Goal: Task Accomplishment & Management: Manage account settings

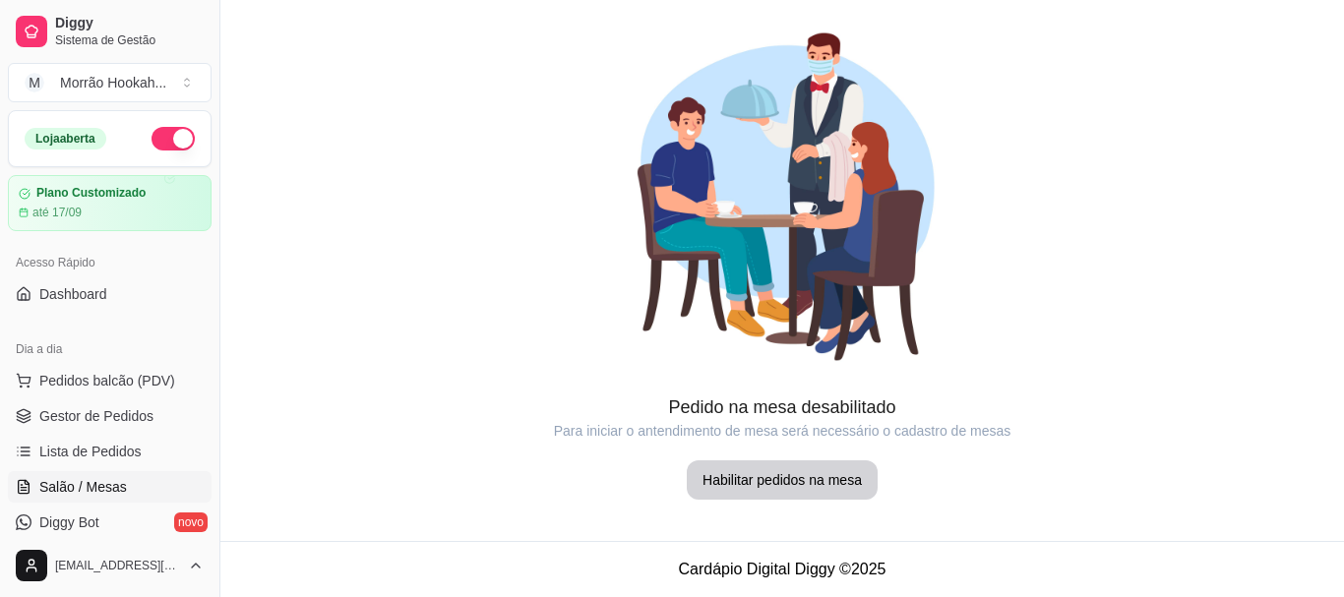
scroll to position [98, 0]
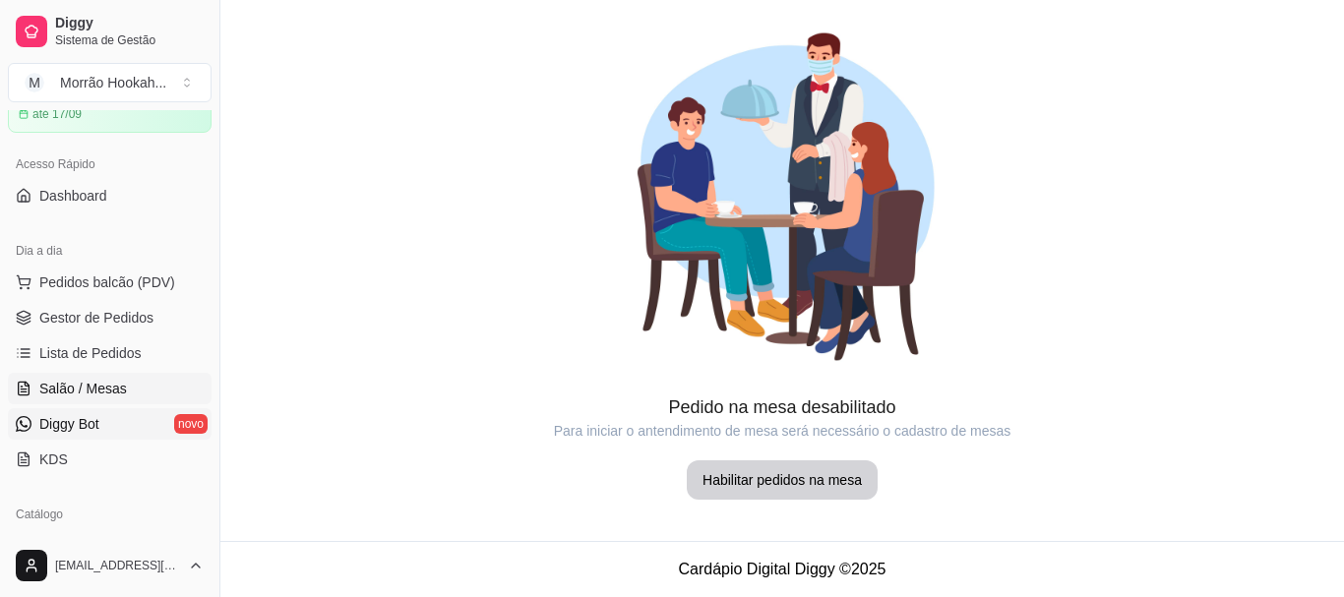
click at [105, 435] on link "Diggy Bot novo" at bounding box center [110, 423] width 204 height 31
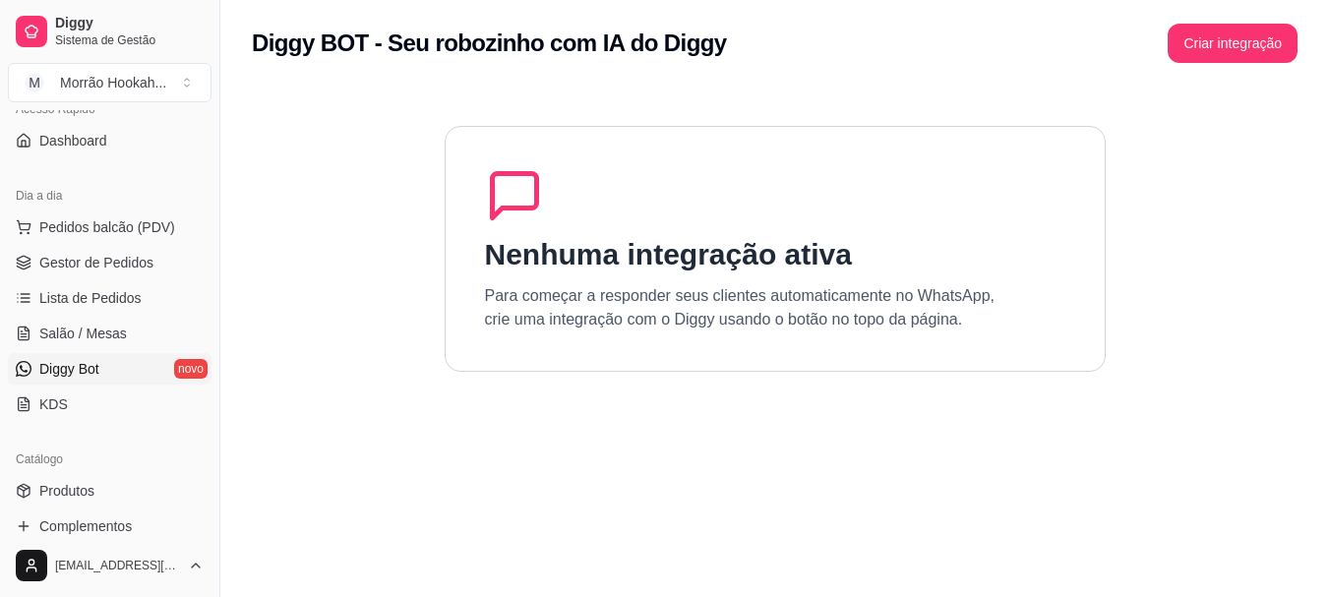
scroll to position [197, 0]
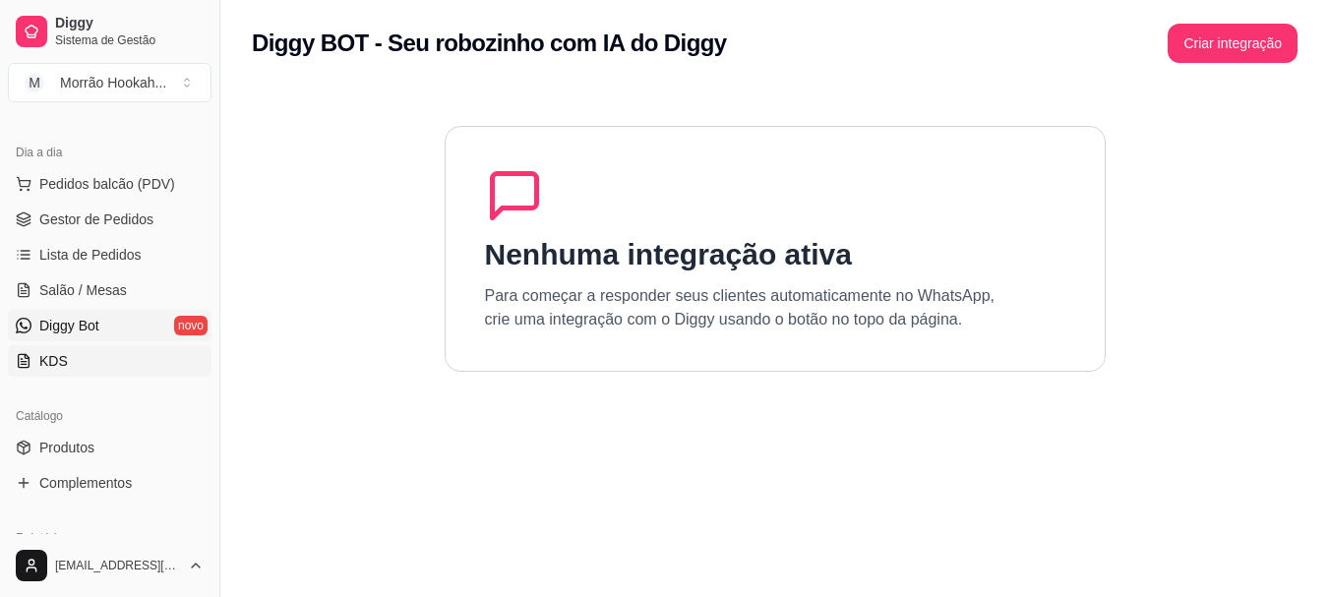
click at [55, 365] on span "KDS" at bounding box center [53, 361] width 29 height 20
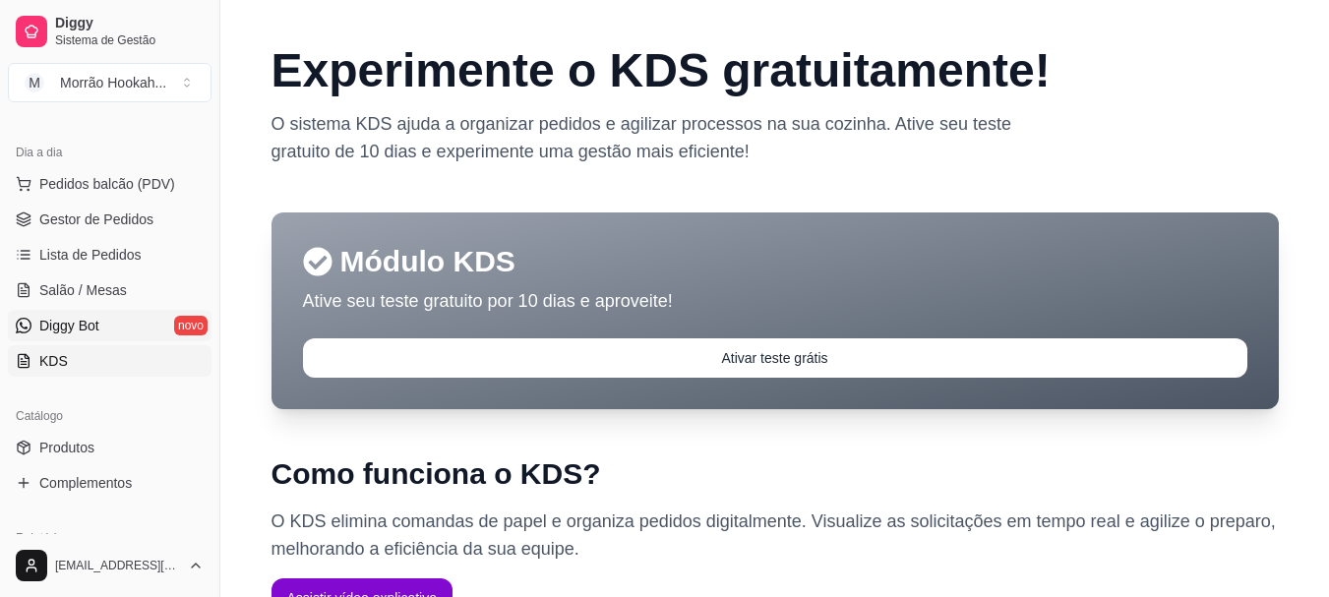
scroll to position [295, 0]
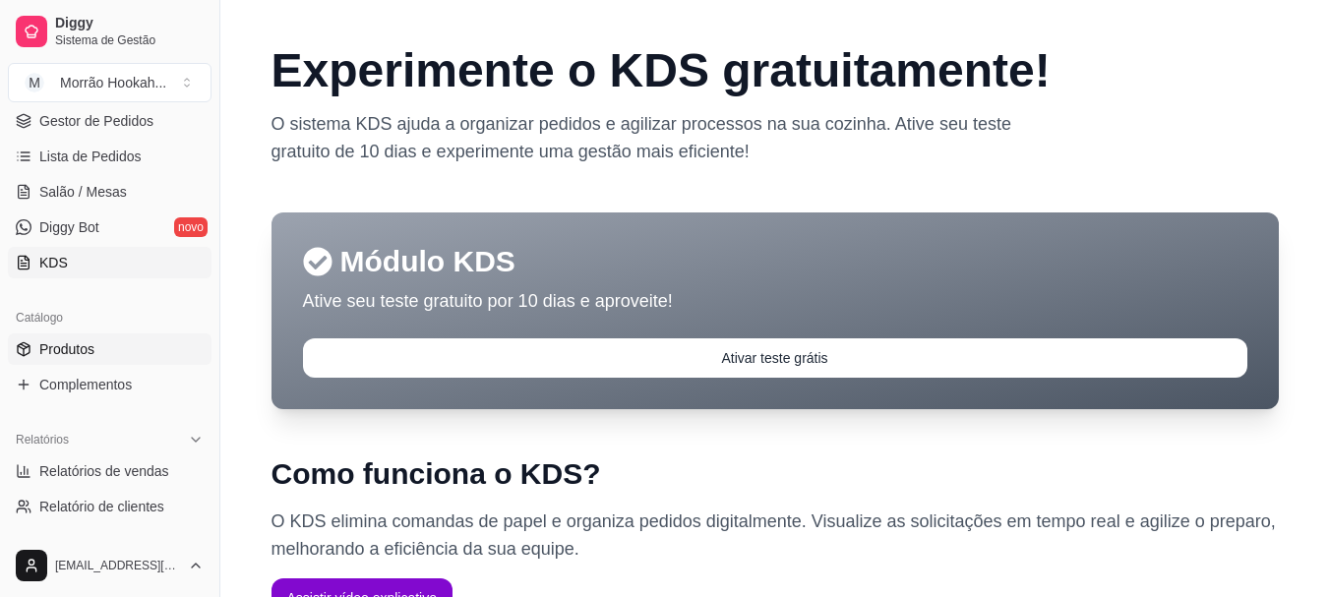
click at [117, 350] on link "Produtos" at bounding box center [110, 348] width 204 height 31
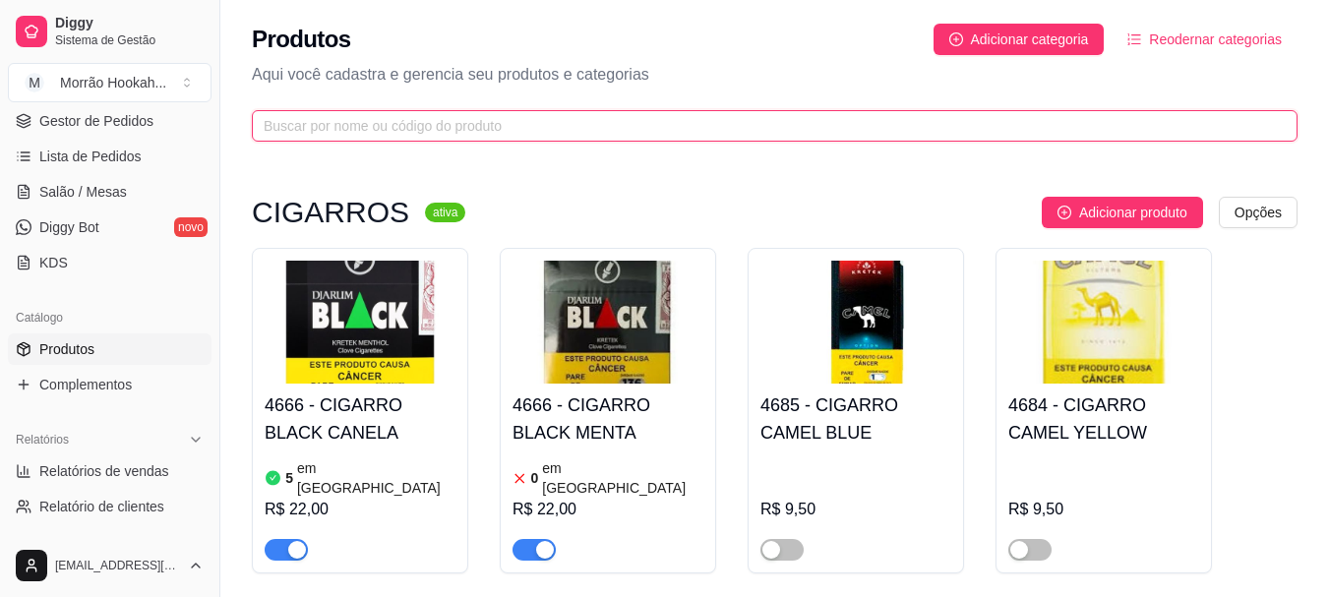
click at [416, 132] on input "text" at bounding box center [767, 126] width 1006 height 22
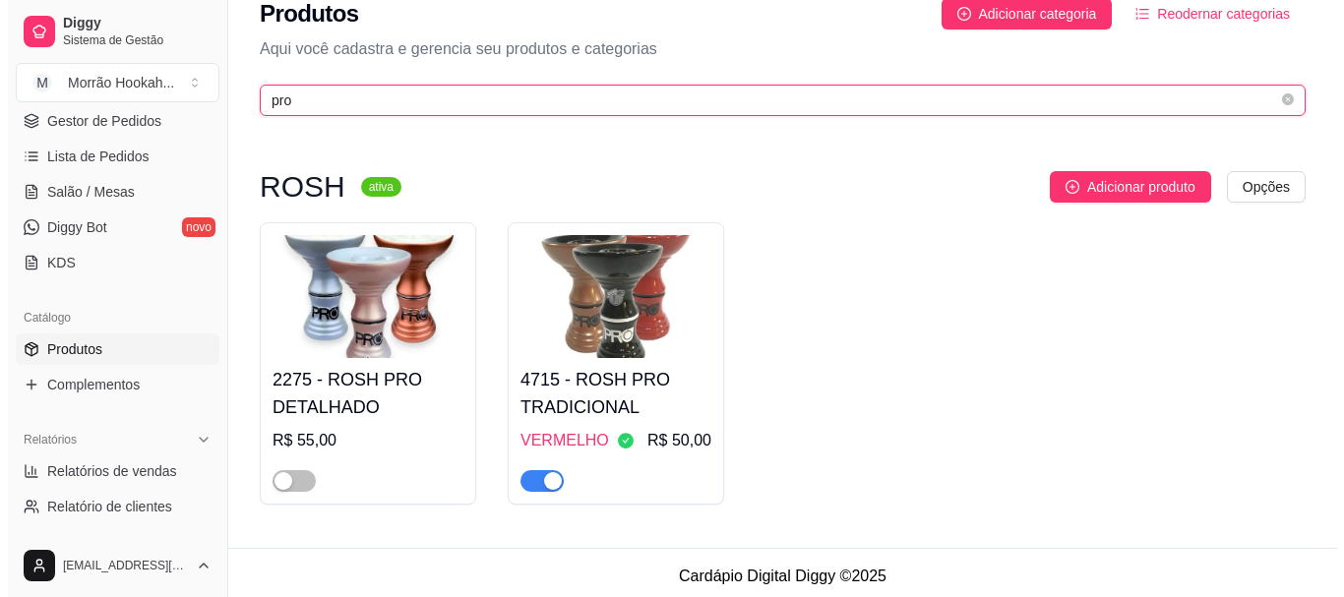
scroll to position [33, 0]
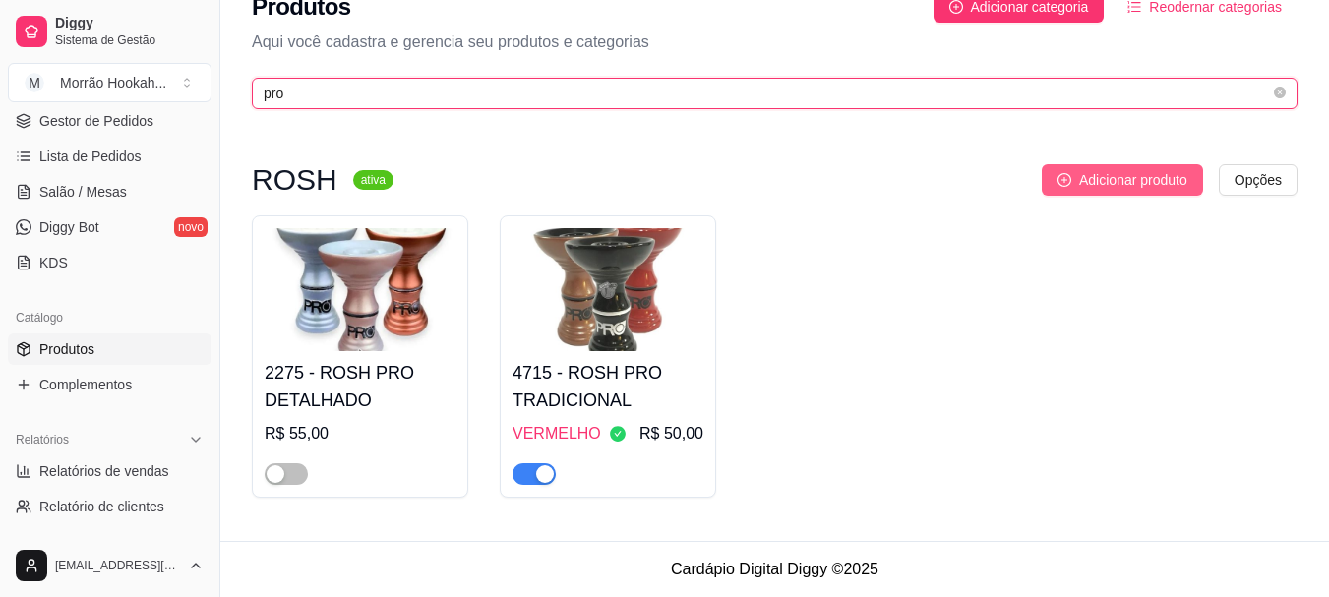
type input "pro"
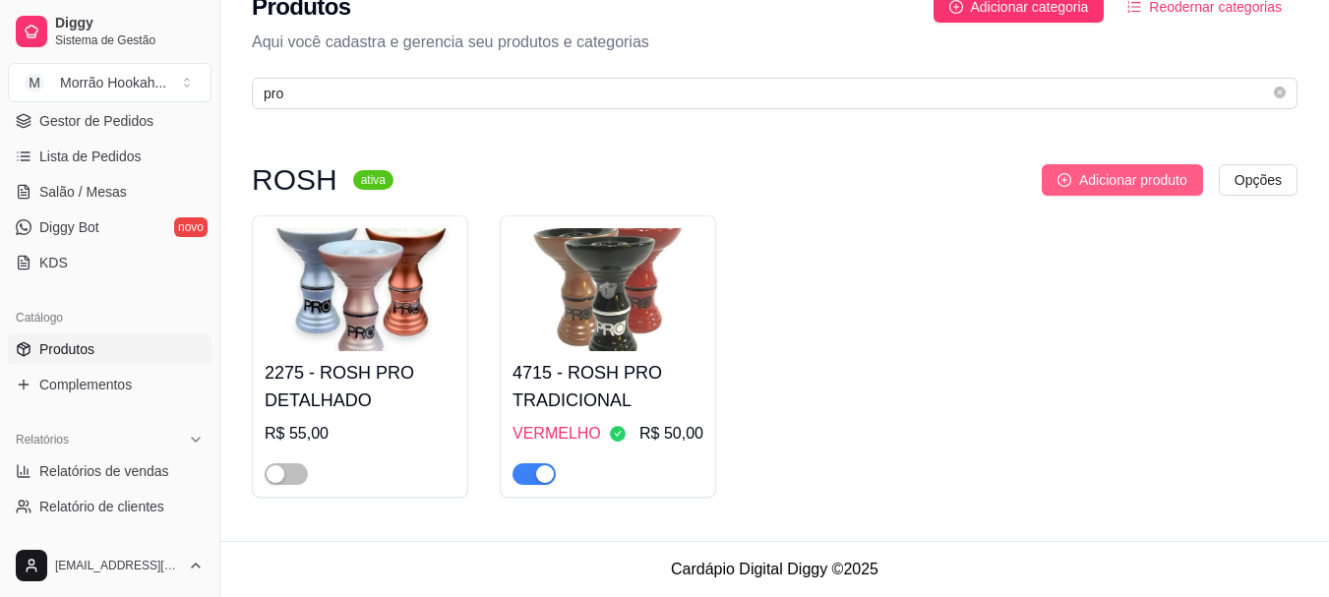
click at [1109, 175] on span "Adicionar produto" at bounding box center [1133, 180] width 108 height 22
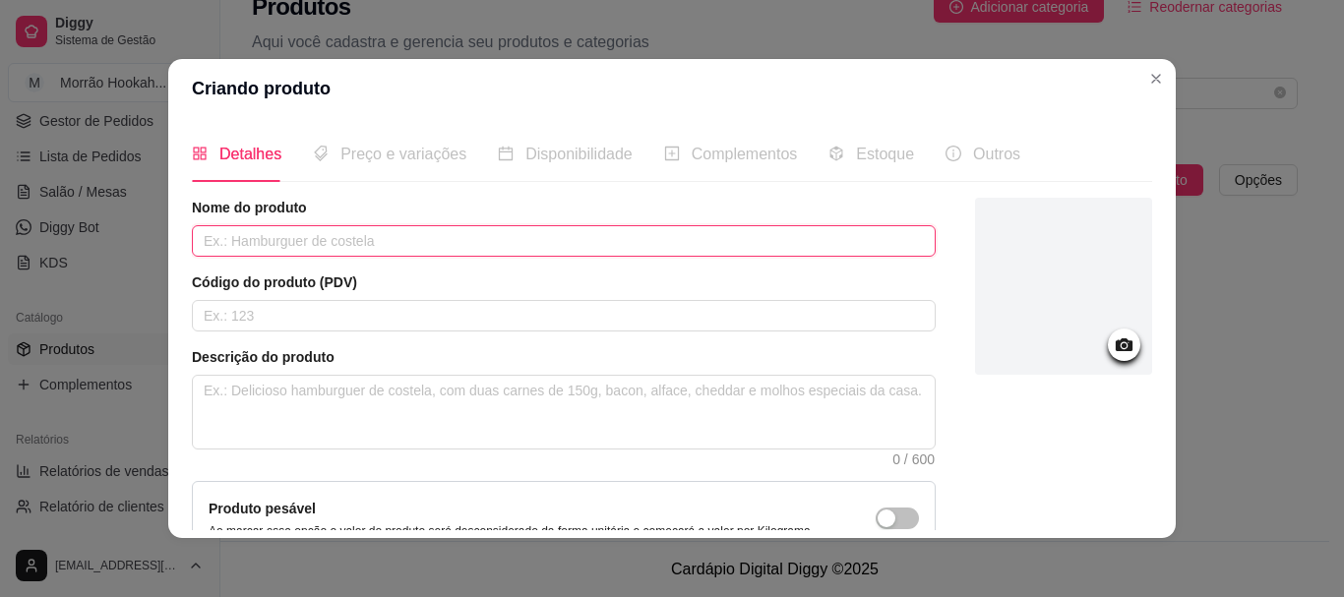
click at [260, 228] on input "text" at bounding box center [564, 240] width 744 height 31
type input "r"
type input "ROSH PRO MINI"
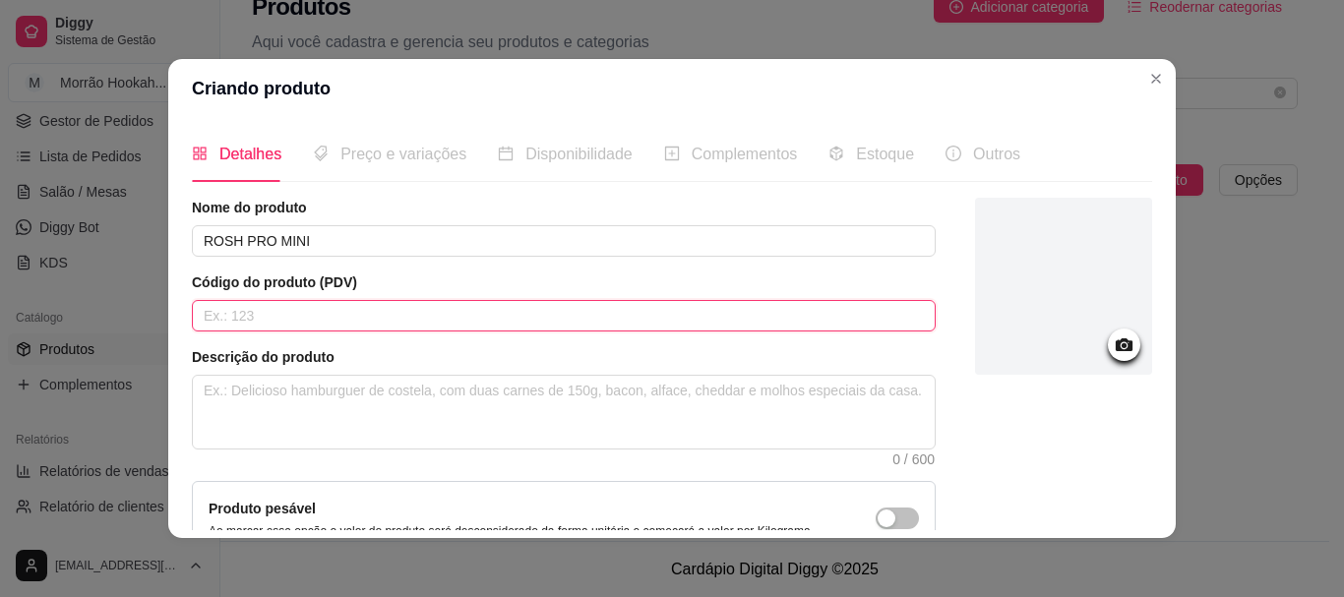
click at [270, 317] on input "text" at bounding box center [564, 315] width 744 height 31
click at [296, 307] on input "text" at bounding box center [564, 315] width 744 height 31
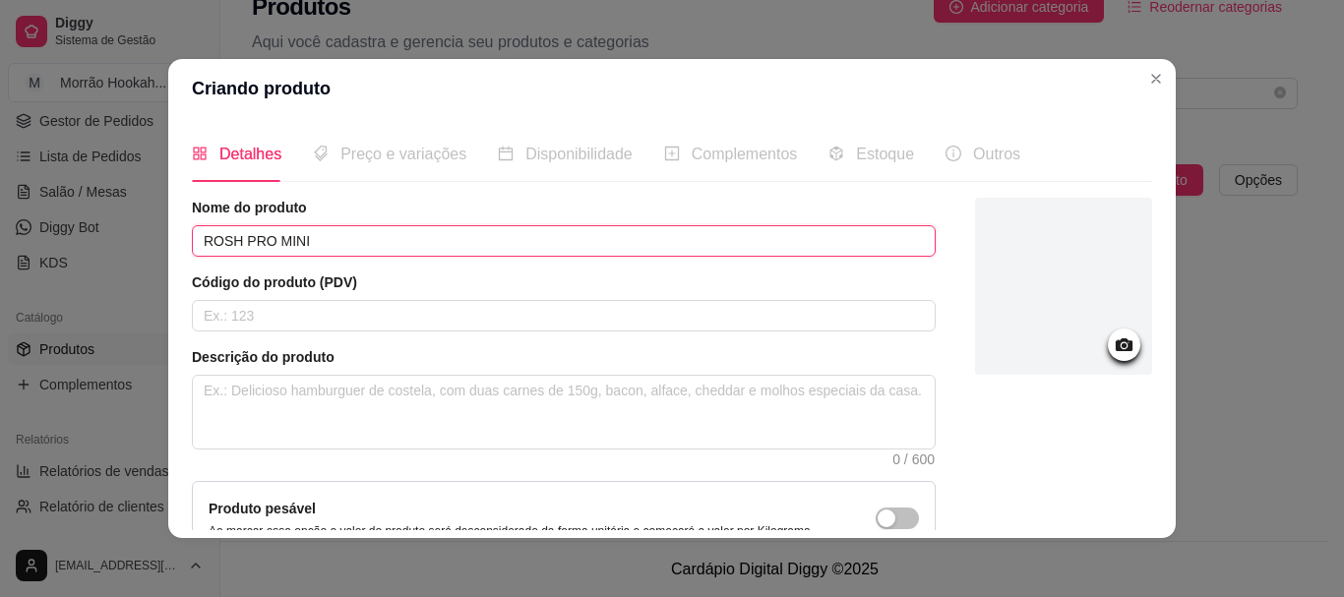
click at [355, 253] on input "ROSH PRO MINI" at bounding box center [564, 240] width 744 height 31
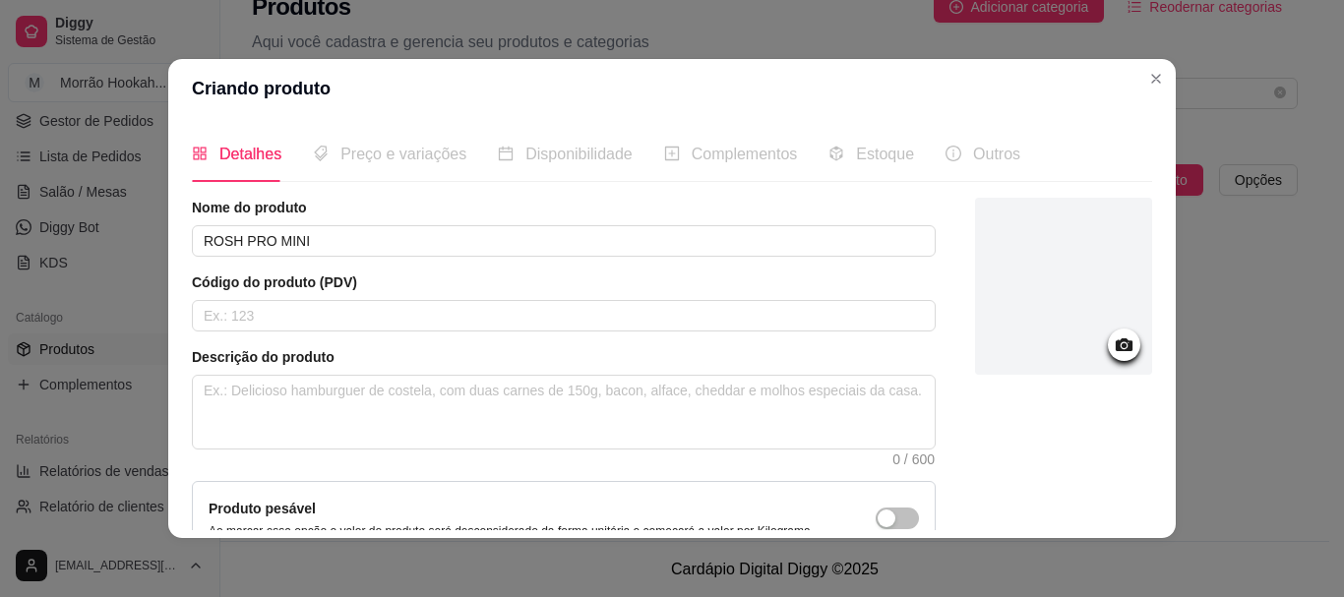
click at [312, 332] on div "Nome do produto ROSH PRO MINI Código do produto (PDV) Descrição do produto 0 / …" at bounding box center [564, 422] width 744 height 449
click at [290, 355] on article "Descrição do produto" at bounding box center [564, 357] width 744 height 20
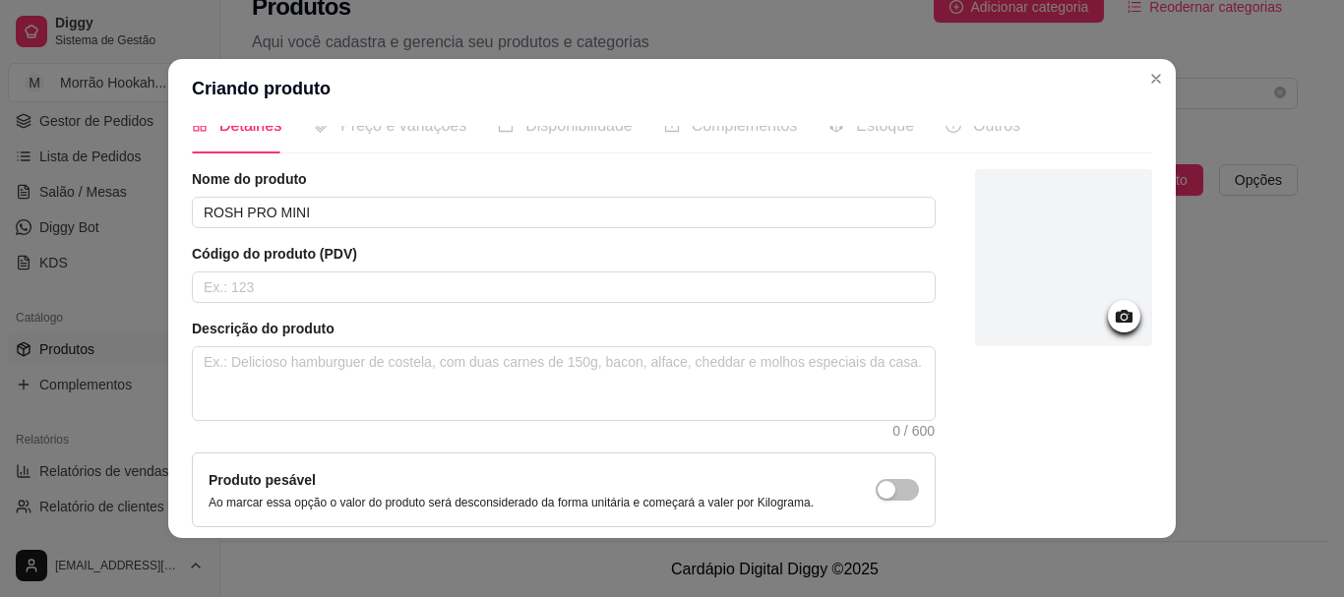
scroll to position [0, 0]
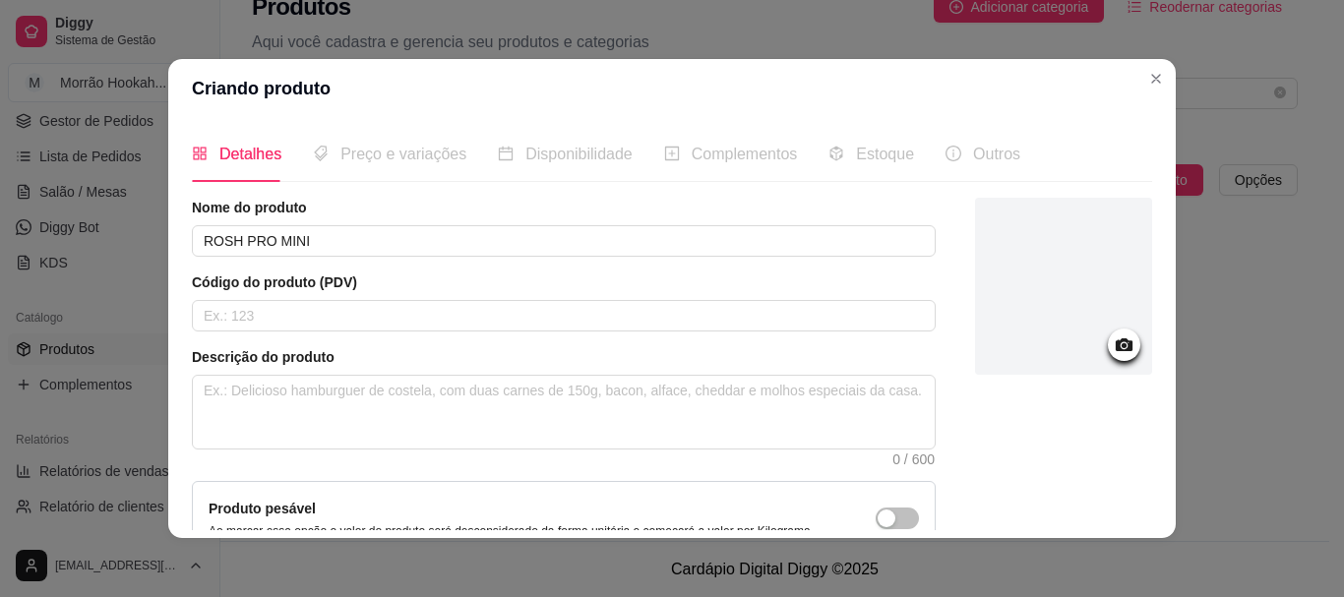
click at [365, 172] on div "Preço e variações" at bounding box center [389, 154] width 153 height 56
click at [363, 159] on span "Preço e variações" at bounding box center [403, 154] width 126 height 17
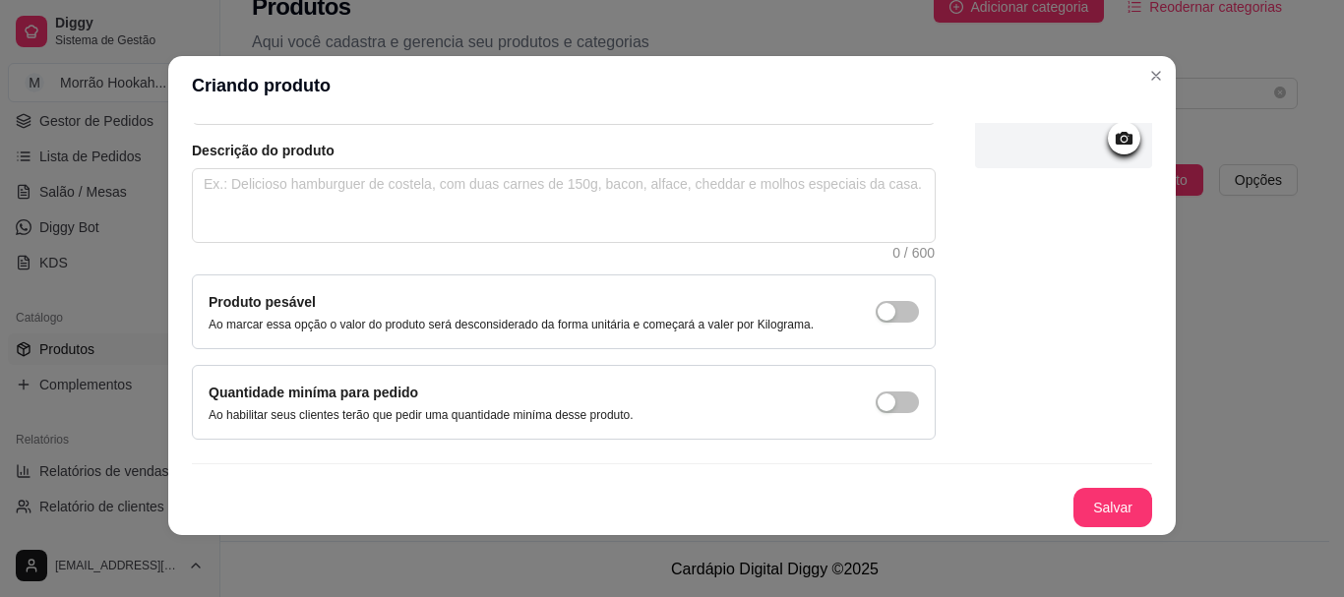
scroll to position [4, 0]
click at [1080, 493] on button "Salvar" at bounding box center [1112, 507] width 77 height 38
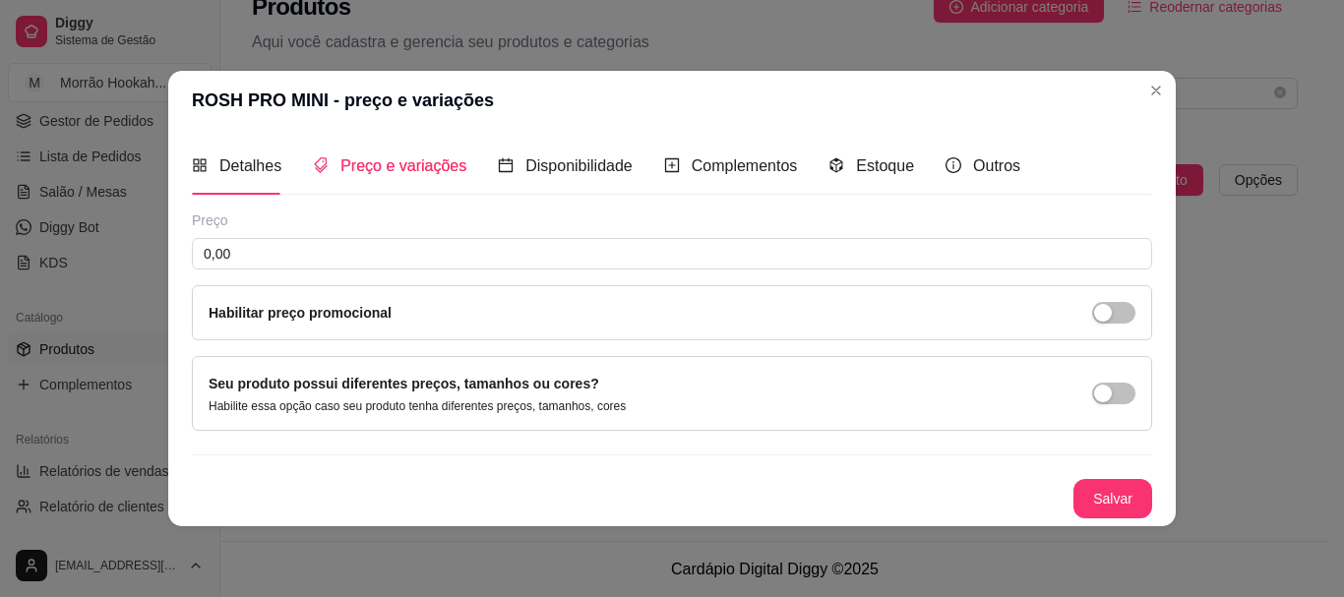
scroll to position [0, 0]
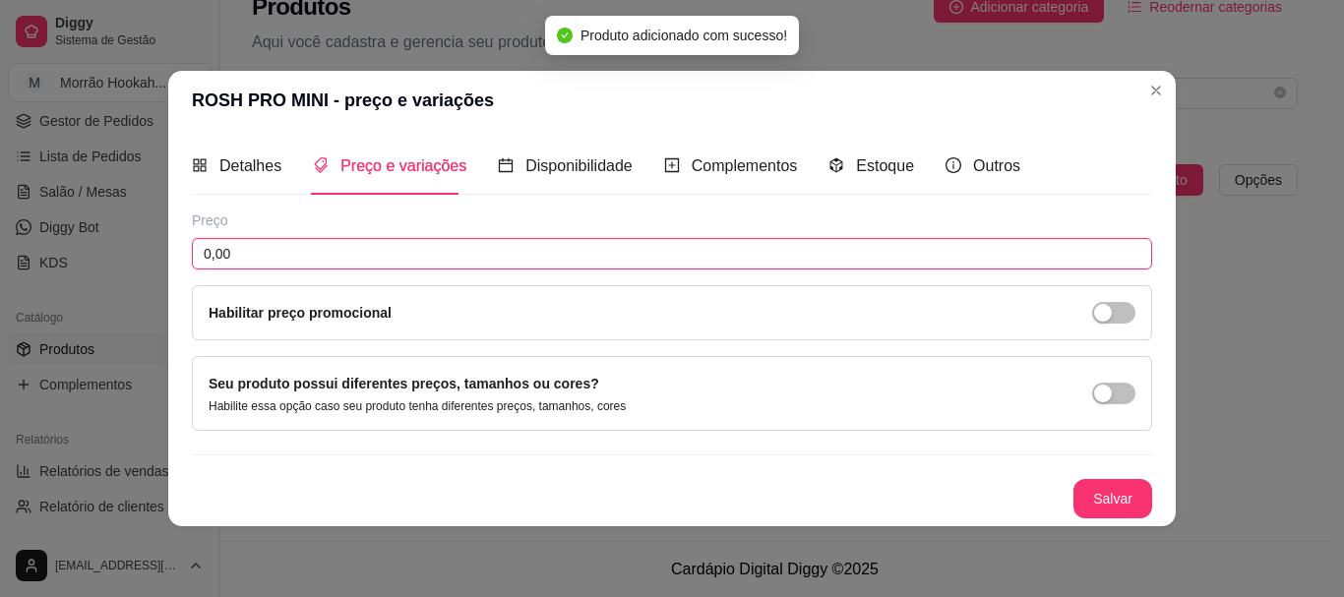
click at [325, 255] on input "0,00" at bounding box center [672, 253] width 960 height 31
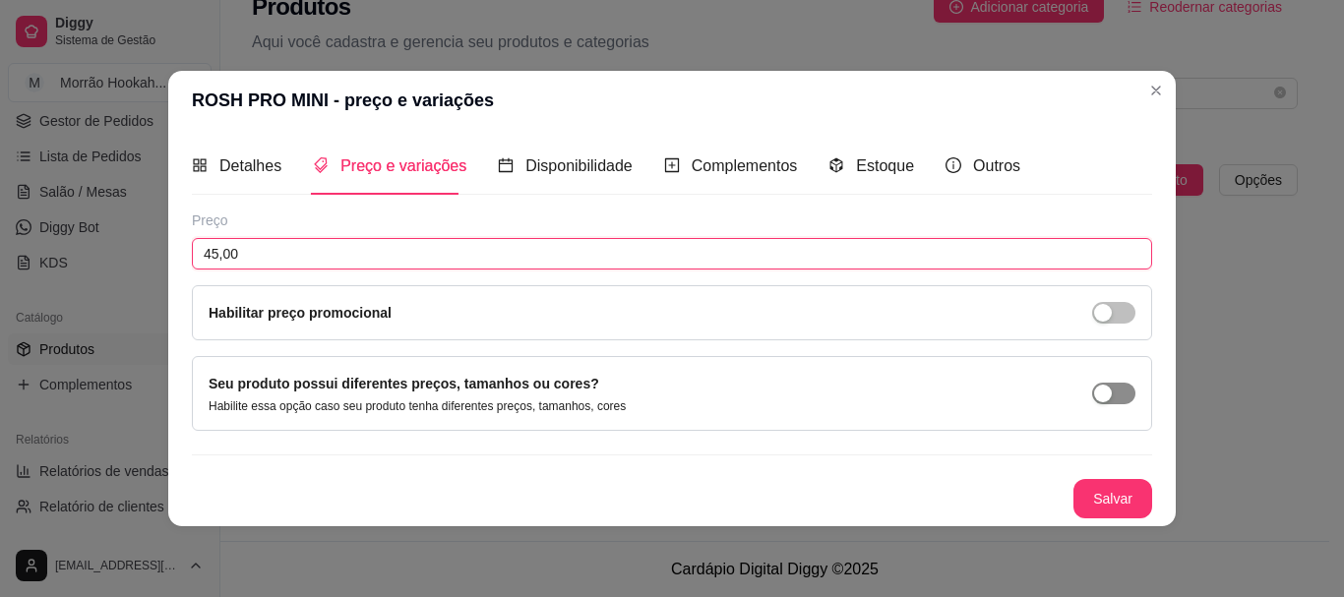
type input "45,00"
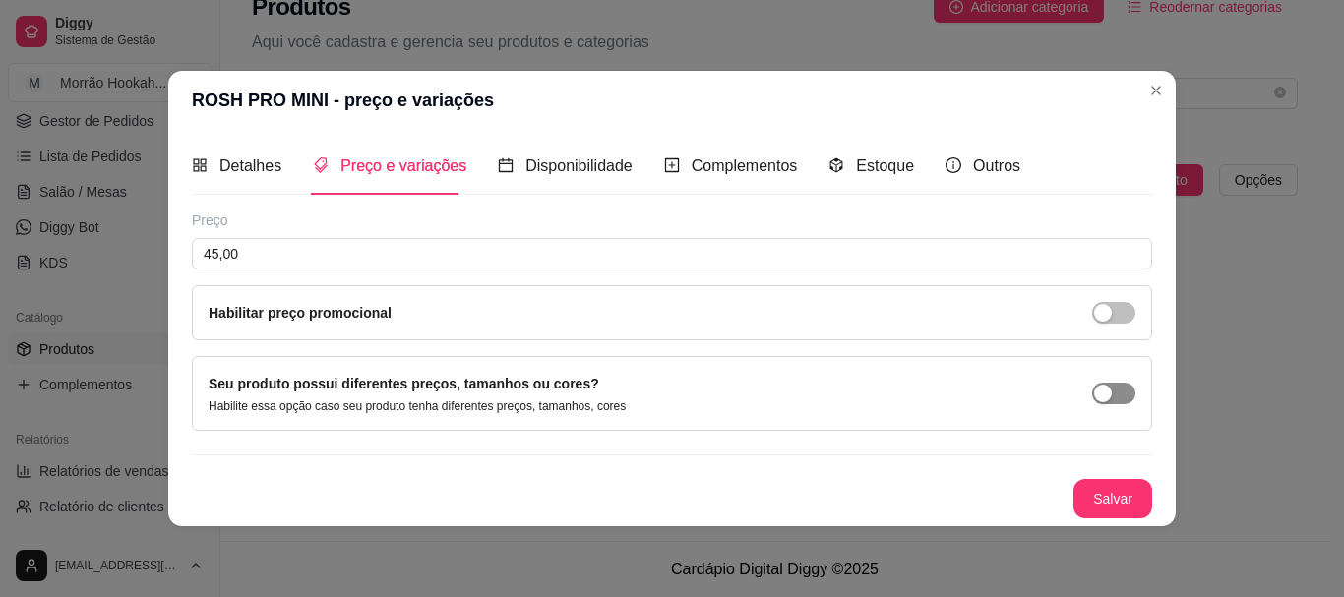
click at [1103, 400] on div "button" at bounding box center [1103, 394] width 18 height 18
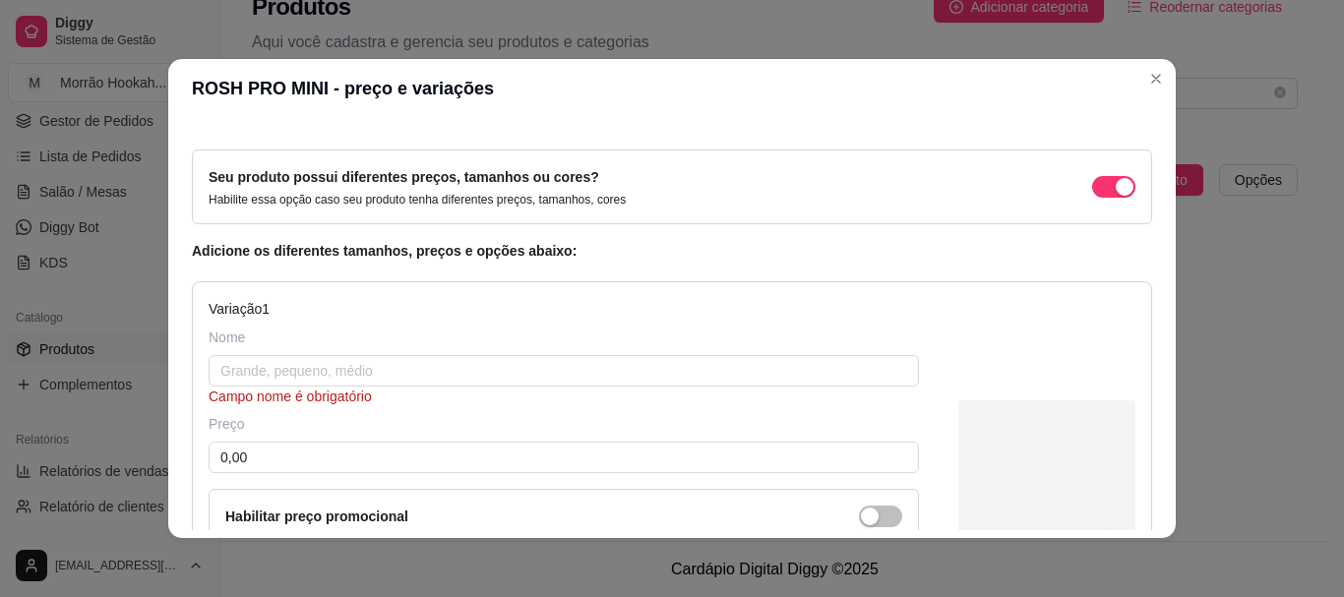
scroll to position [98, 0]
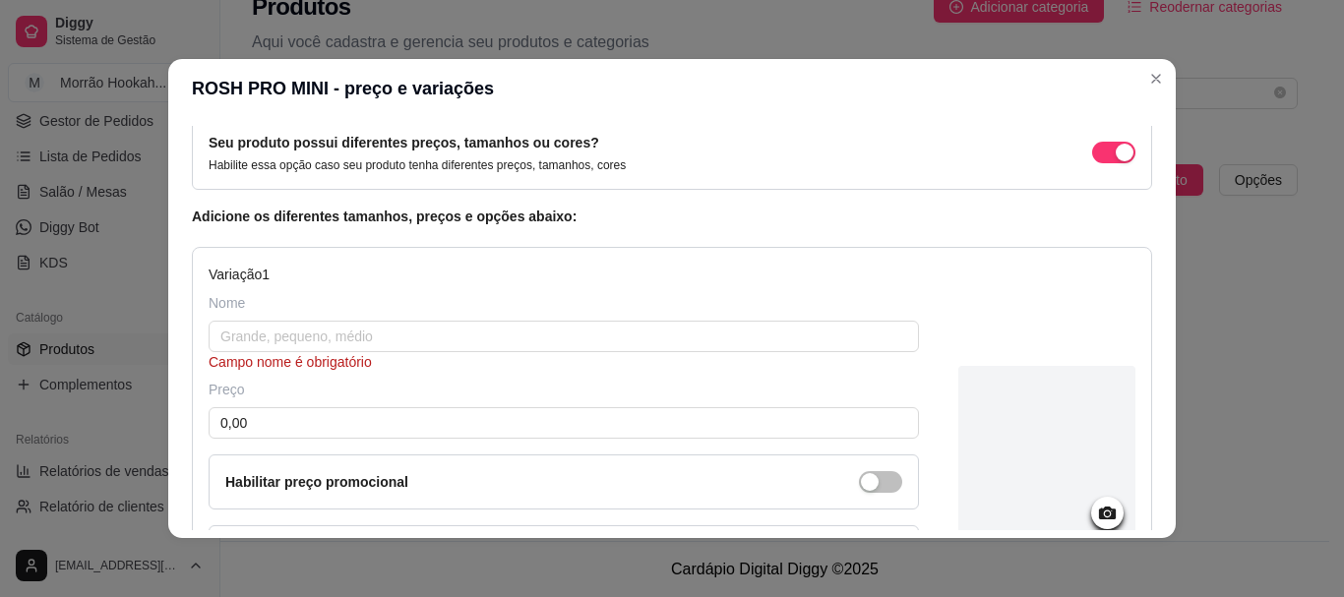
click at [299, 318] on div "Nome Campo nome é obrigatório" at bounding box center [564, 332] width 710 height 79
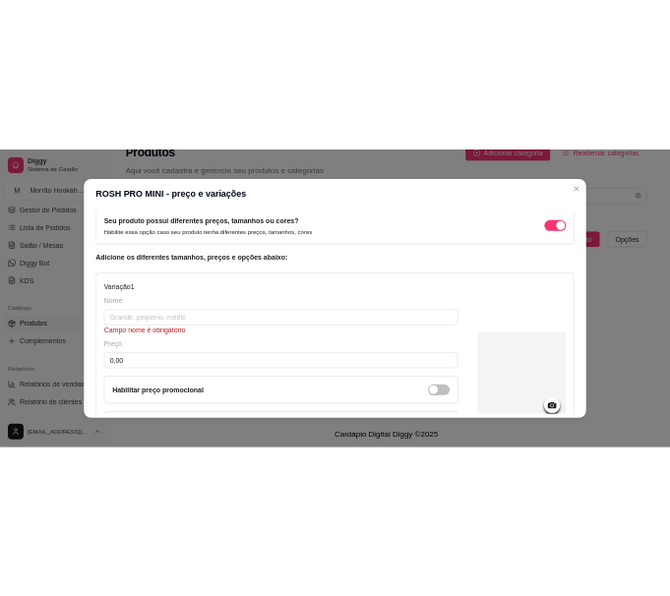
scroll to position [0, 0]
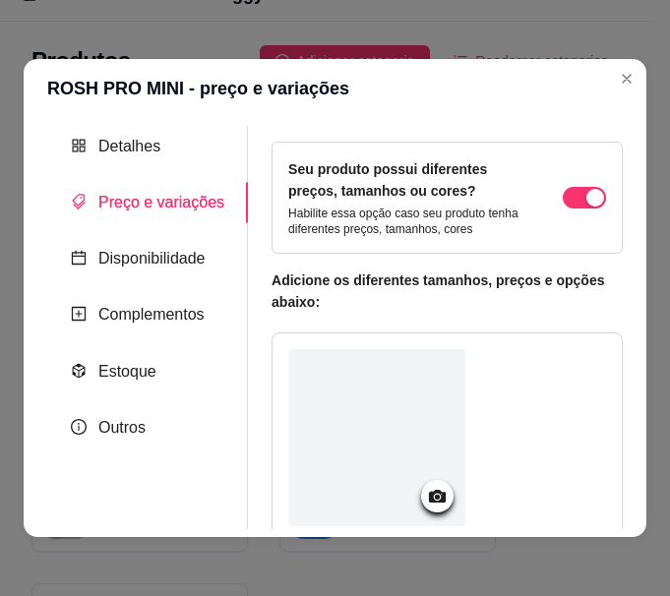
click at [363, 211] on p "Habilite essa opção caso seu produto tenha diferentes preços, tamanhos, cores" at bounding box center [405, 221] width 235 height 31
click at [117, 148] on span "Detalhes" at bounding box center [129, 146] width 62 height 17
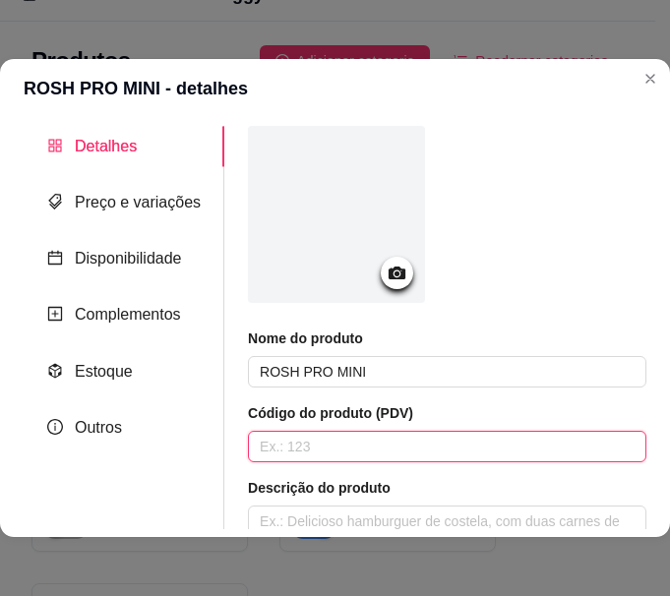
click at [434, 444] on input "text" at bounding box center [447, 446] width 398 height 31
type input "5"
type input "4712"
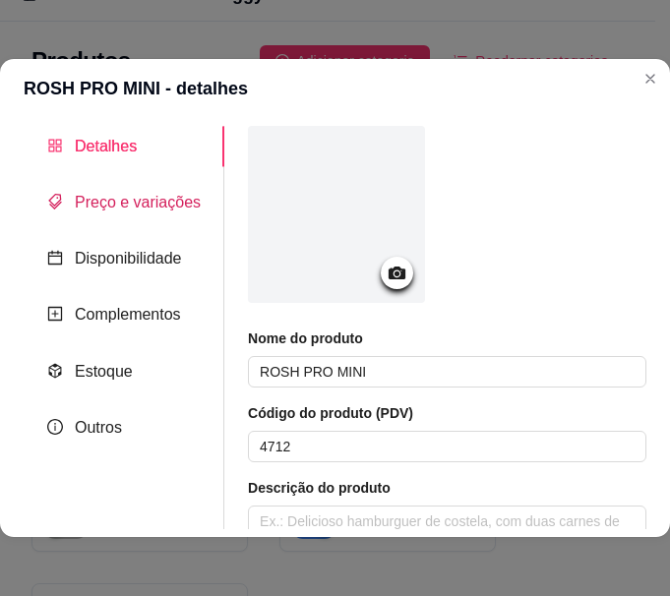
click at [154, 203] on span "Preço e variações" at bounding box center [138, 202] width 126 height 17
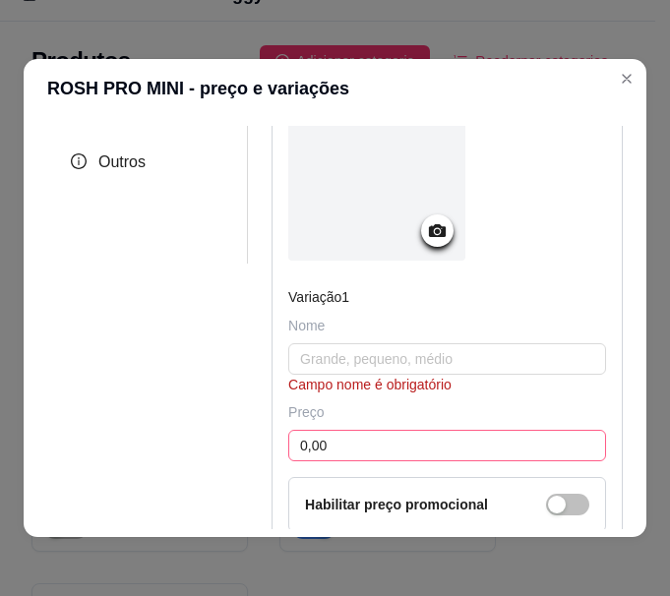
scroll to position [295, 0]
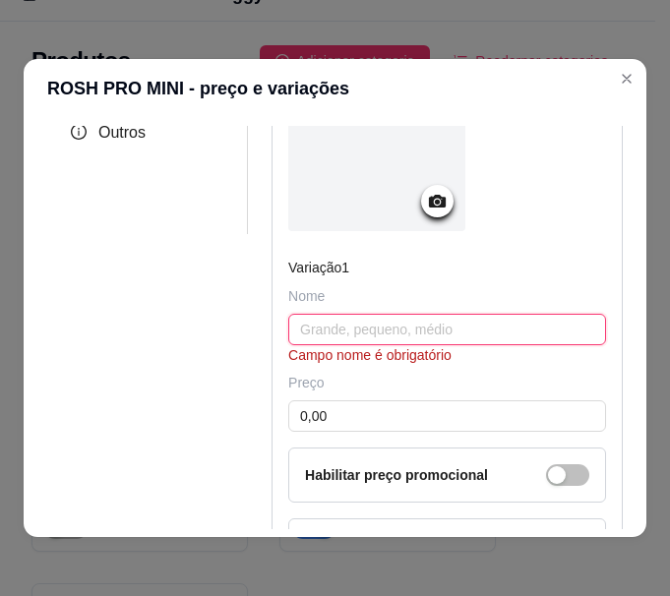
click at [345, 345] on input "text" at bounding box center [447, 329] width 318 height 31
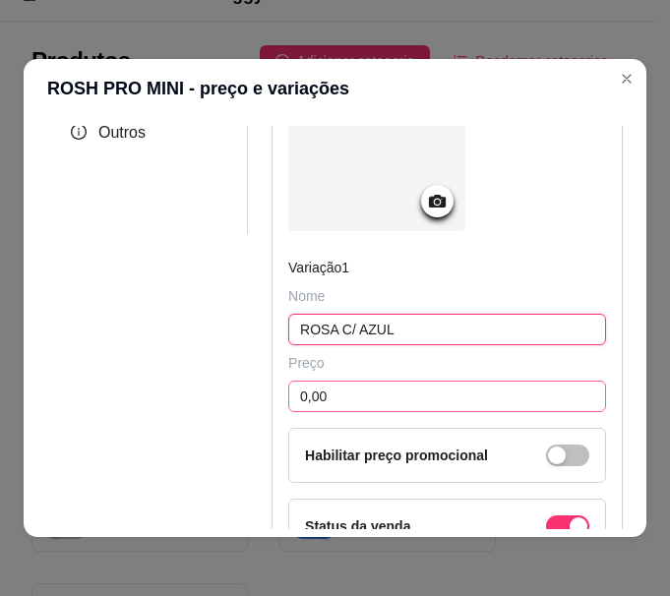
type input "ROSA C/ AZUL"
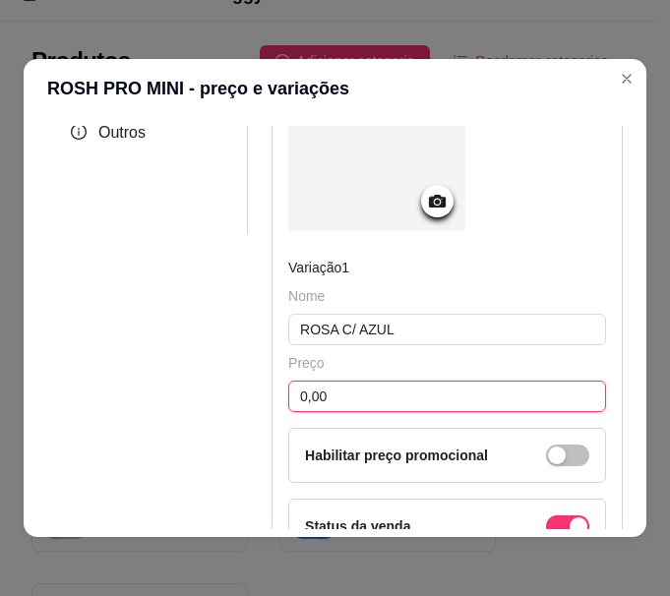
click at [385, 412] on input "0,00" at bounding box center [447, 396] width 318 height 31
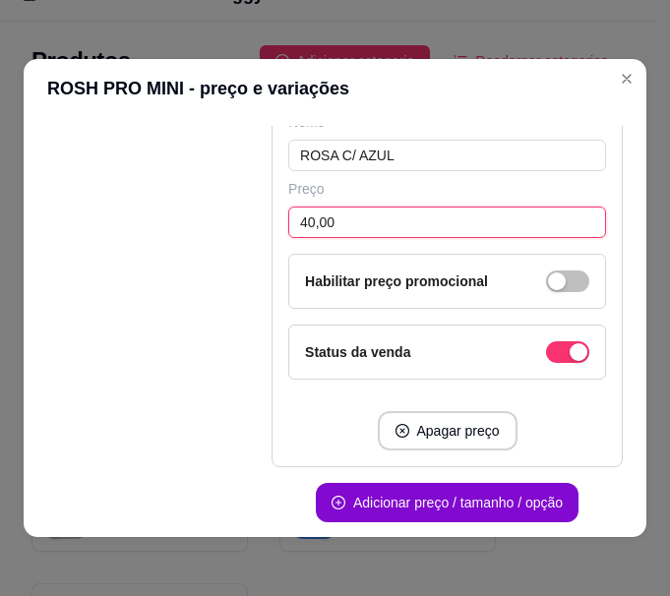
scroll to position [492, 0]
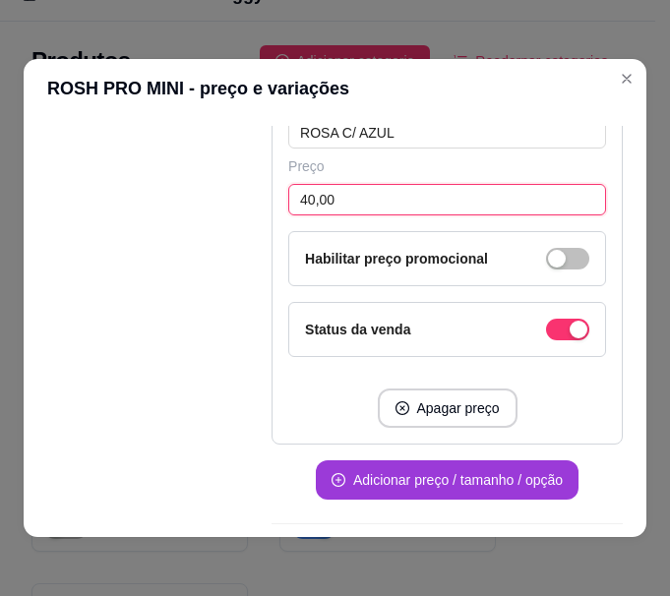
type input "40,00"
click at [438, 500] on button "Adicionar preço / tamanho / opção" at bounding box center [447, 479] width 263 height 39
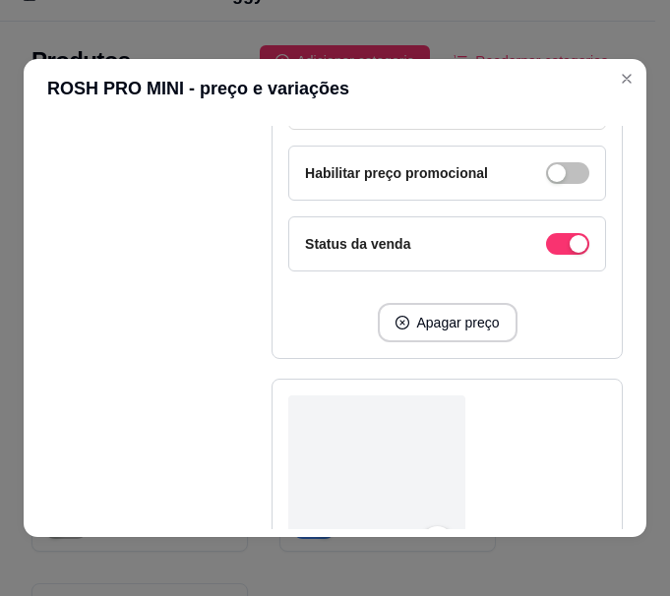
scroll to position [787, 0]
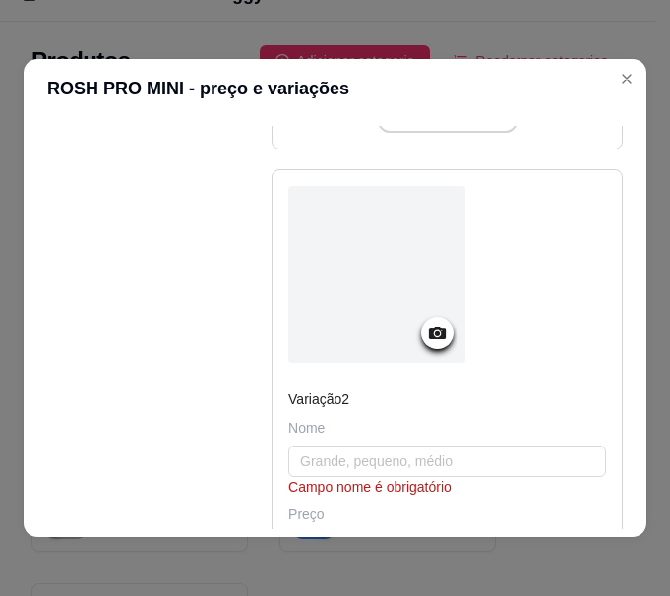
click at [371, 457] on div "Nome Campo nome é obrigatório" at bounding box center [447, 457] width 318 height 79
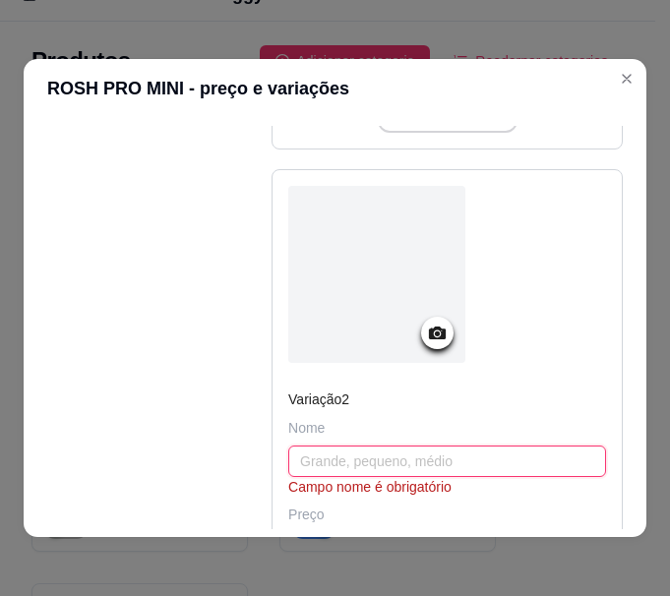
click at [382, 472] on input "text" at bounding box center [447, 461] width 318 height 31
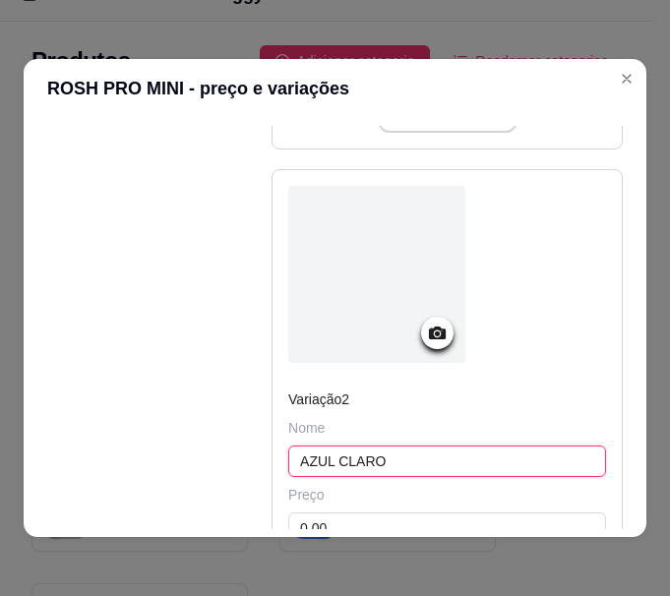
click at [411, 477] on input "AZUL CLARO" at bounding box center [447, 461] width 318 height 31
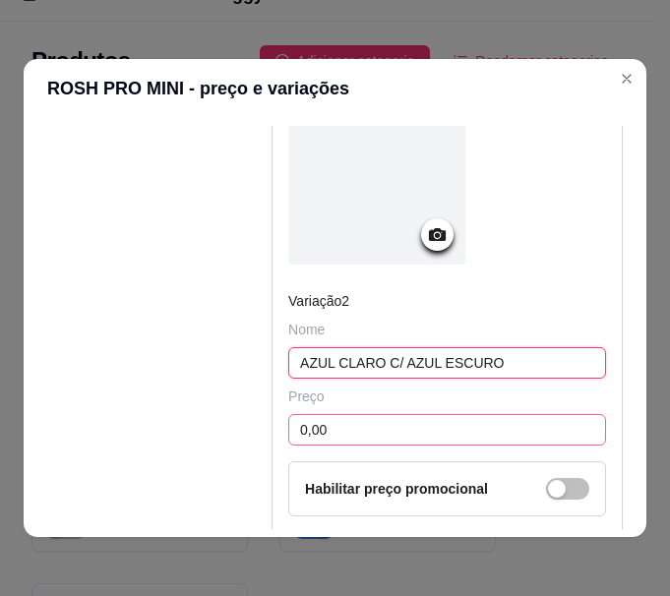
type input "AZUL CLARO C/ AZUL ESCURO"
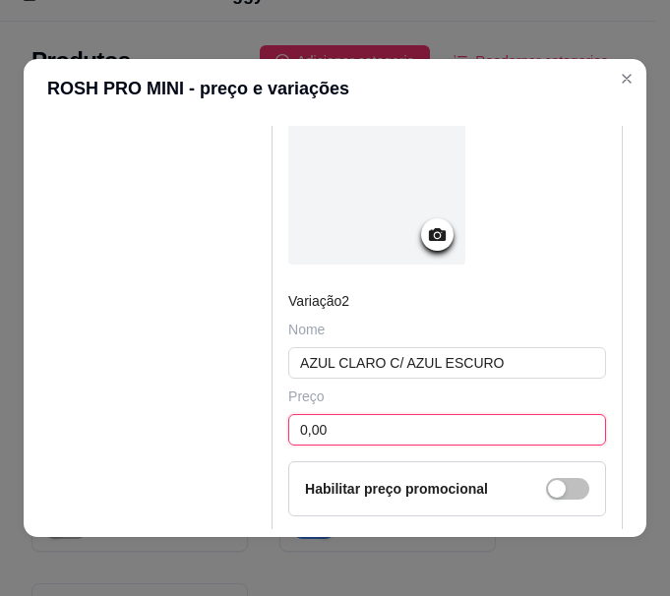
click at [380, 446] on input "0,00" at bounding box center [447, 429] width 318 height 31
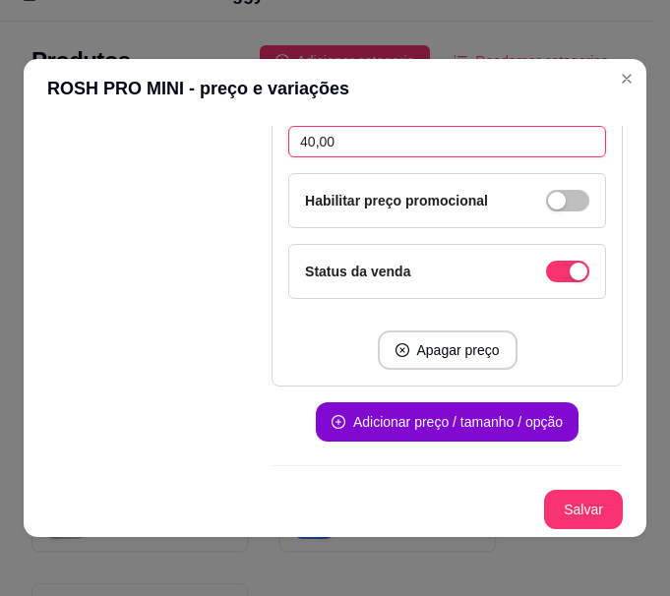
scroll to position [1189, 0]
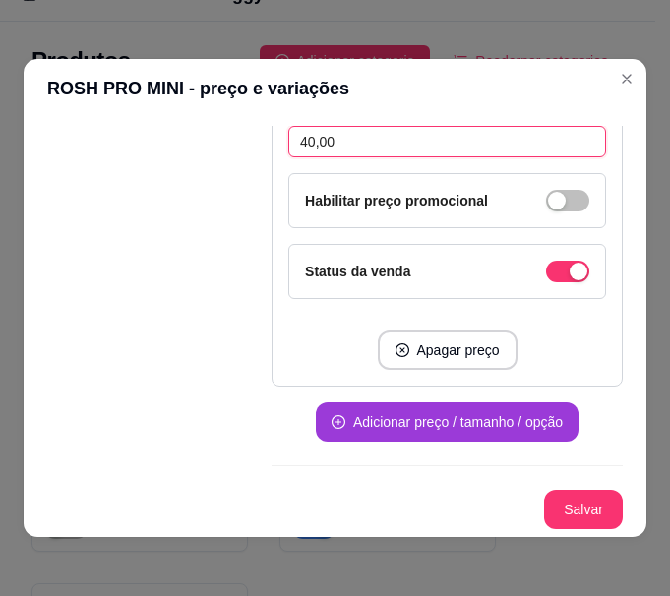
type input "40,00"
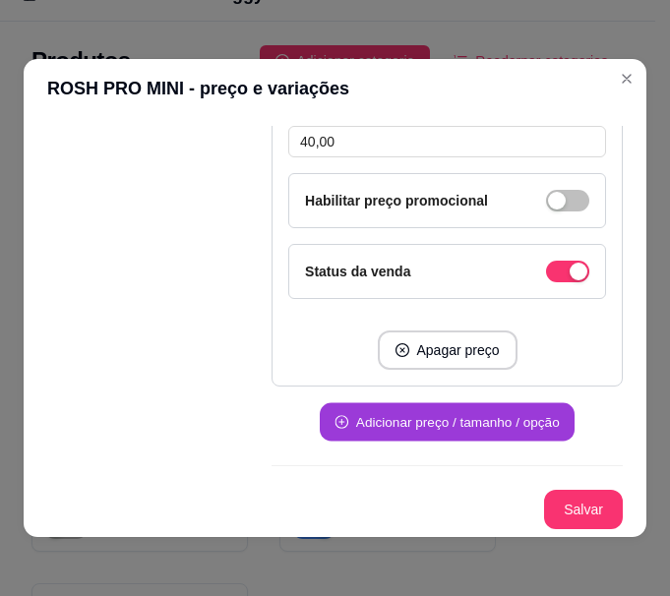
click at [408, 420] on button "Adicionar preço / tamanho / opção" at bounding box center [447, 422] width 255 height 38
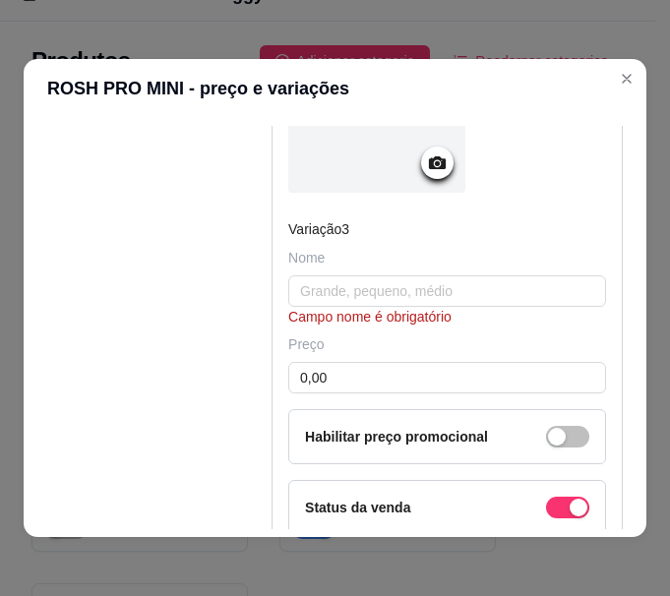
scroll to position [1583, 0]
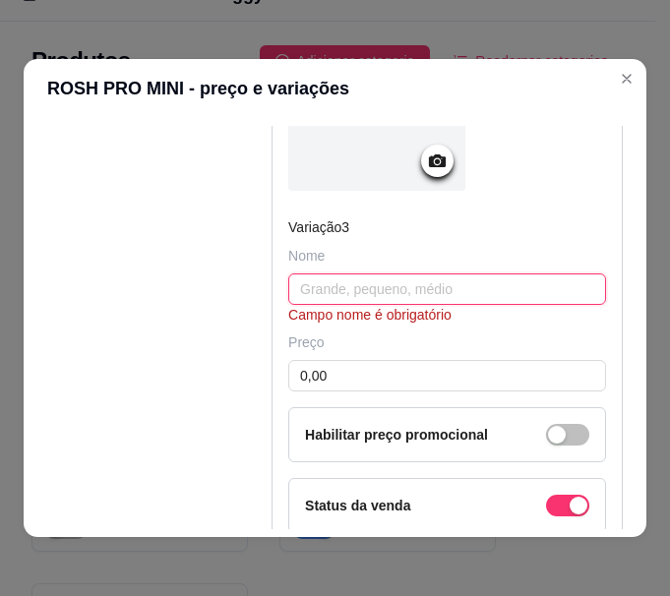
click at [372, 305] on input "text" at bounding box center [447, 288] width 318 height 31
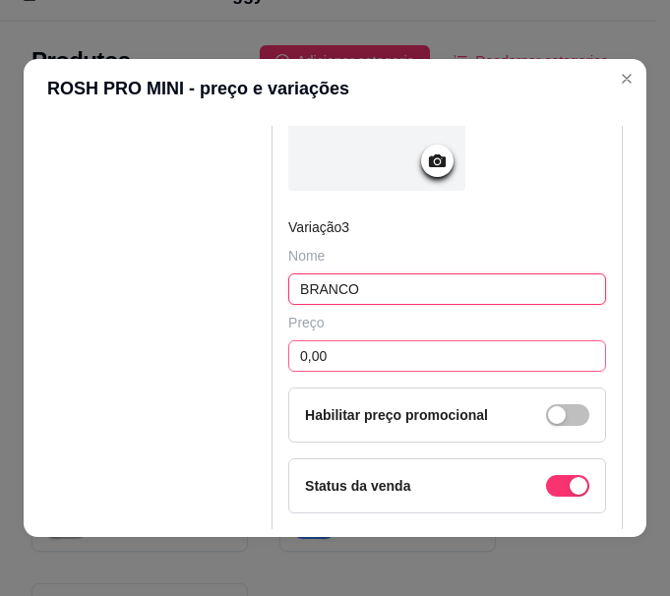
type input "BRANCO"
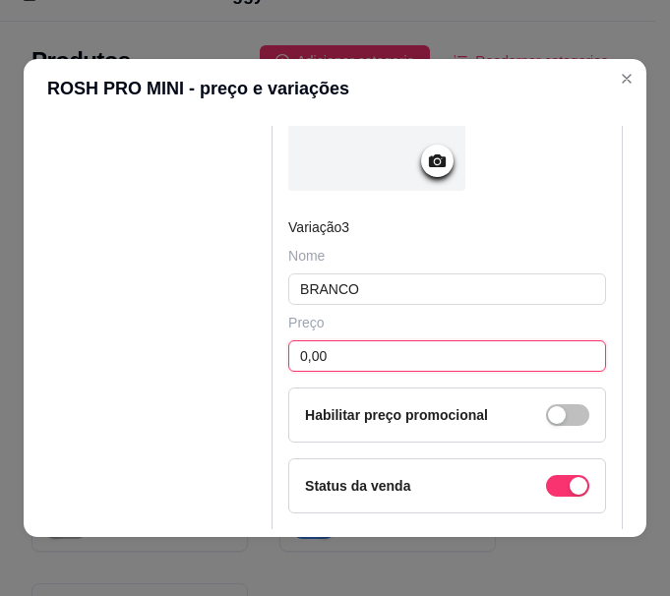
click at [387, 366] on input "0,00" at bounding box center [447, 355] width 318 height 31
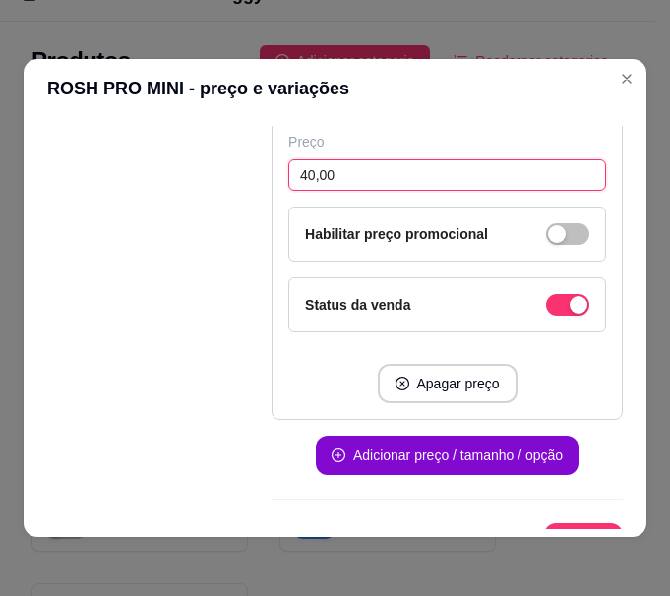
scroll to position [1813, 0]
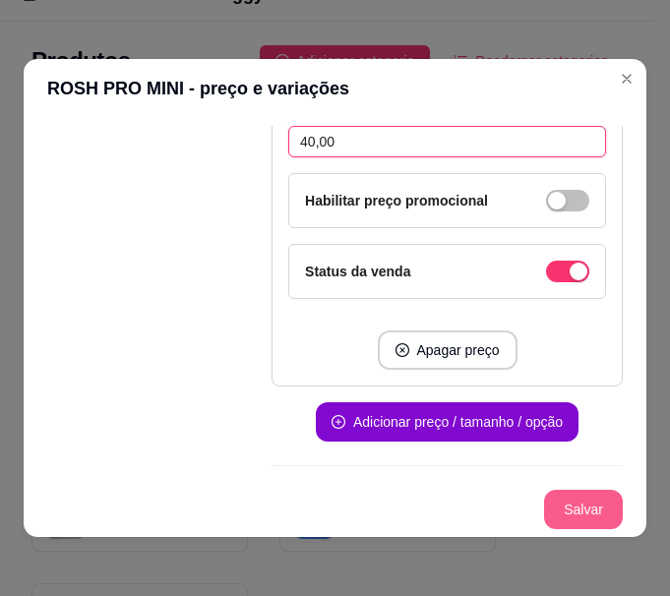
type input "40,00"
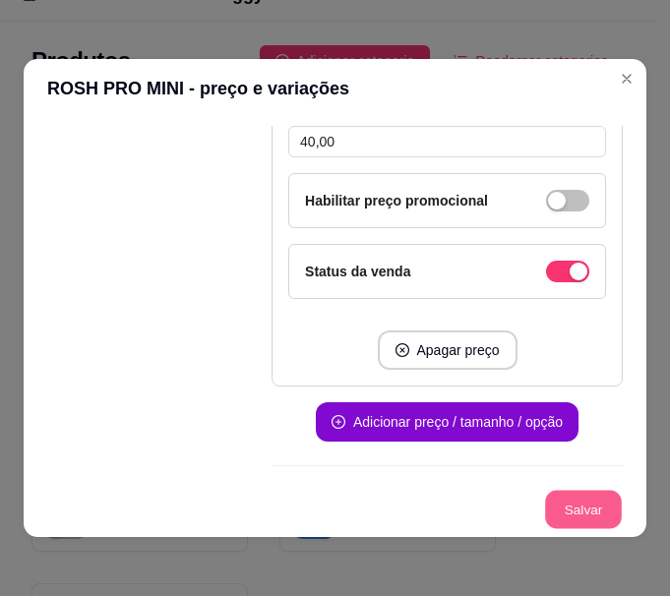
click at [557, 512] on button "Salvar" at bounding box center [583, 510] width 77 height 38
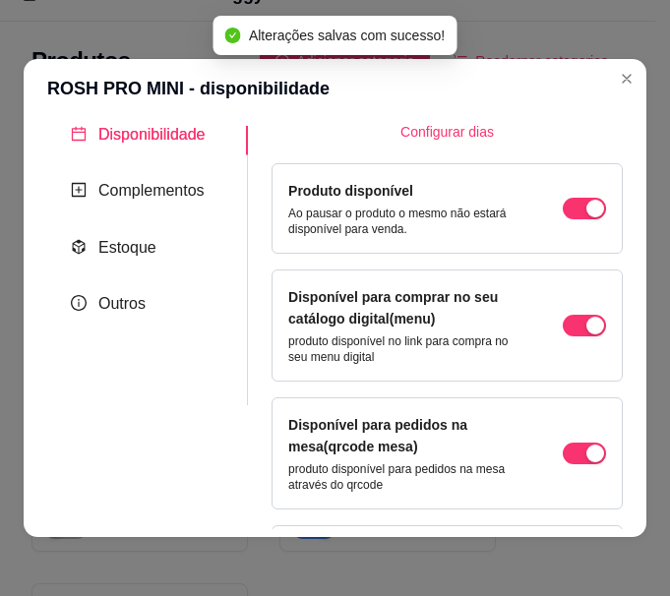
scroll to position [0, 0]
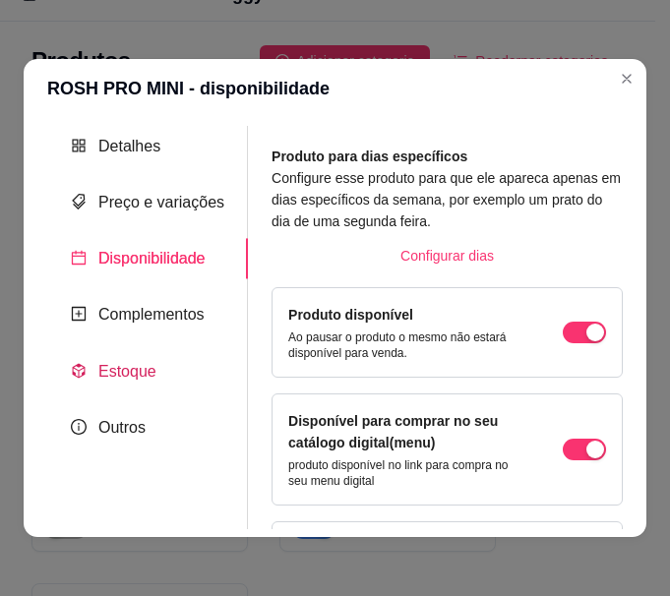
click at [106, 371] on span "Estoque" at bounding box center [127, 371] width 58 height 17
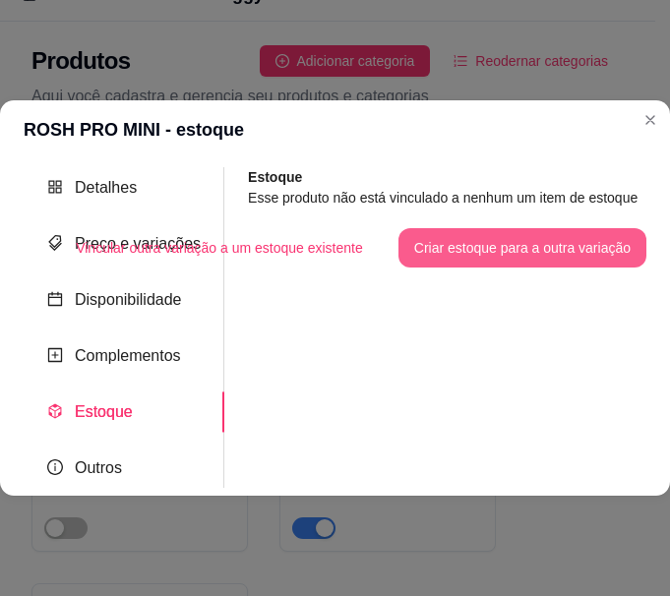
click at [503, 231] on button "Criar estoque para a outra variação" at bounding box center [522, 247] width 248 height 39
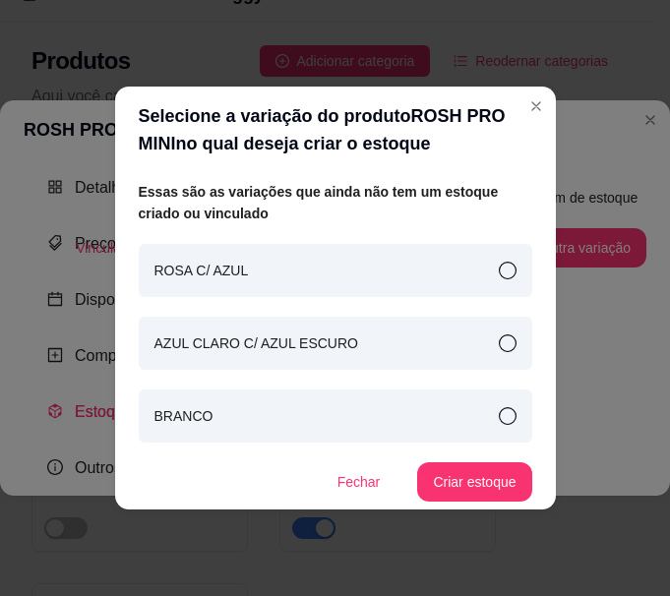
click at [514, 272] on icon at bounding box center [508, 271] width 18 height 18
click at [474, 485] on button "Criar estoque" at bounding box center [474, 481] width 114 height 39
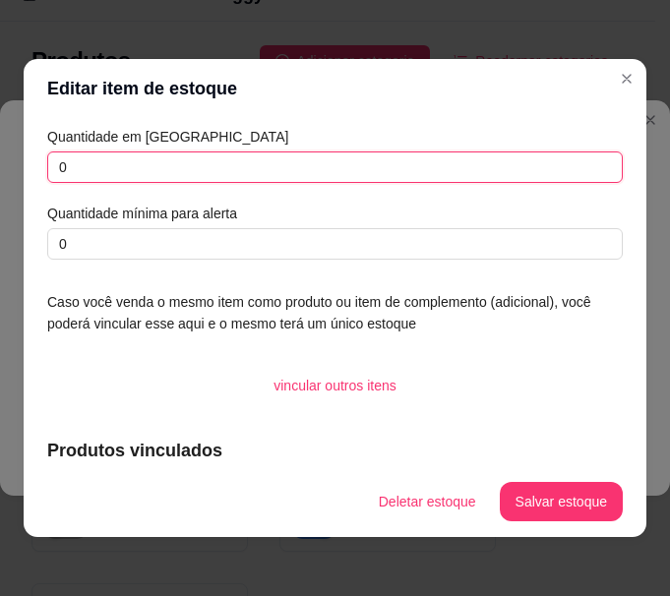
click at [150, 160] on input "0" at bounding box center [334, 166] width 575 height 31
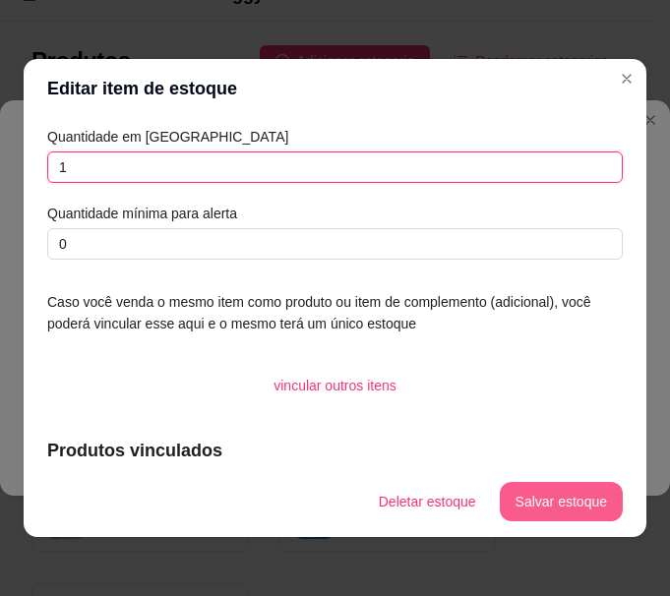
type input "1"
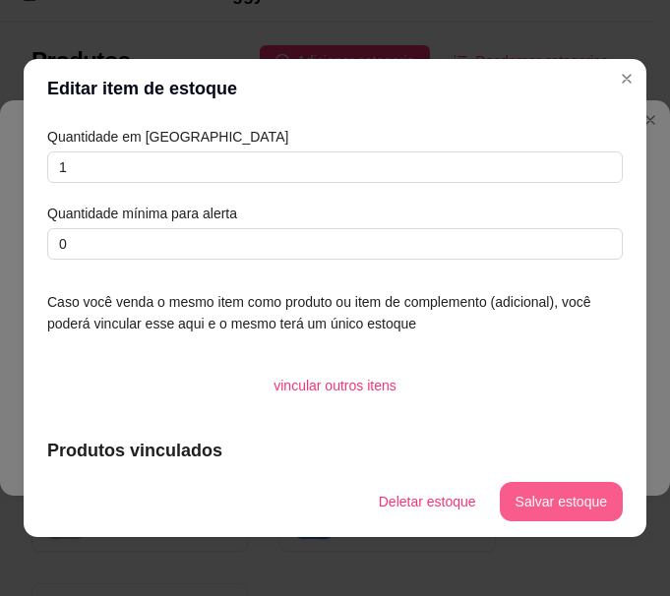
click at [539, 513] on button "Salvar estoque" at bounding box center [561, 501] width 123 height 39
click at [550, 503] on button "Salvar estoque" at bounding box center [561, 501] width 123 height 39
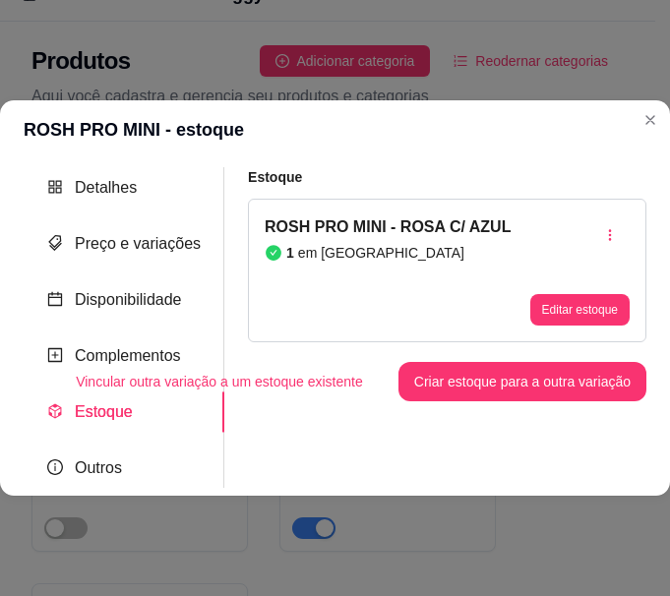
click at [111, 403] on span "Estoque" at bounding box center [104, 411] width 58 height 17
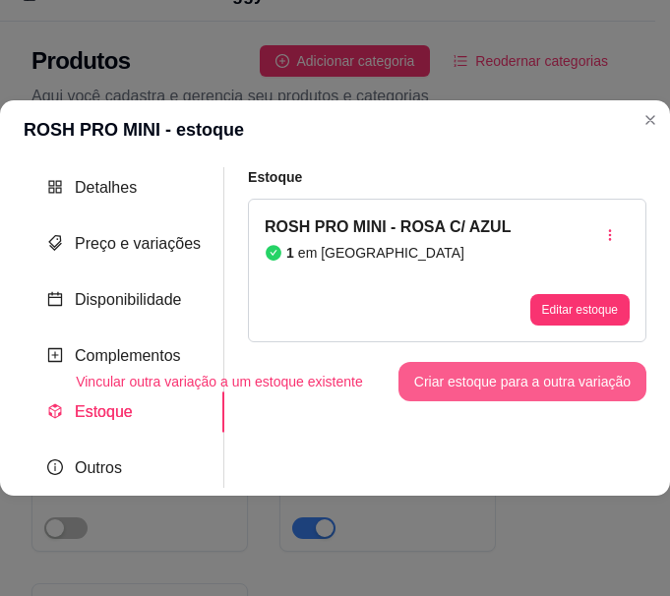
click at [536, 372] on button "Criar estoque para a outra variação" at bounding box center [522, 381] width 248 height 39
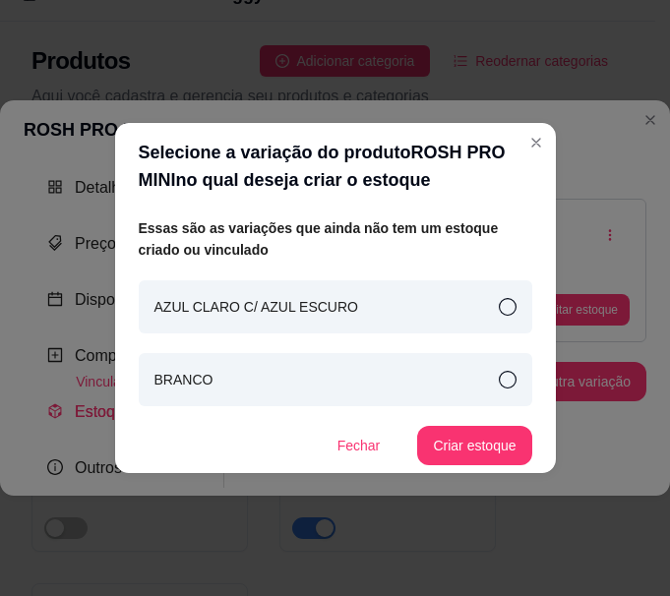
click at [499, 304] on icon at bounding box center [508, 307] width 18 height 18
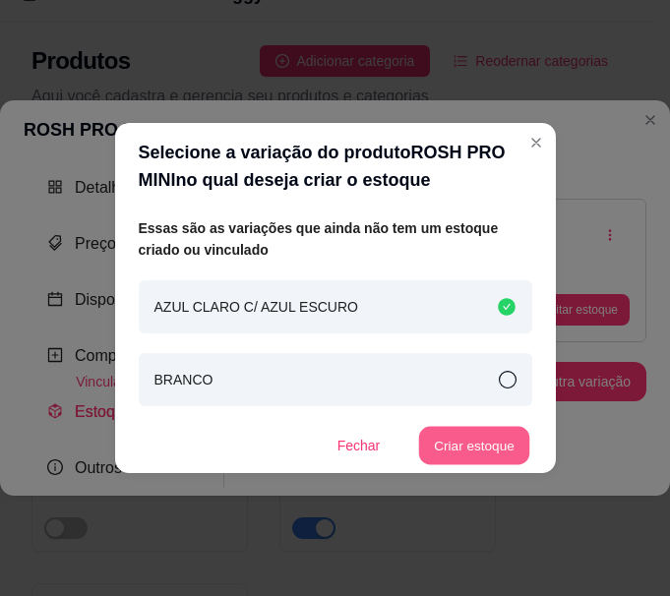
click at [475, 450] on button "Criar estoque" at bounding box center [474, 446] width 111 height 38
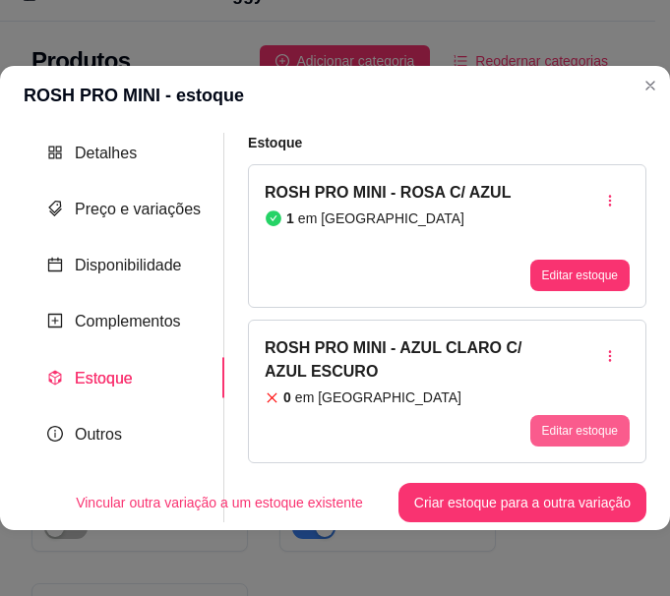
click at [531, 424] on button "Editar estoque" at bounding box center [579, 430] width 99 height 31
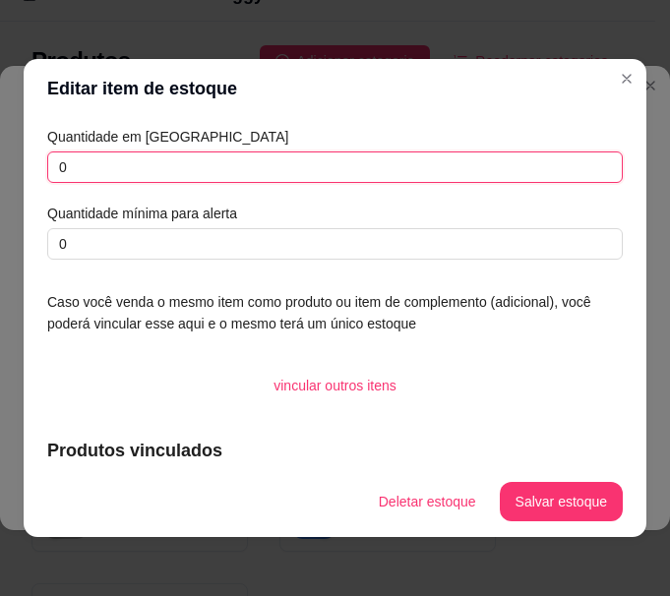
click at [252, 165] on input "0" at bounding box center [334, 166] width 575 height 31
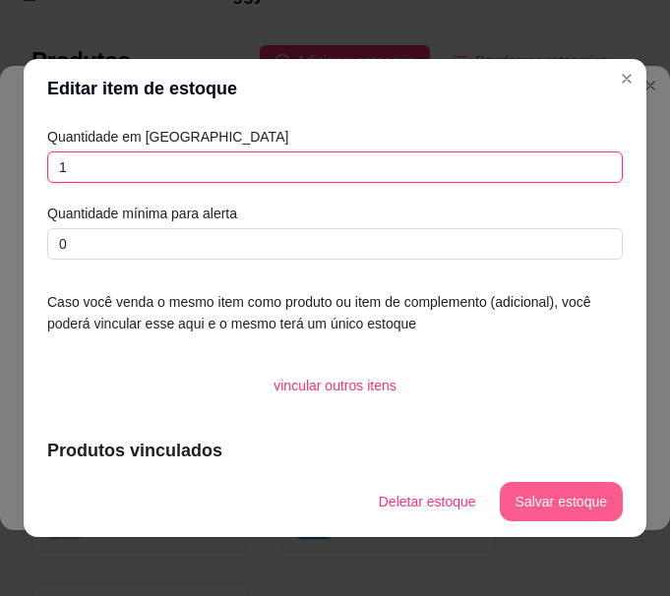
type input "1"
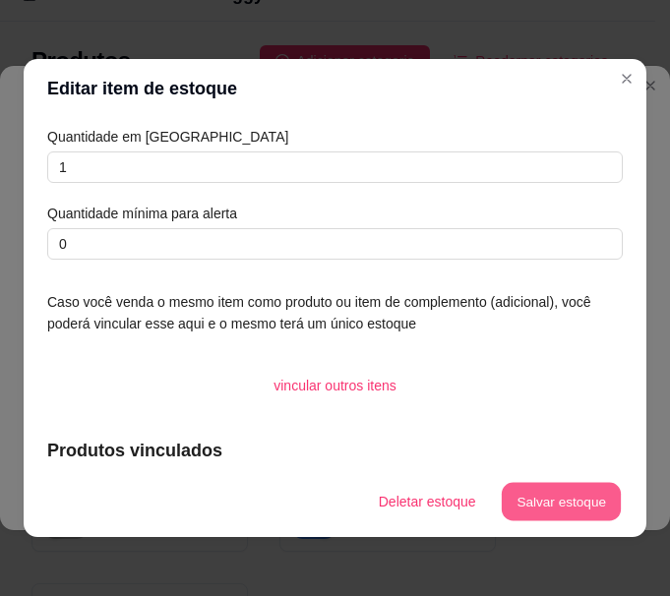
click at [554, 491] on button "Salvar estoque" at bounding box center [561, 502] width 120 height 38
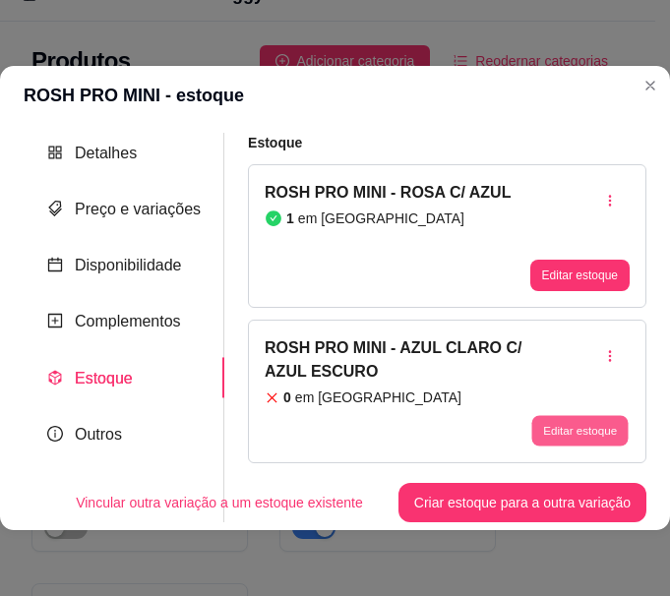
click at [567, 415] on button "Editar estoque" at bounding box center [579, 430] width 96 height 30
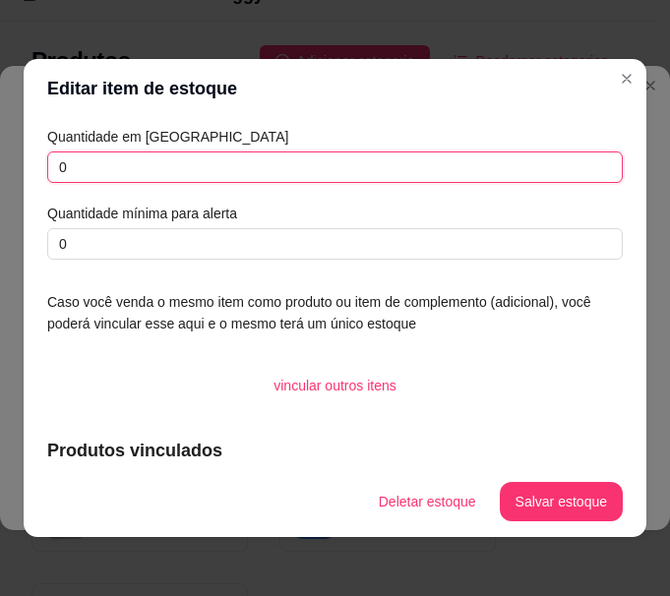
click at [125, 180] on input "0" at bounding box center [334, 166] width 575 height 31
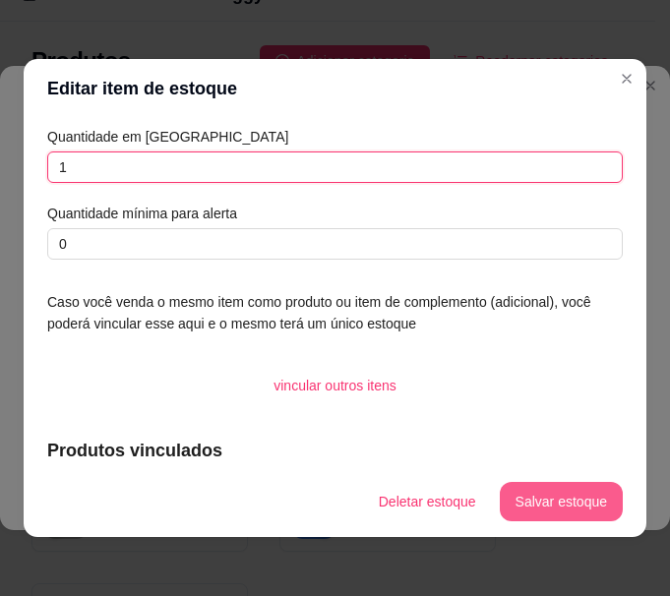
type input "1"
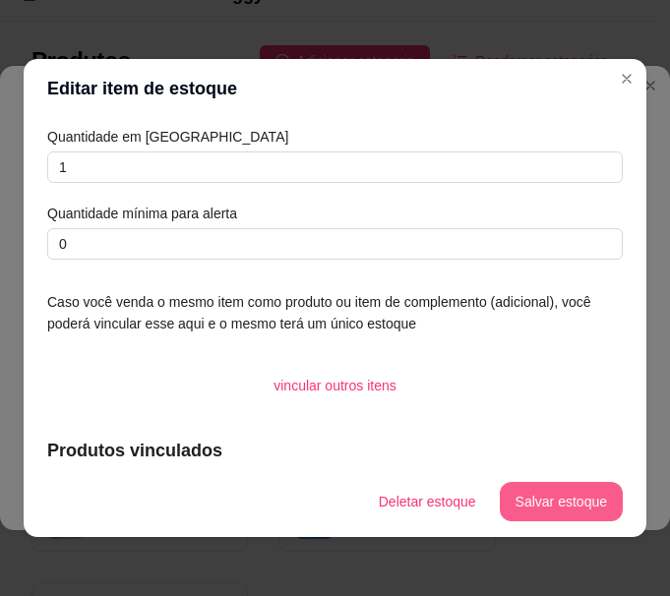
click at [534, 503] on button "Salvar estoque" at bounding box center [561, 501] width 123 height 39
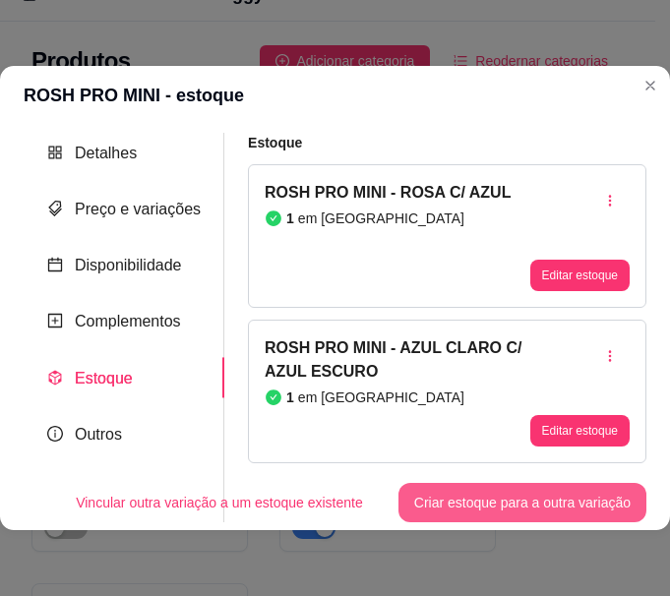
click at [496, 504] on button "Criar estoque para a outra variação" at bounding box center [522, 502] width 248 height 39
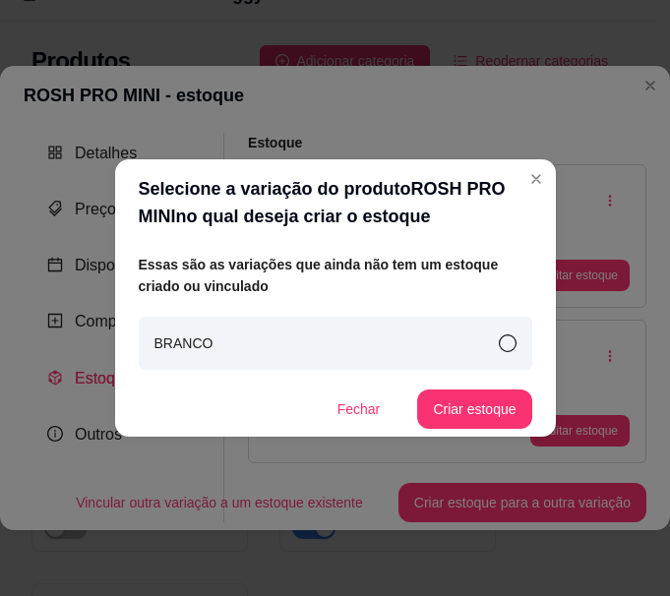
click at [506, 345] on icon at bounding box center [508, 343] width 18 height 18
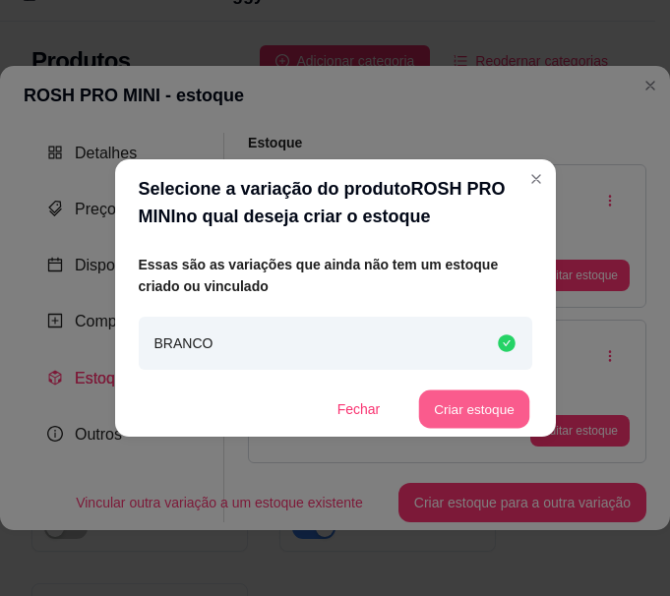
click at [497, 404] on button "Criar estoque" at bounding box center [474, 410] width 111 height 38
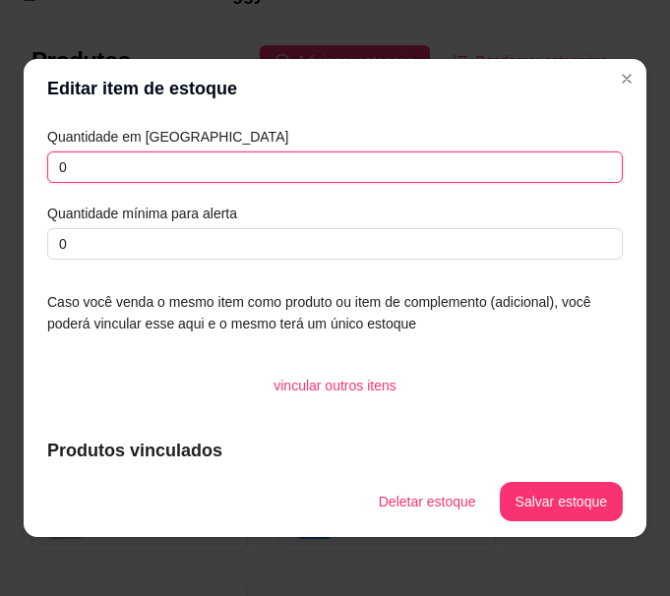
click at [334, 159] on input "0" at bounding box center [334, 166] width 575 height 31
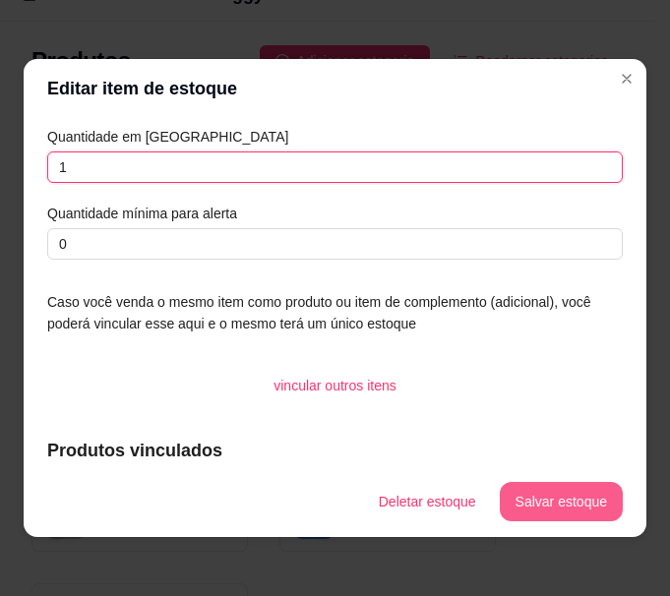
type input "1"
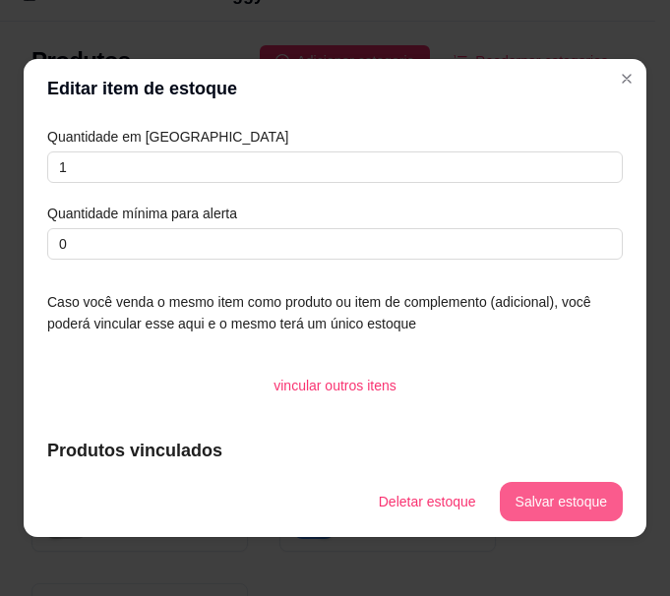
click at [578, 498] on button "Salvar estoque" at bounding box center [561, 501] width 123 height 39
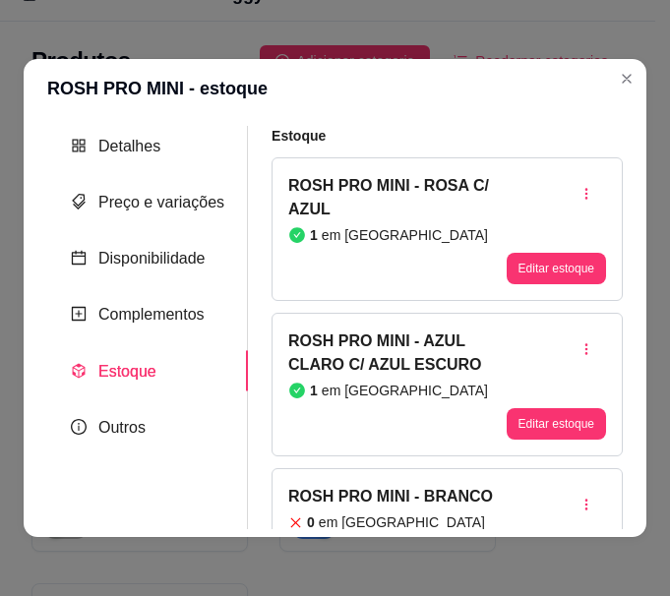
scroll to position [83, 0]
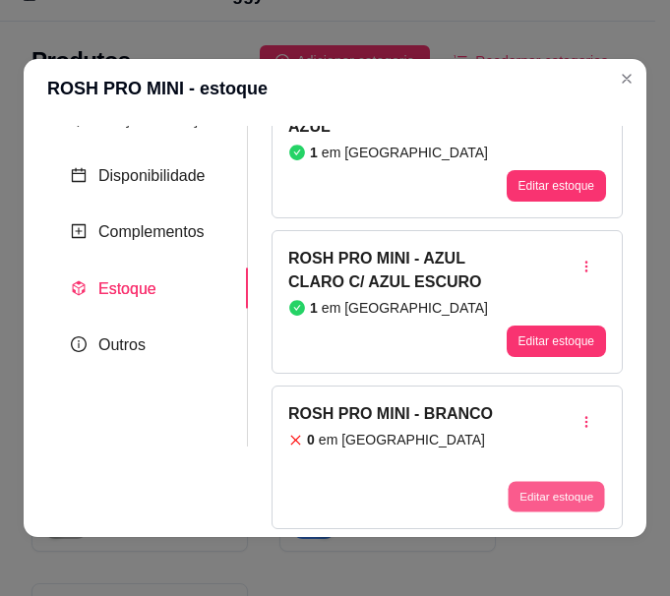
click at [542, 492] on button "Editar estoque" at bounding box center [556, 496] width 96 height 30
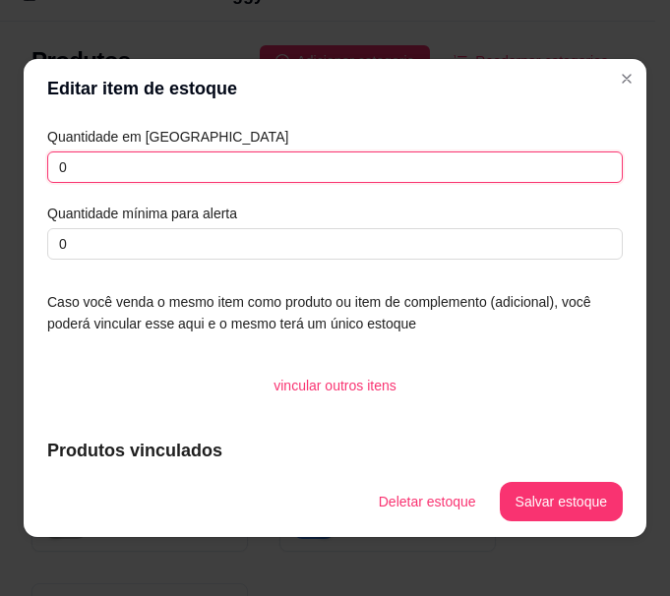
click at [144, 161] on input "0" at bounding box center [334, 166] width 575 height 31
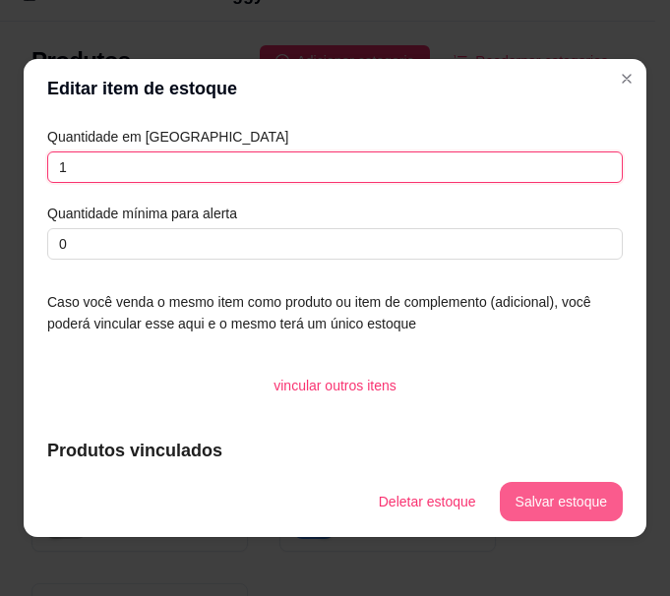
type input "1"
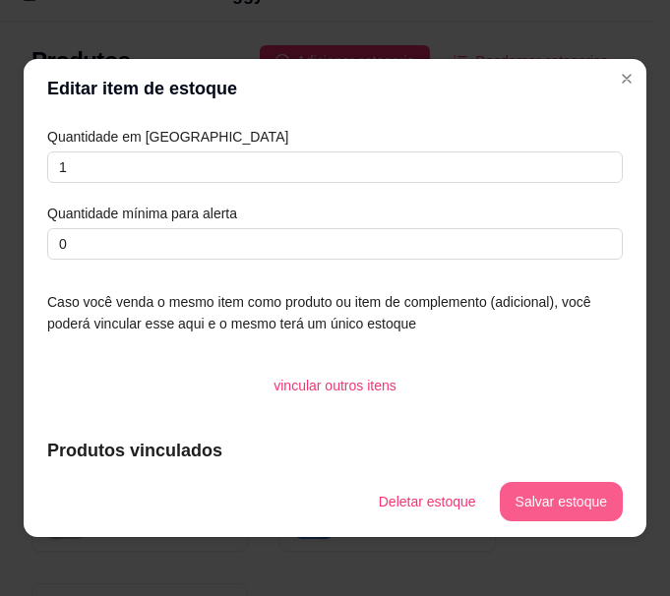
click at [582, 509] on button "Salvar estoque" at bounding box center [561, 501] width 123 height 39
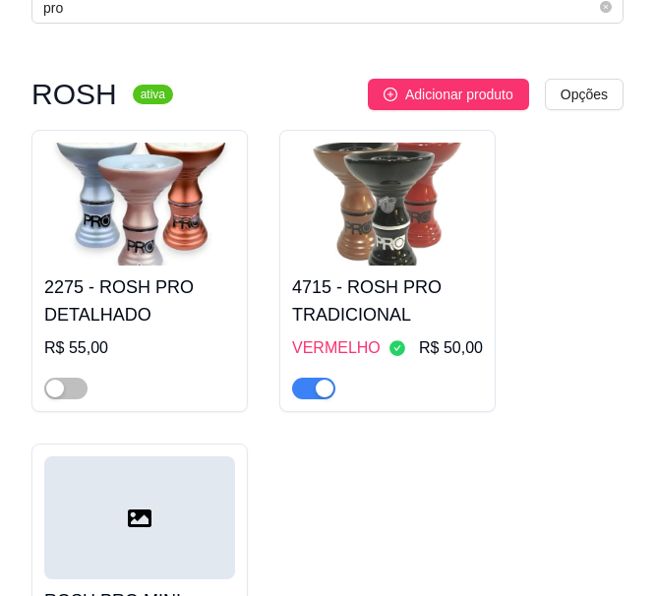
scroll to position [129, 0]
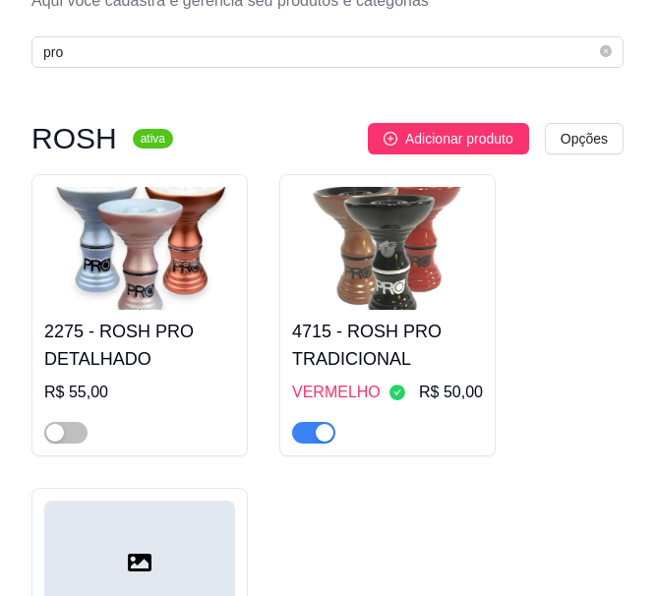
click at [129, 327] on h4 "2275 - ROSH PRO DETALHADO" at bounding box center [139, 345] width 191 height 55
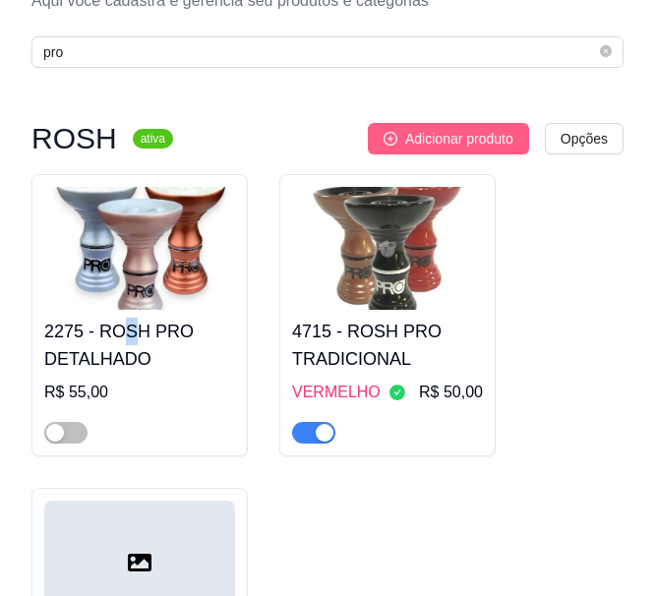
click at [469, 147] on span "Adicionar produto" at bounding box center [459, 139] width 108 height 22
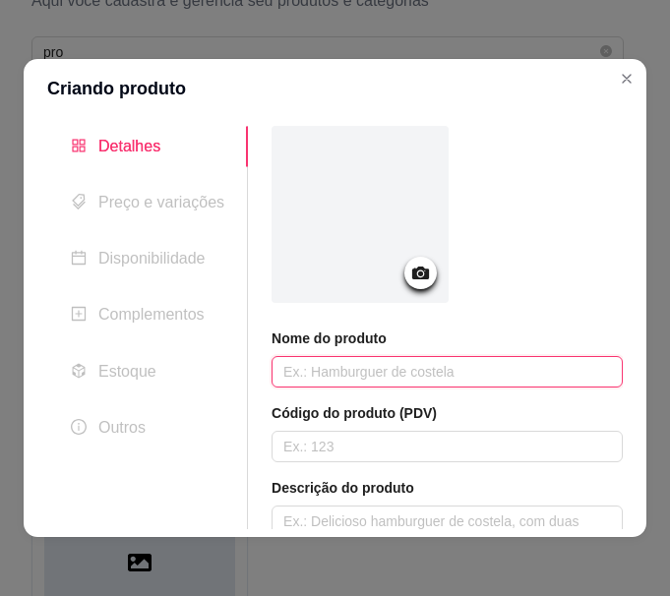
click at [410, 372] on input "text" at bounding box center [447, 371] width 351 height 31
click at [373, 372] on input "ROSH" at bounding box center [447, 371] width 351 height 31
type input "ROSH SEVEN TR"
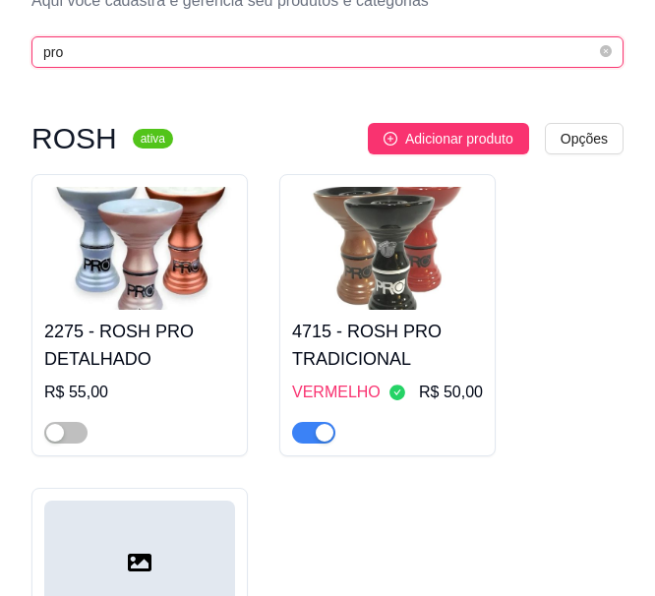
click at [154, 47] on input "pro" at bounding box center [319, 52] width 553 height 22
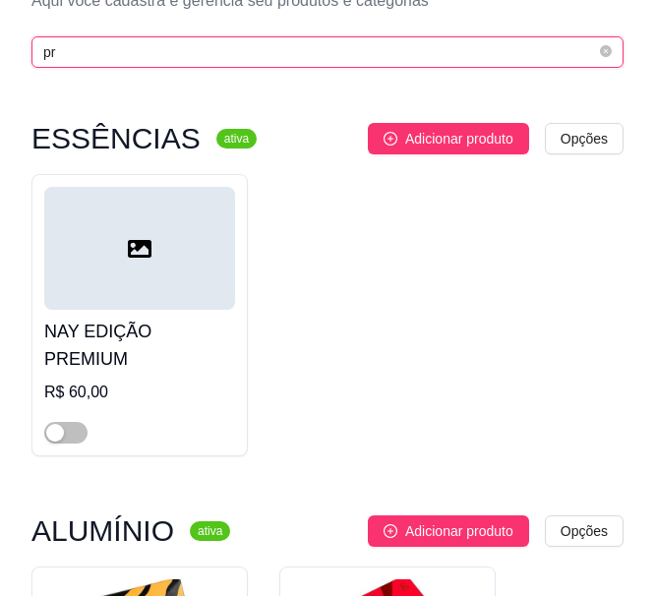
type input "p"
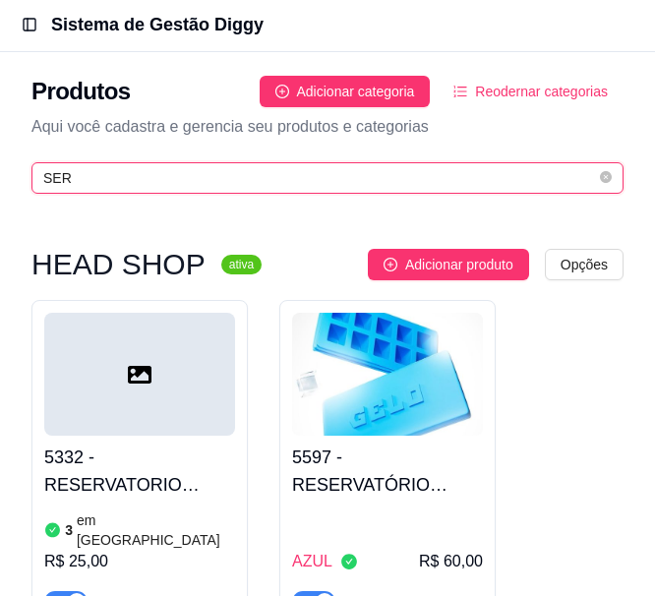
scroll to position [0, 0]
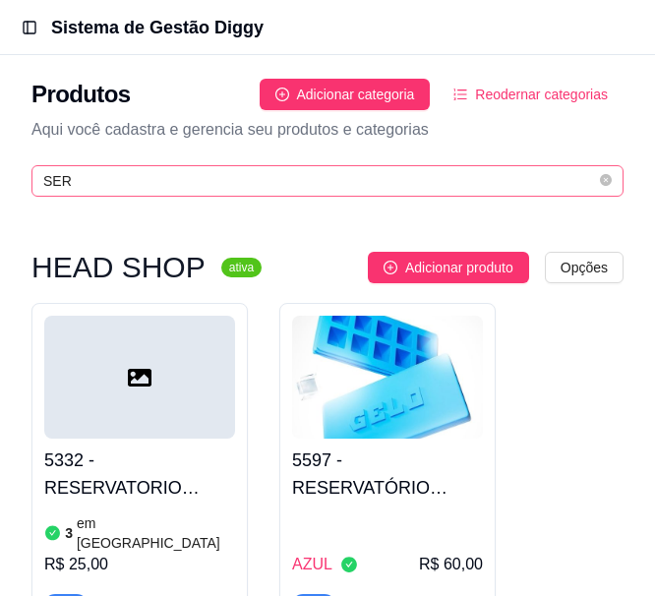
click at [216, 193] on span "SER" at bounding box center [327, 180] width 592 height 31
click at [216, 191] on input "SER" at bounding box center [319, 181] width 553 height 22
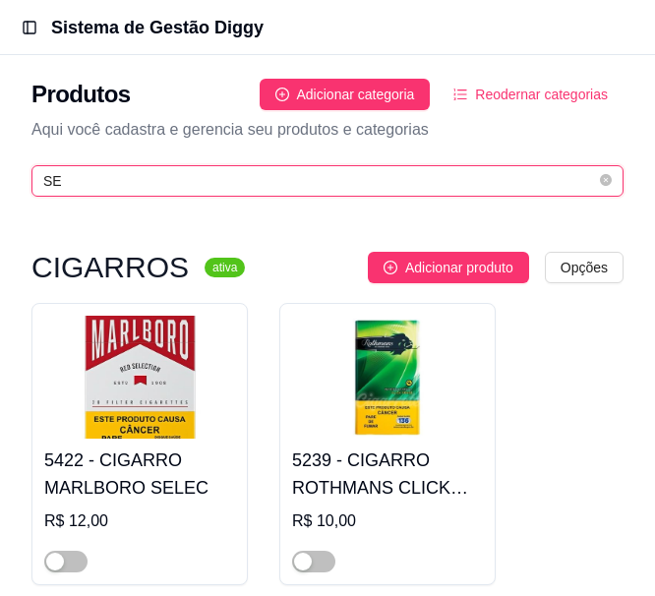
type input "S"
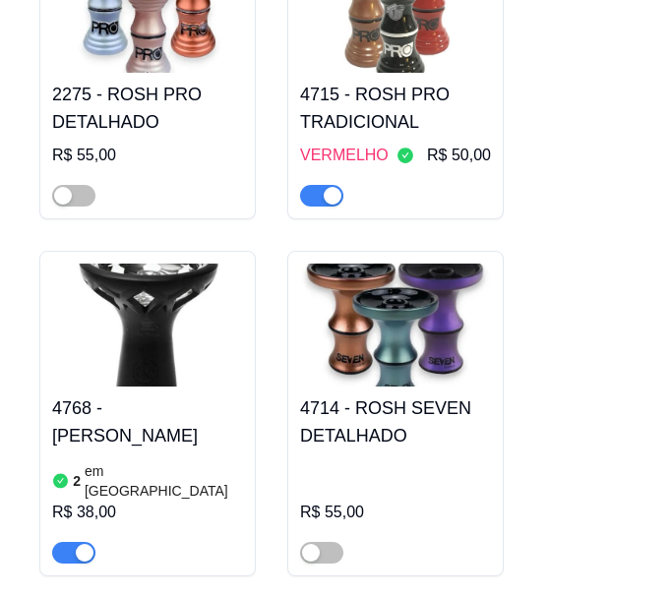
scroll to position [2754, 0]
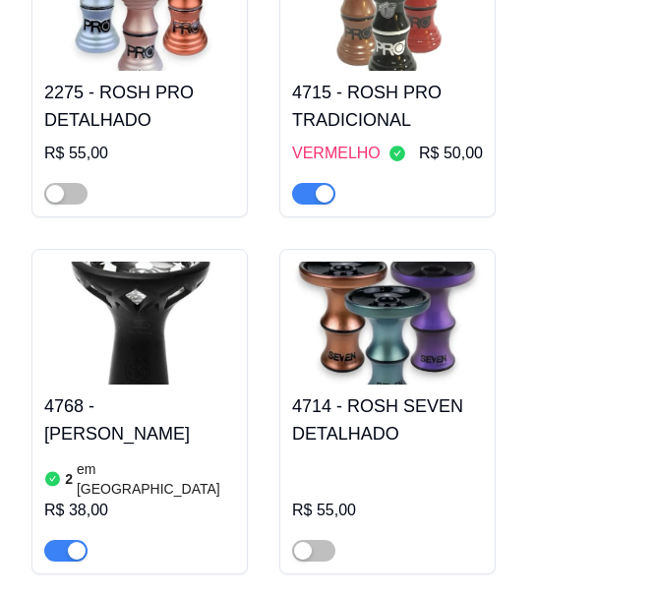
type input "ROSH"
click at [322, 392] on h4 "4714 - ROSH SEVEN DETALHADO" at bounding box center [387, 419] width 191 height 55
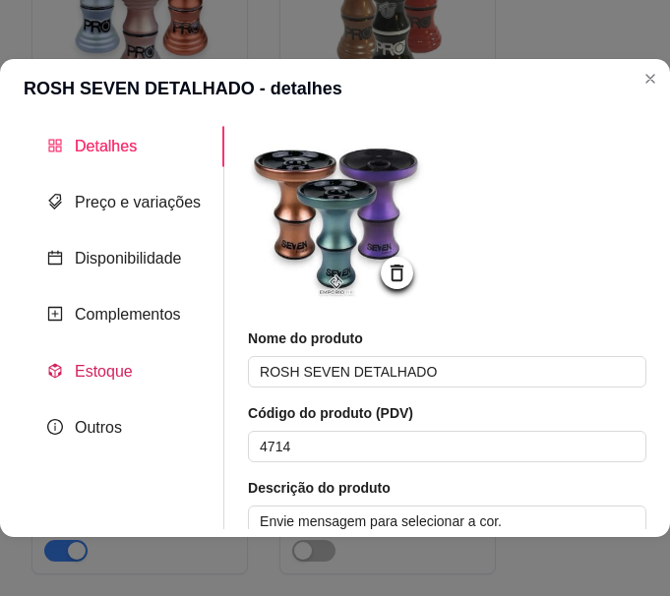
click at [91, 363] on span "Estoque" at bounding box center [104, 371] width 58 height 17
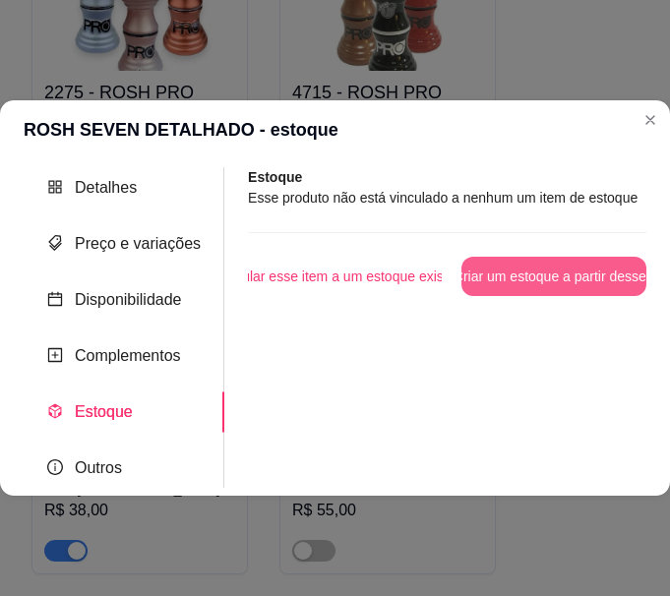
click at [544, 274] on button "Criar um estoque a partir desse item" at bounding box center [553, 276] width 185 height 39
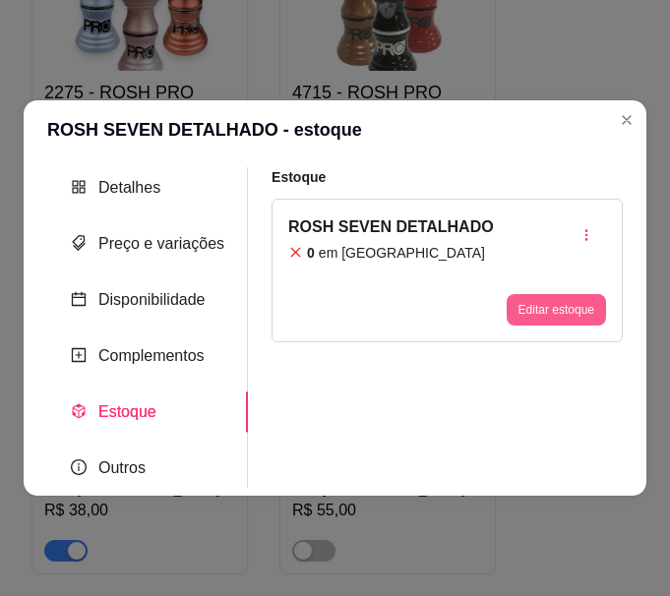
click at [550, 306] on button "Editar estoque" at bounding box center [556, 309] width 99 height 31
click at [563, 313] on button "Editar estoque" at bounding box center [556, 309] width 96 height 30
click at [137, 241] on span "Preço e variações" at bounding box center [161, 243] width 126 height 17
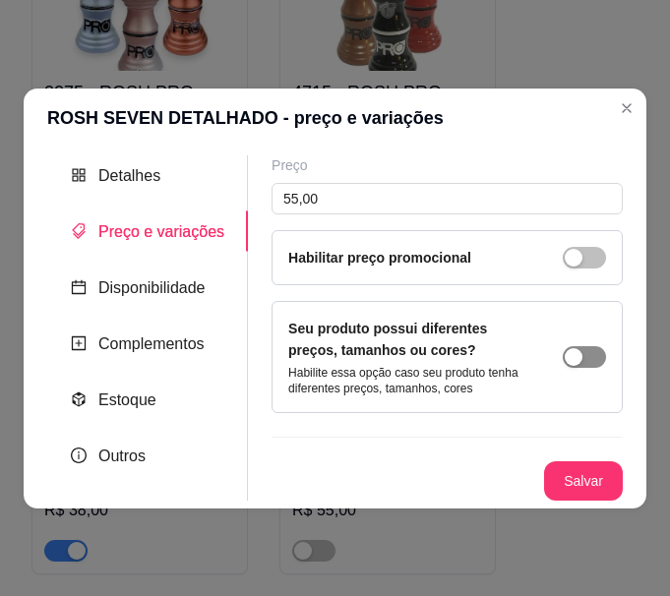
click at [587, 359] on span "button" at bounding box center [584, 357] width 43 height 22
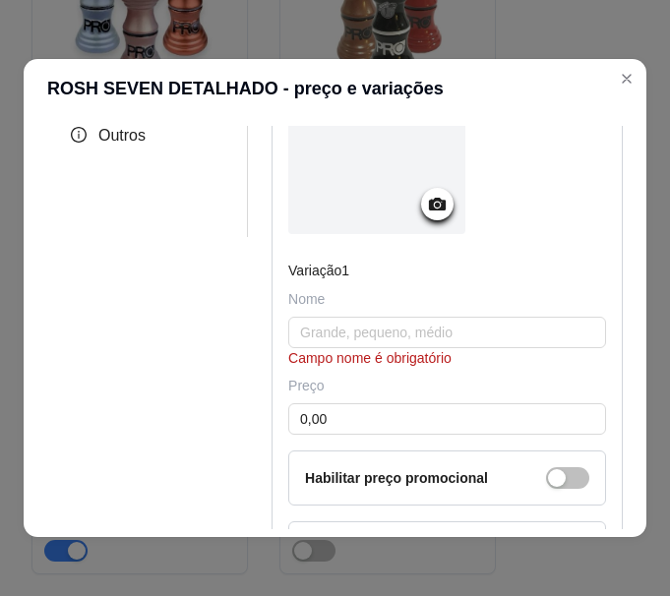
scroll to position [290, 0]
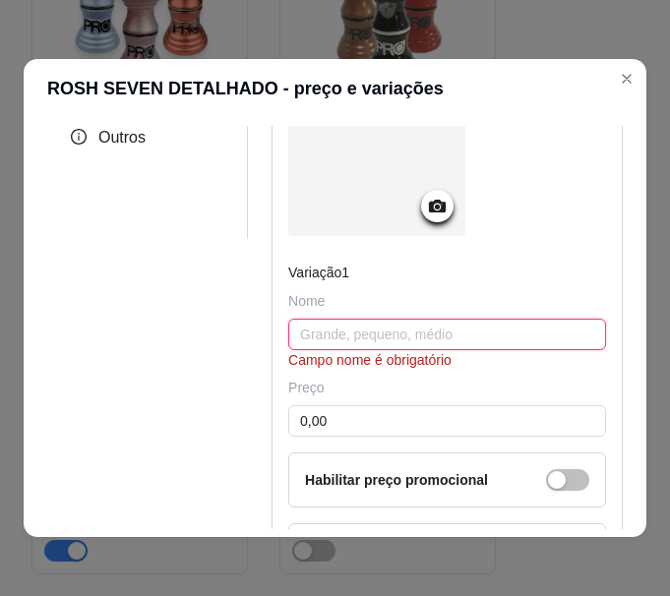
click at [402, 349] on input "text" at bounding box center [447, 334] width 318 height 31
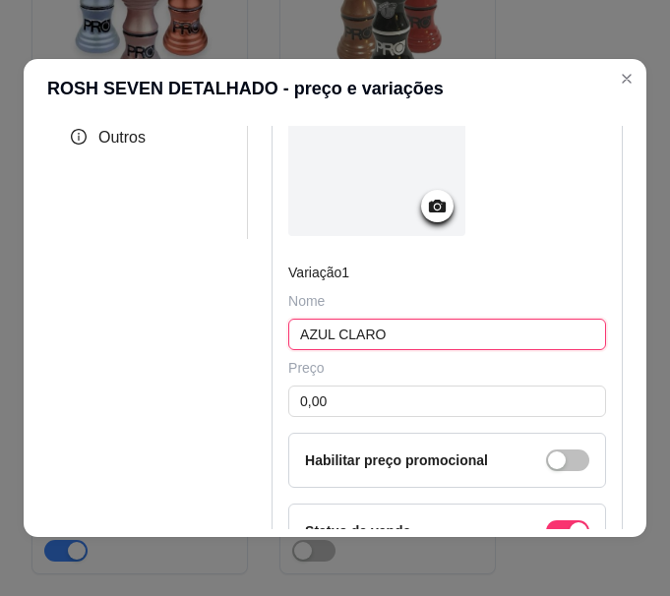
type input "AZUL CLARO"
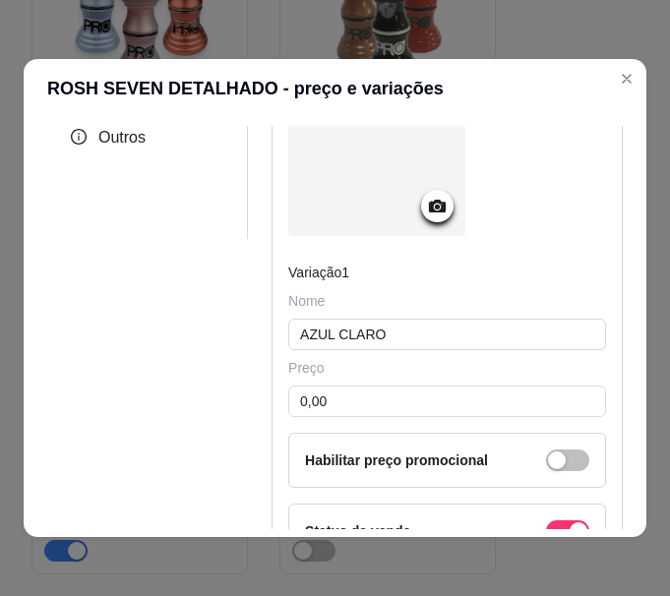
click at [353, 123] on div "Detalhes Preço e variações Disponibilidade Complementos Estoque Outros Nome do …" at bounding box center [335, 327] width 623 height 419
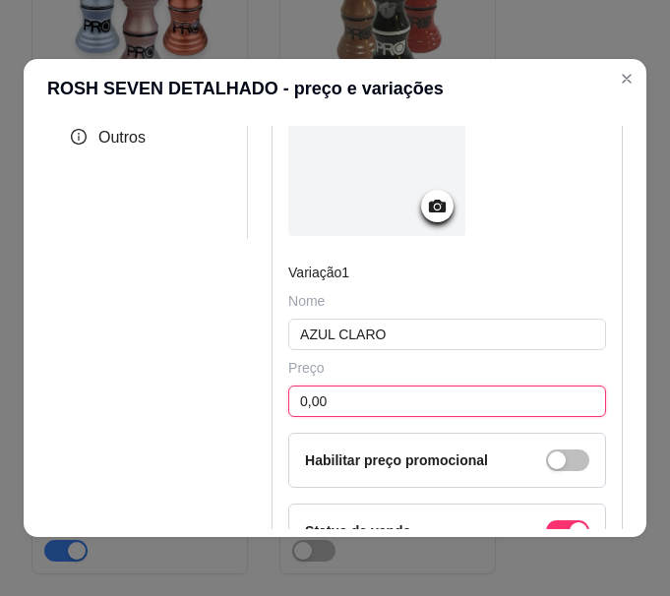
click at [353, 417] on input "0,00" at bounding box center [447, 401] width 318 height 31
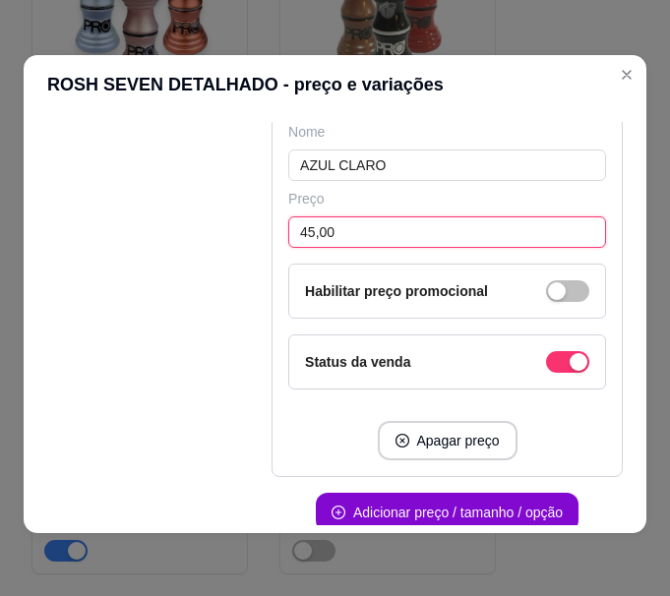
scroll to position [566, 0]
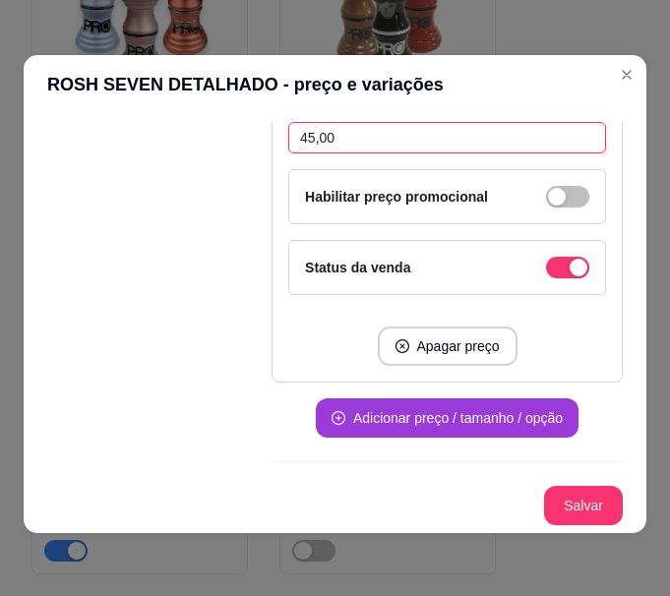
type input "45,00"
click at [416, 413] on button "Adicionar preço / tamanho / opção" at bounding box center [447, 417] width 263 height 39
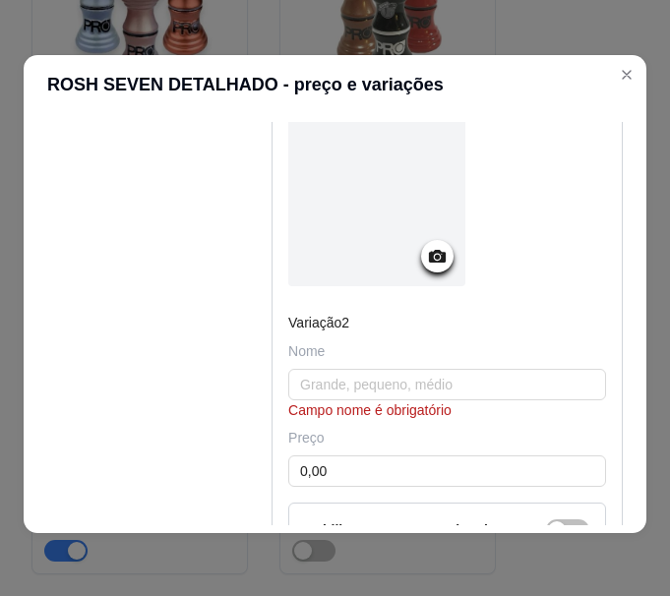
scroll to position [861, 0]
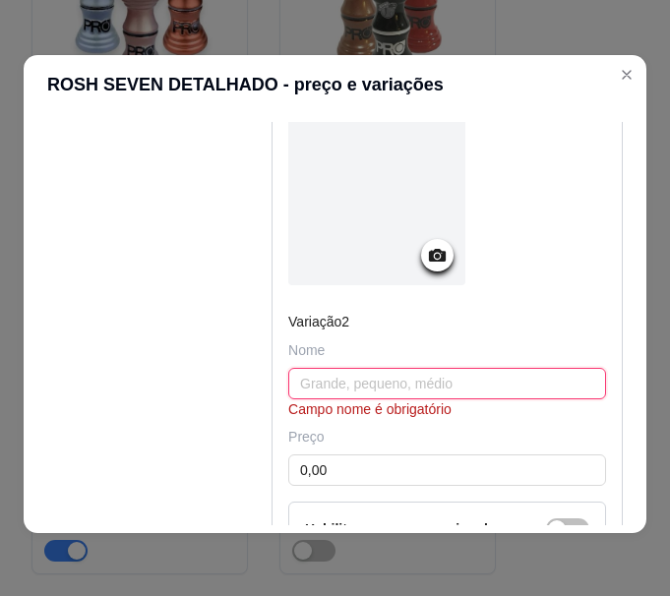
click at [332, 399] on input "text" at bounding box center [447, 383] width 318 height 31
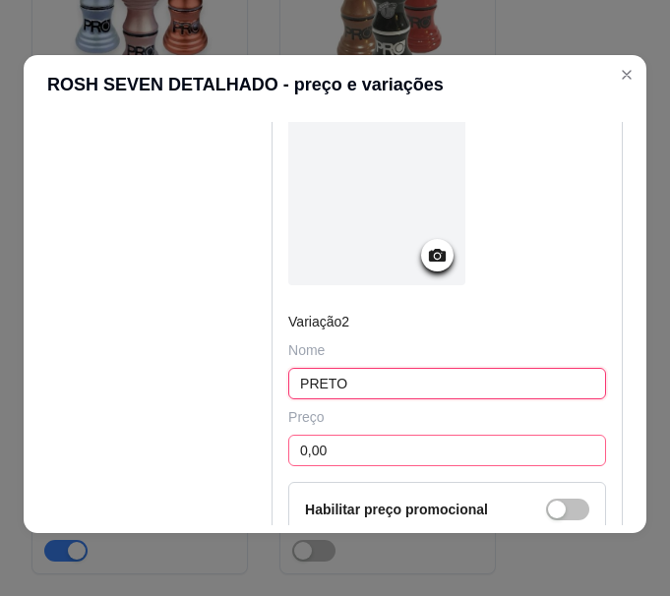
type input "PRETO"
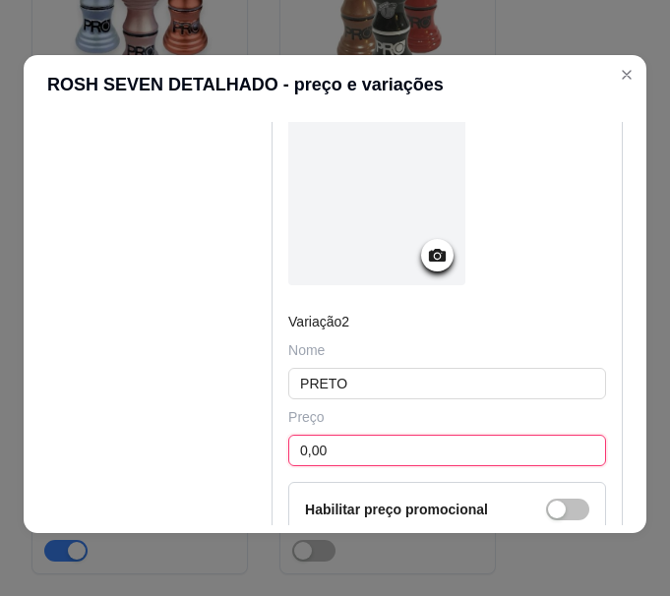
click at [414, 461] on input "0,00" at bounding box center [447, 450] width 318 height 31
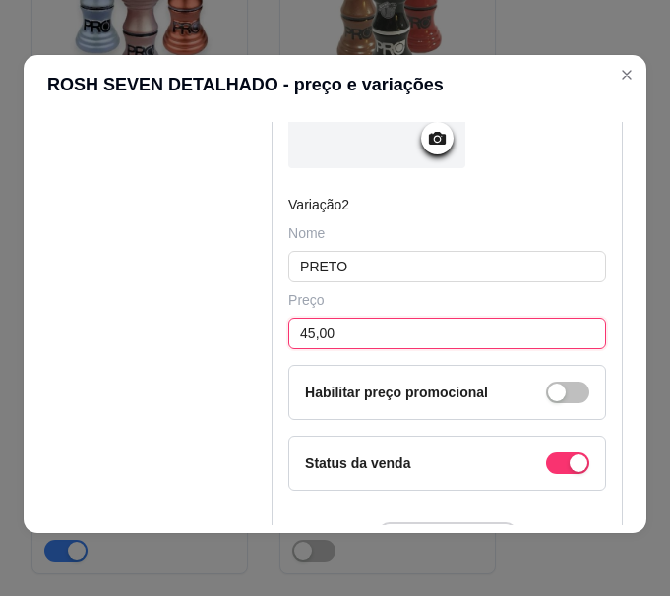
scroll to position [1156, 0]
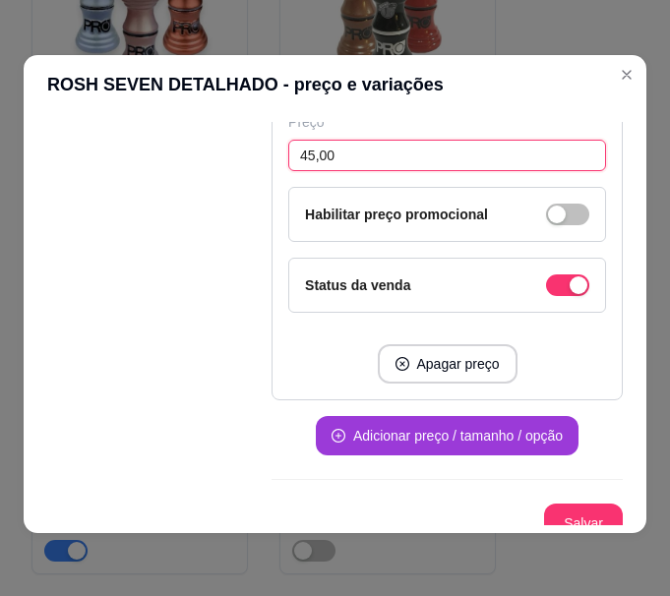
type input "45,00"
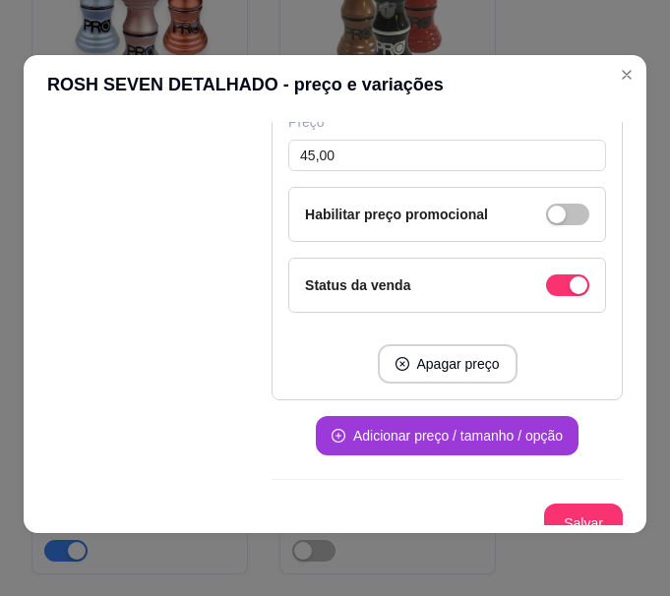
click at [459, 446] on button "Adicionar preço / tamanho / opção" at bounding box center [447, 435] width 263 height 39
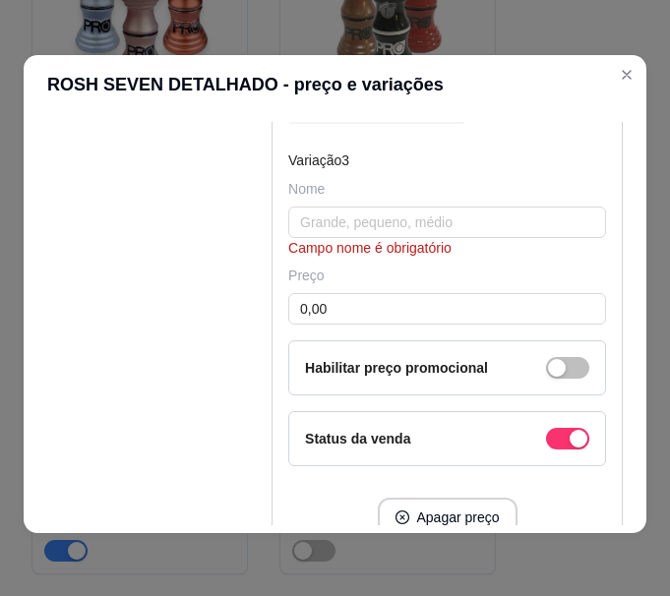
scroll to position [1648, 0]
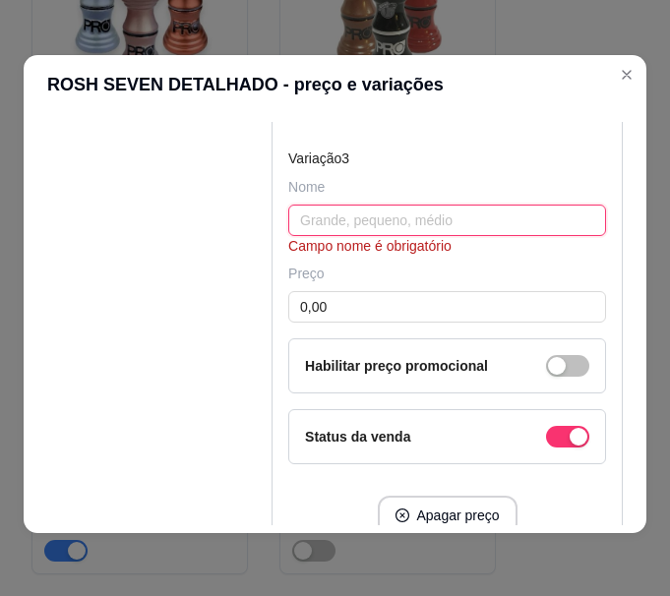
click at [348, 236] on input "text" at bounding box center [447, 220] width 318 height 31
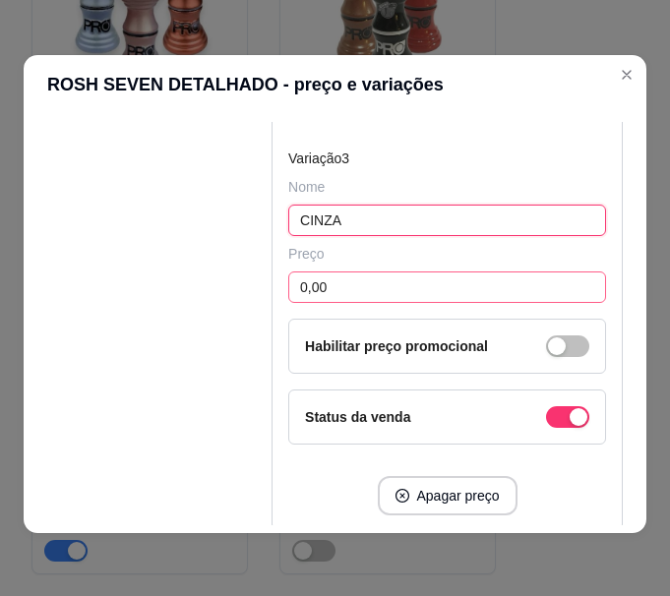
type input "CINZA"
click at [378, 303] on input "0,00" at bounding box center [447, 287] width 318 height 31
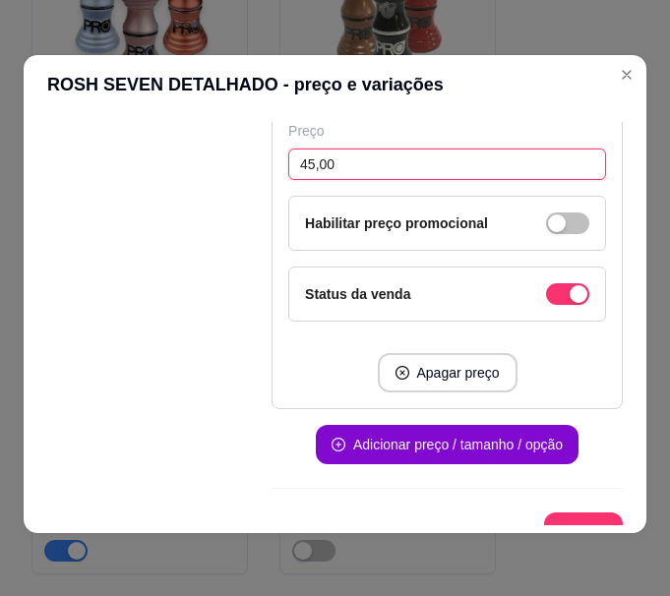
scroll to position [1813, 0]
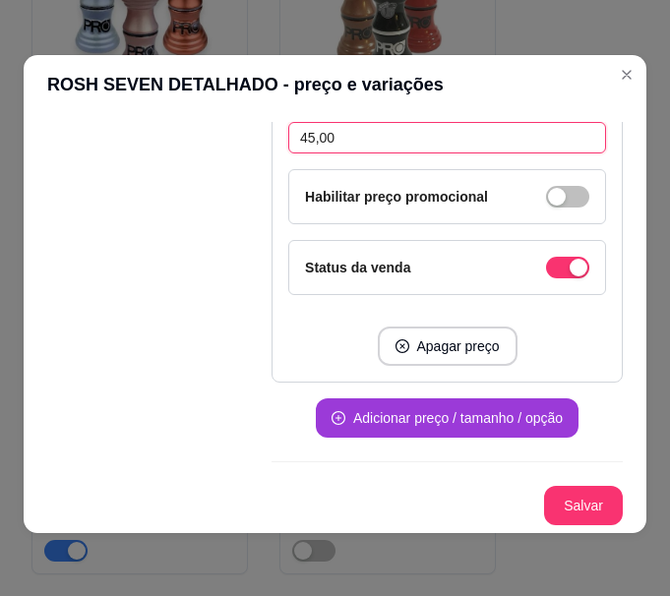
type input "45,00"
click at [437, 405] on button "Adicionar preço / tamanho / opção" at bounding box center [447, 417] width 263 height 39
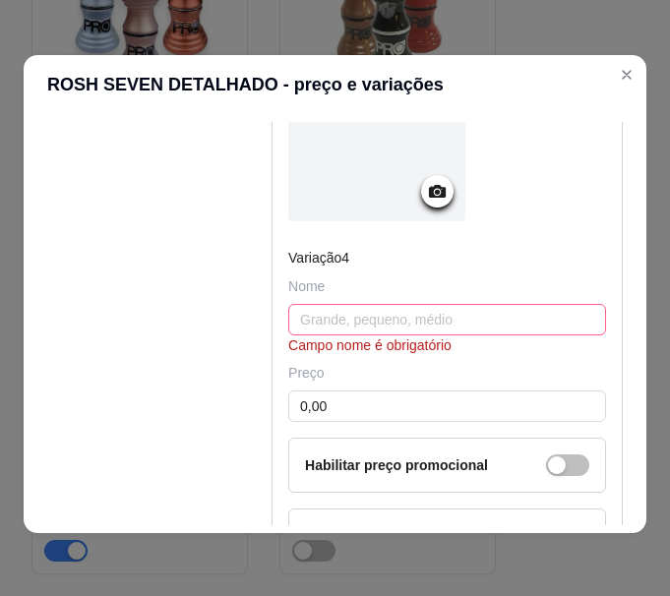
scroll to position [2206, 0]
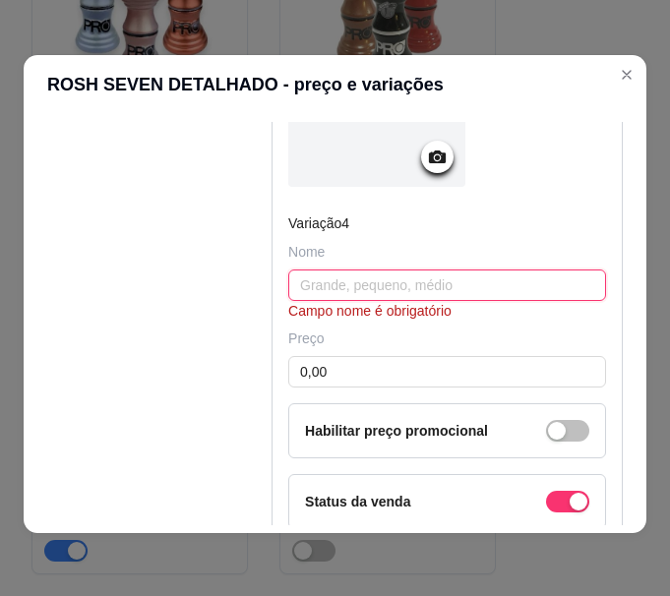
click at [371, 300] on input "text" at bounding box center [447, 285] width 318 height 31
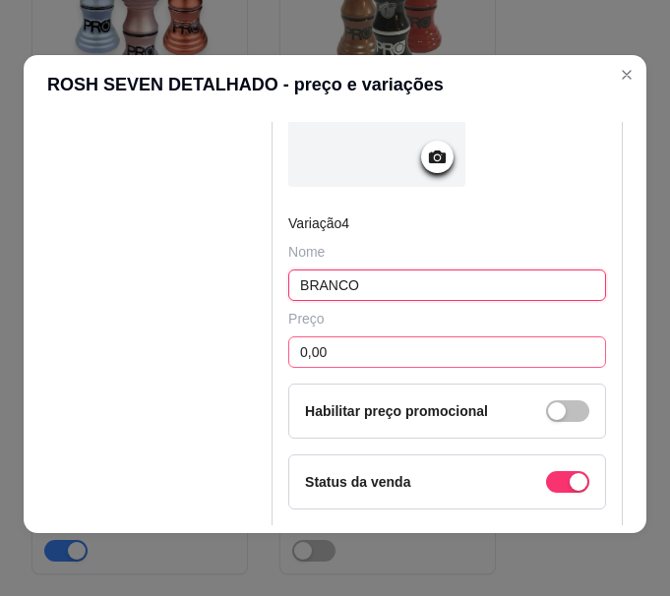
type input "BRANCO"
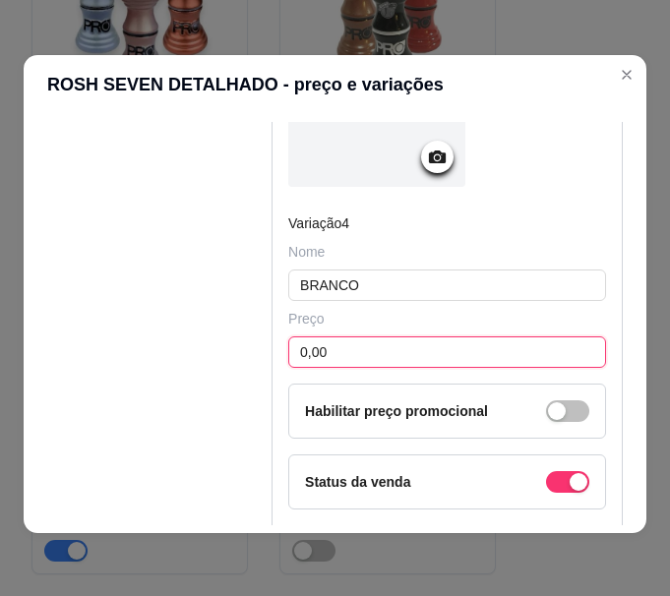
click at [360, 368] on input "0,00" at bounding box center [447, 351] width 318 height 31
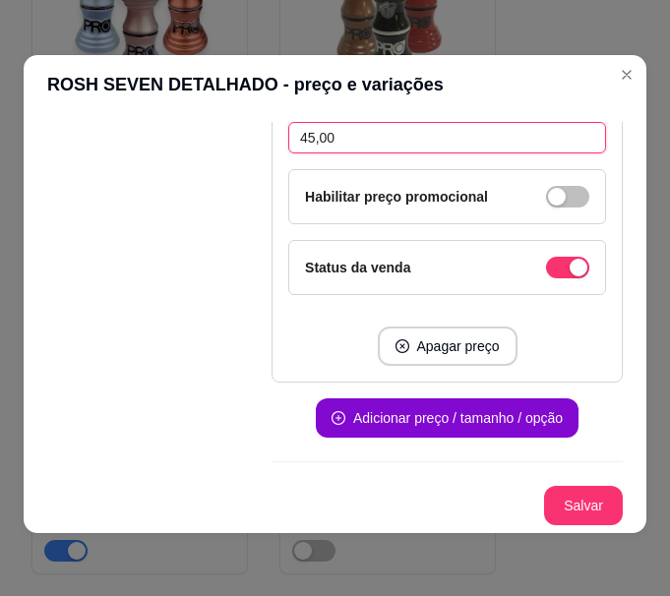
scroll to position [2437, 0]
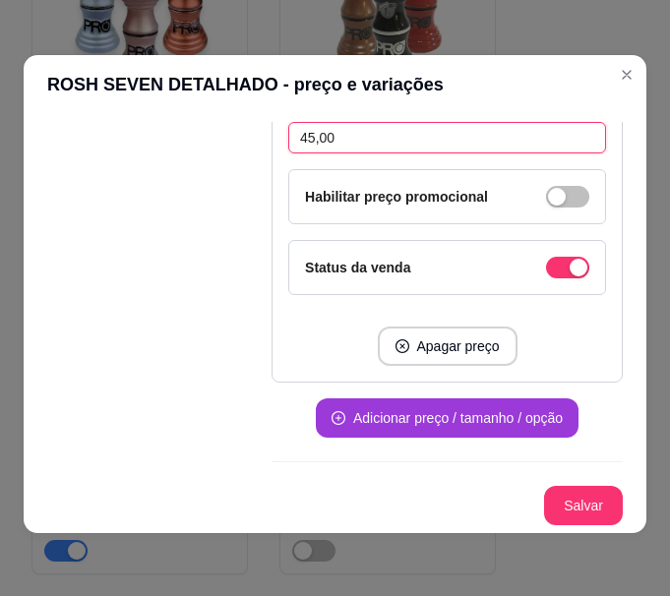
type input "45,00"
click at [380, 422] on button "Adicionar preço / tamanho / opção" at bounding box center [447, 417] width 263 height 39
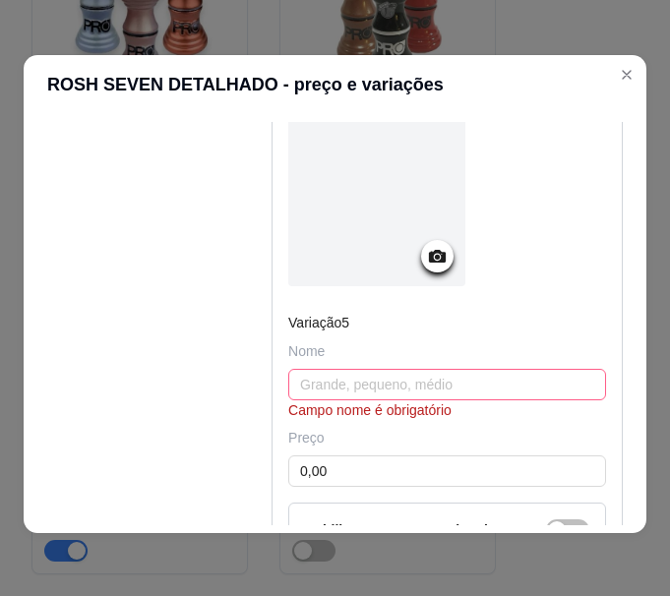
scroll to position [2732, 0]
click at [382, 397] on input "text" at bounding box center [447, 383] width 318 height 31
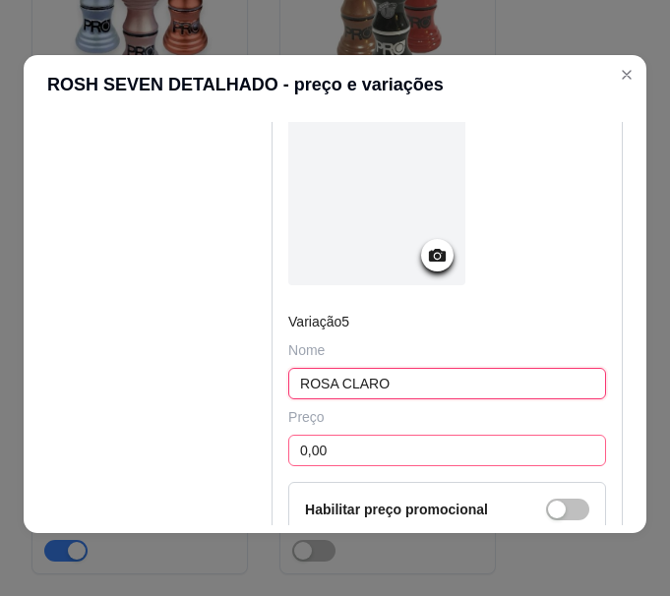
type input "ROSA CLARO"
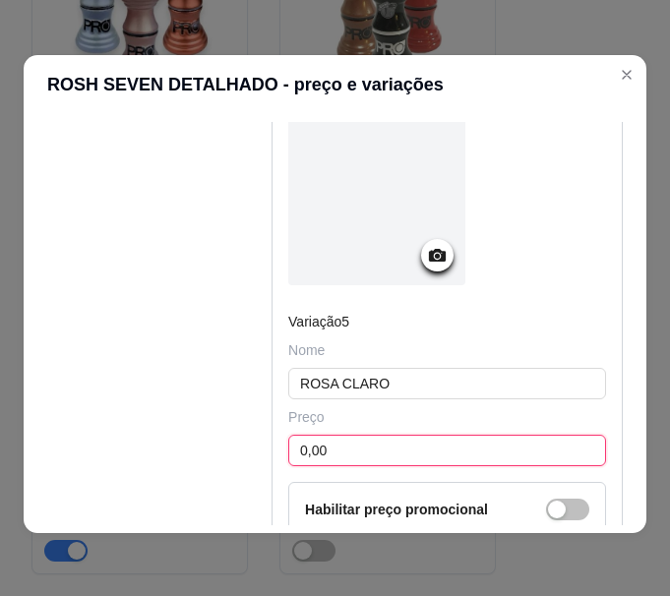
click at [352, 466] on input "0,00" at bounding box center [447, 450] width 318 height 31
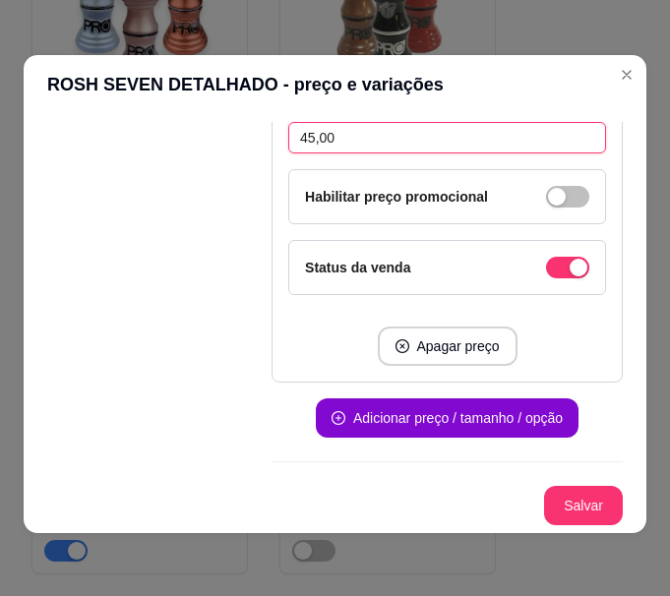
scroll to position [3060, 0]
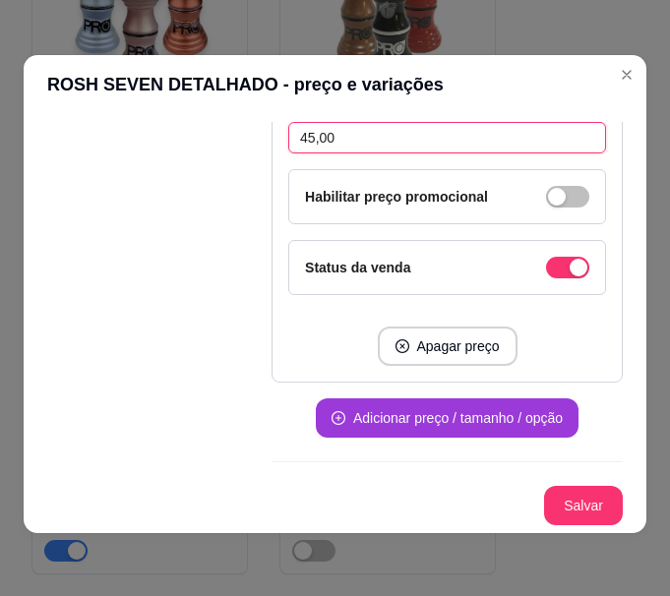
type input "45,00"
click at [447, 417] on button "Adicionar preço / tamanho / opção" at bounding box center [447, 417] width 263 height 39
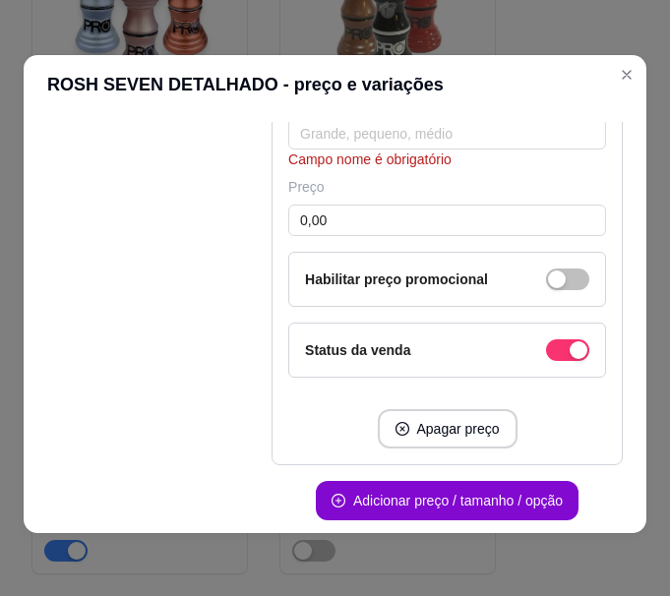
scroll to position [3704, 0]
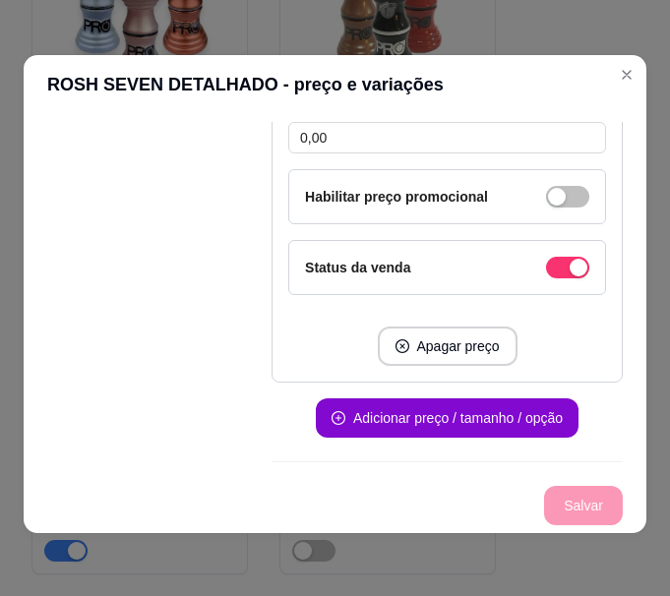
click at [548, 499] on div "Salvar" at bounding box center [447, 505] width 351 height 39
click at [547, 501] on div "Salvar" at bounding box center [447, 505] width 351 height 39
click at [547, 493] on div "Salvar" at bounding box center [447, 505] width 351 height 39
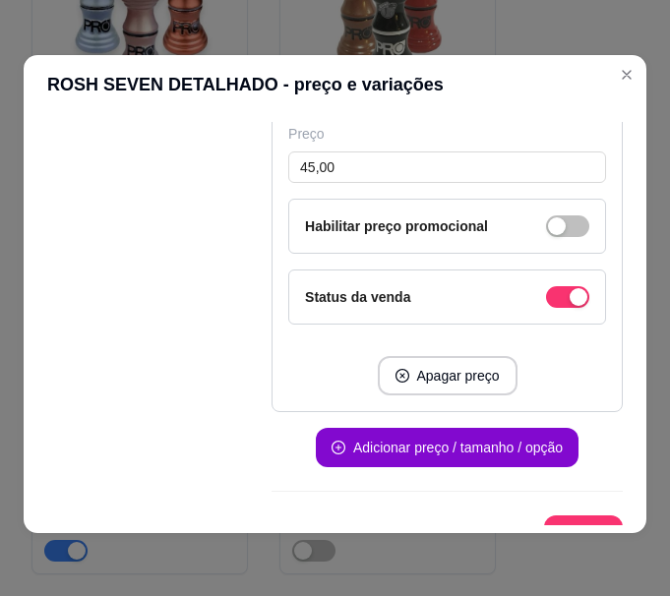
scroll to position [3060, 0]
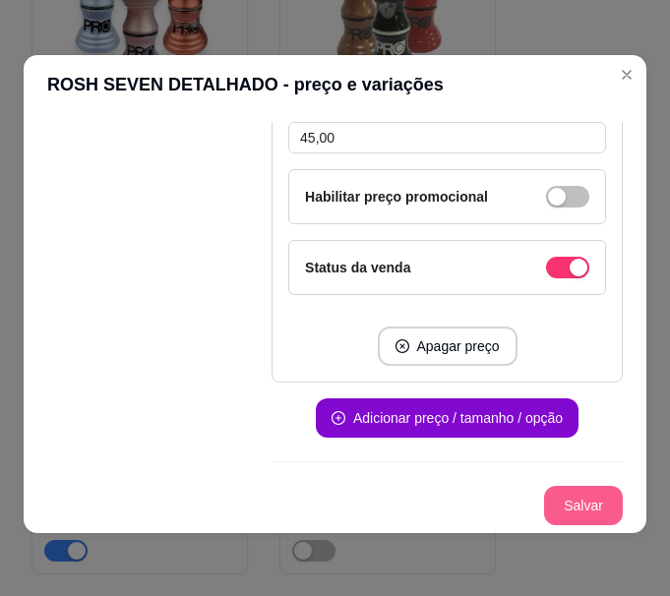
click at [544, 506] on button "Salvar" at bounding box center [583, 505] width 79 height 39
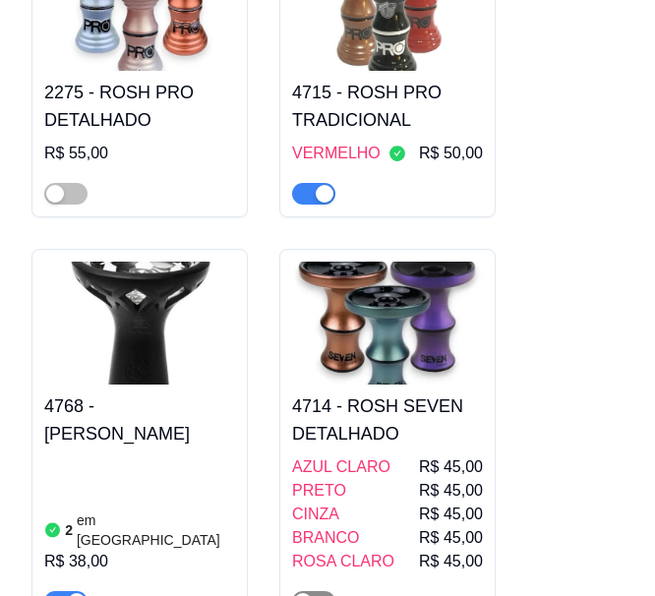
click at [325, 591] on span "button" at bounding box center [313, 602] width 43 height 22
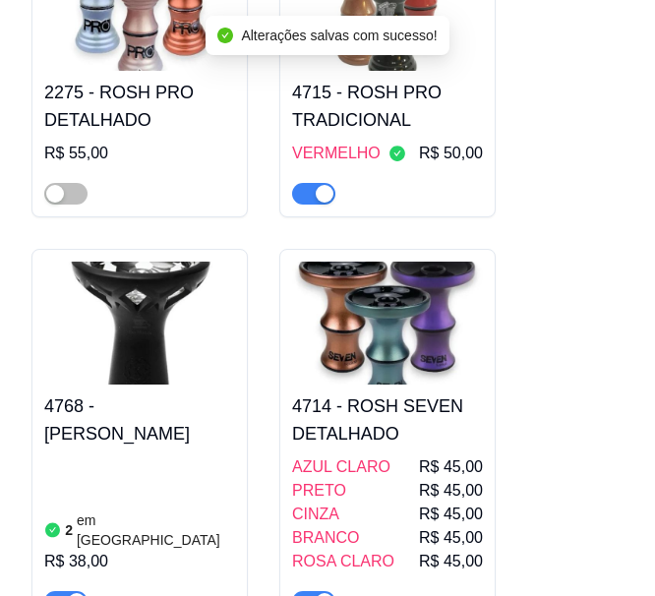
click at [353, 262] on img at bounding box center [387, 323] width 191 height 123
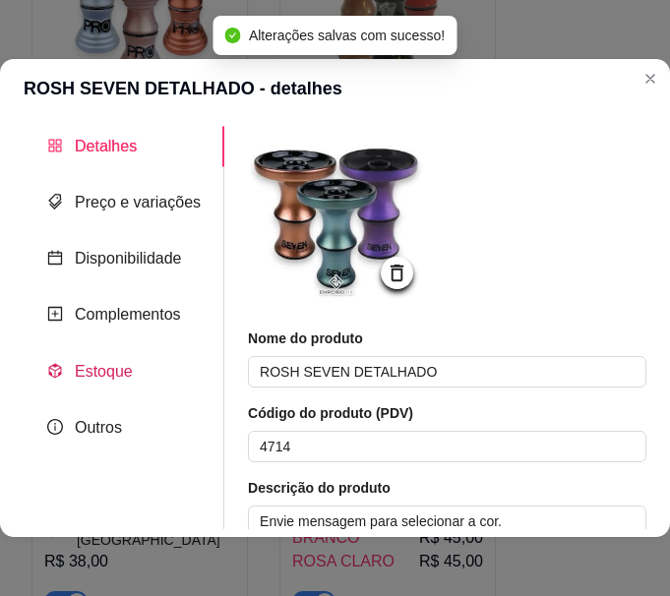
click at [81, 365] on span "Estoque" at bounding box center [104, 371] width 58 height 17
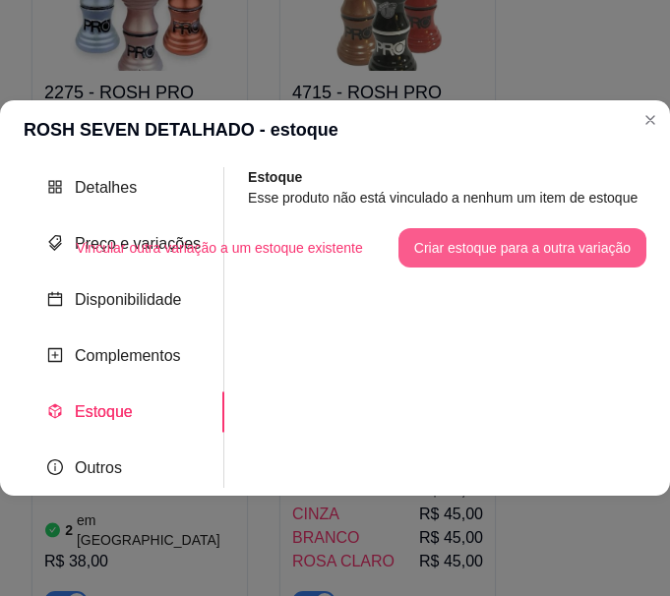
click at [507, 243] on button "Criar estoque para a outra variação" at bounding box center [522, 247] width 248 height 39
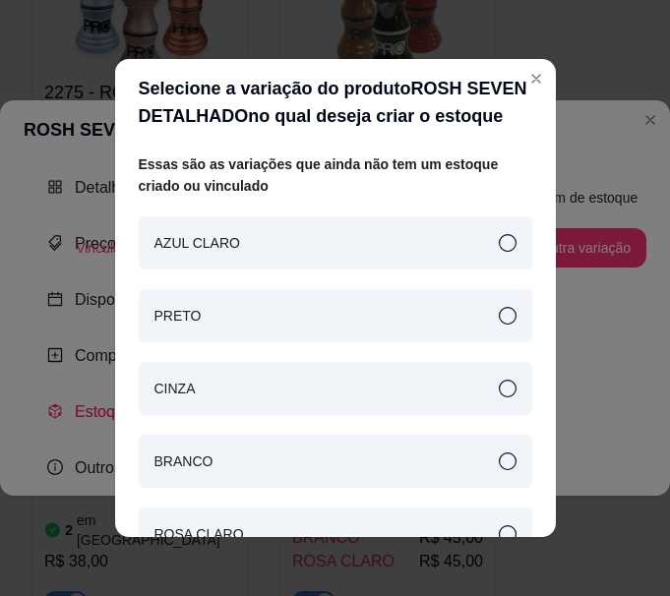
click at [452, 251] on div "AZUL CLARO" at bounding box center [335, 242] width 393 height 53
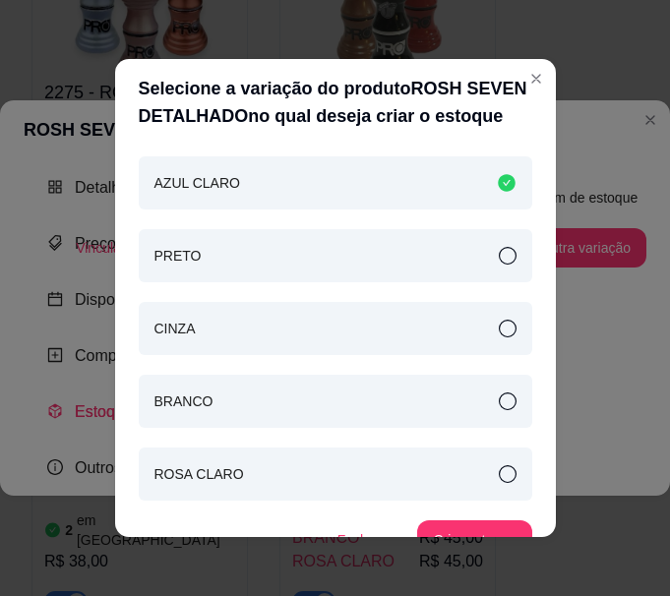
scroll to position [91, 0]
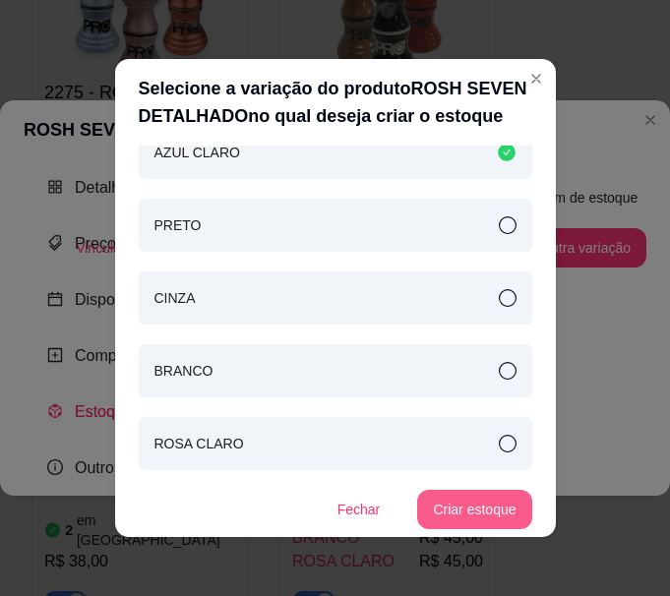
click at [452, 506] on button "Criar estoque" at bounding box center [474, 509] width 114 height 39
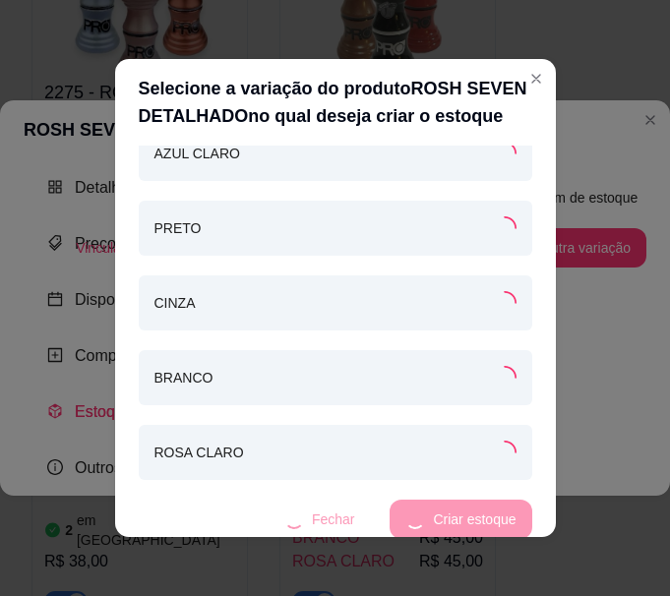
scroll to position [91, 0]
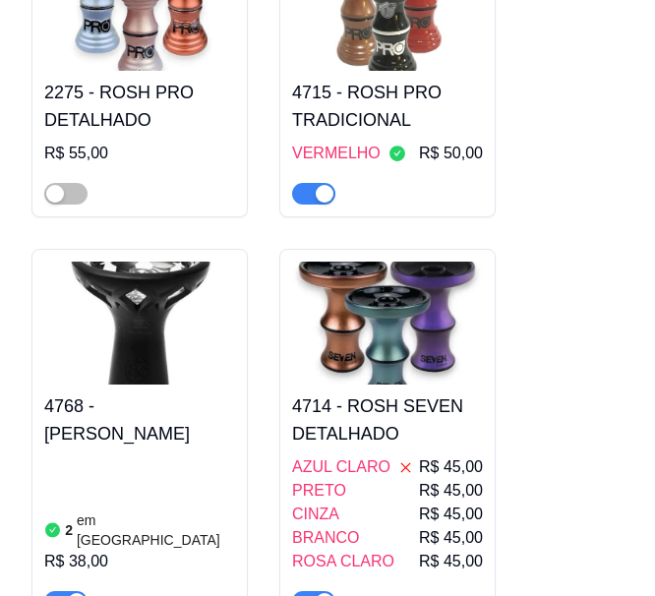
click at [421, 265] on img at bounding box center [387, 323] width 191 height 123
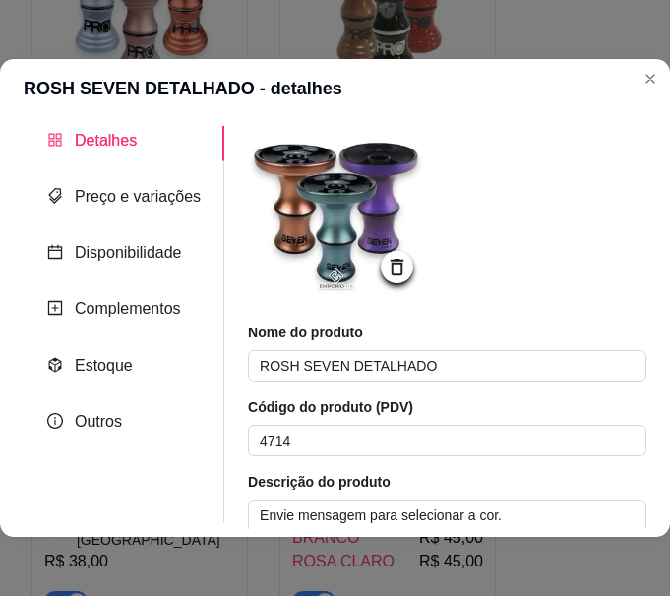
scroll to position [0, 0]
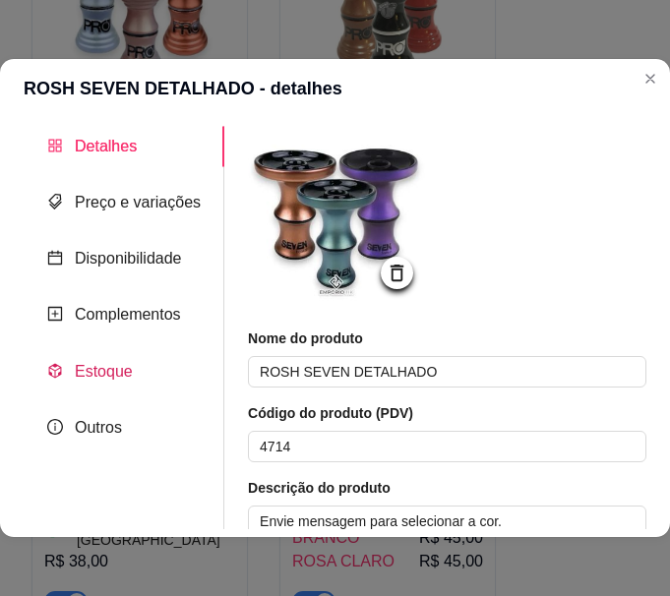
click at [103, 370] on span "Estoque" at bounding box center [104, 371] width 58 height 17
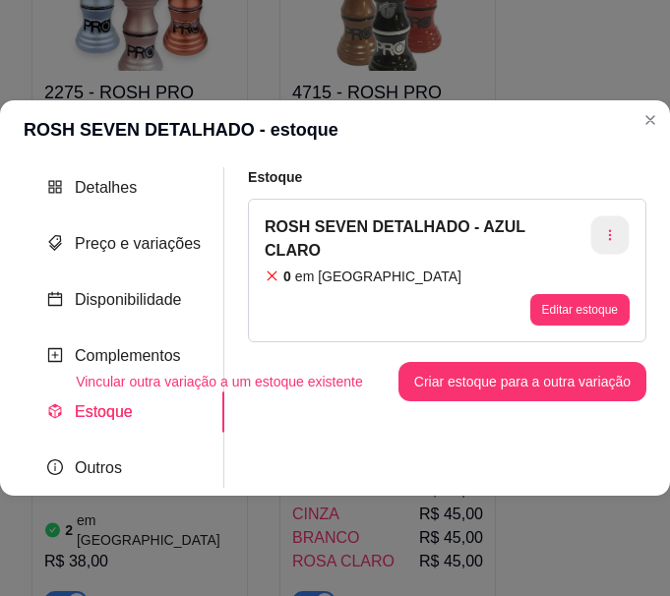
click at [610, 229] on icon "button" at bounding box center [610, 234] width 3 height 11
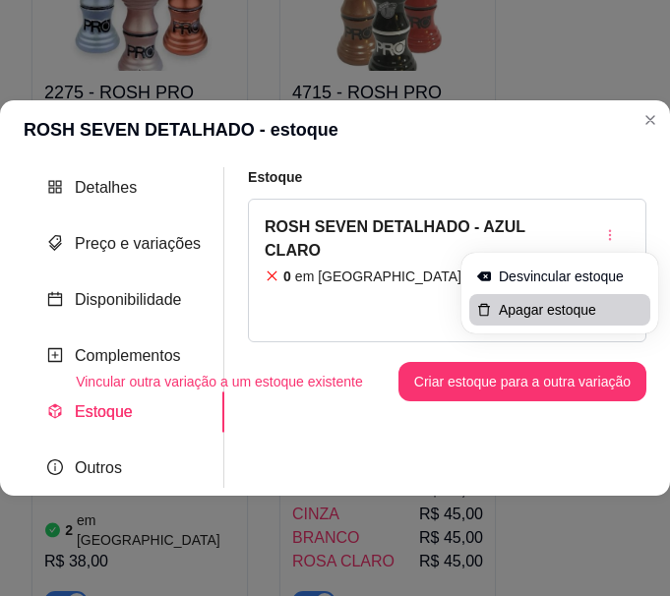
click at [574, 306] on span "Apagar estoque" at bounding box center [571, 310] width 144 height 20
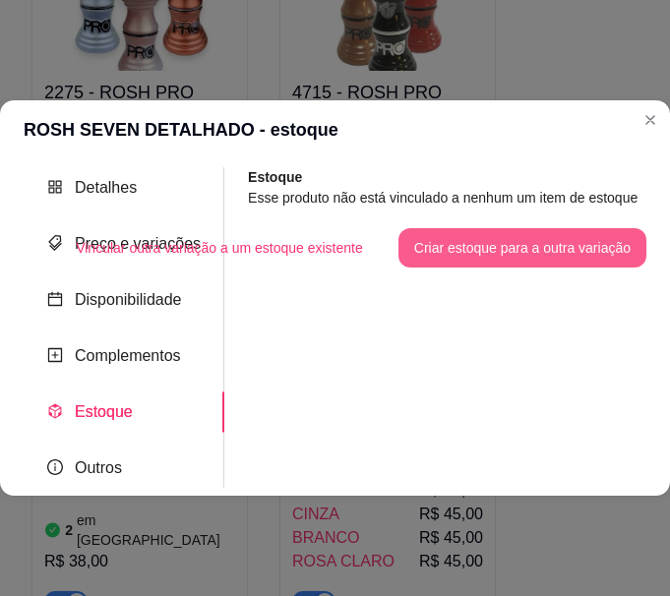
click at [540, 246] on button "Criar estoque para a outra variação" at bounding box center [522, 247] width 248 height 39
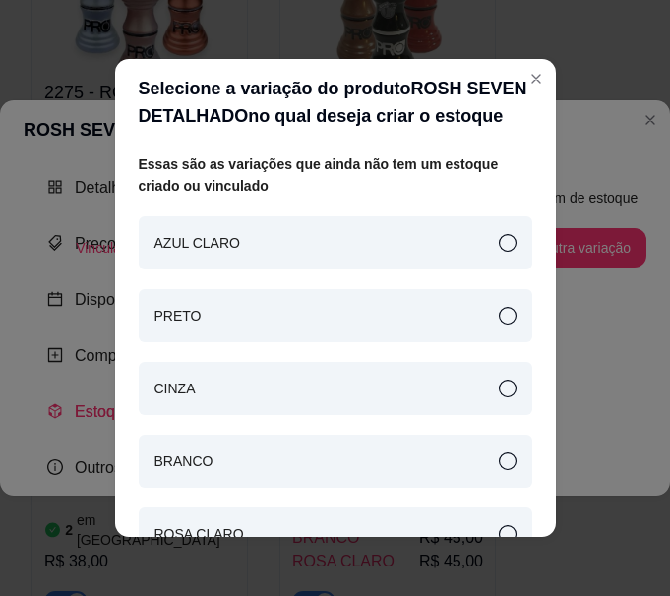
scroll to position [91, 0]
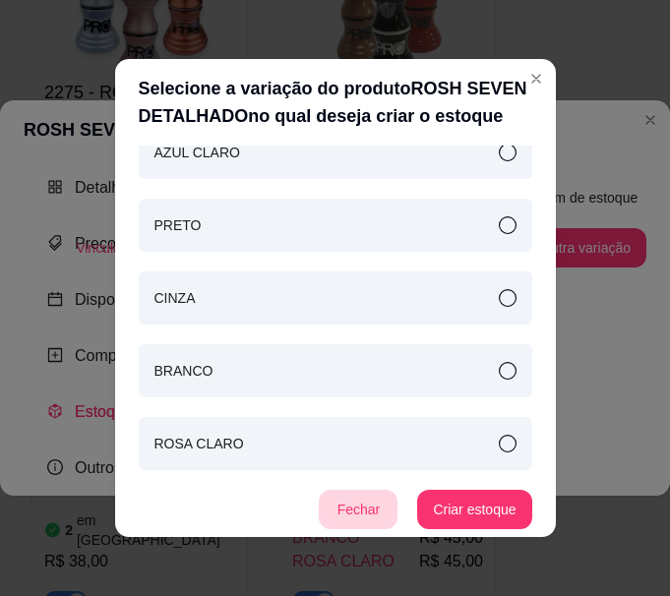
click at [337, 510] on button "Fechar" at bounding box center [358, 509] width 79 height 39
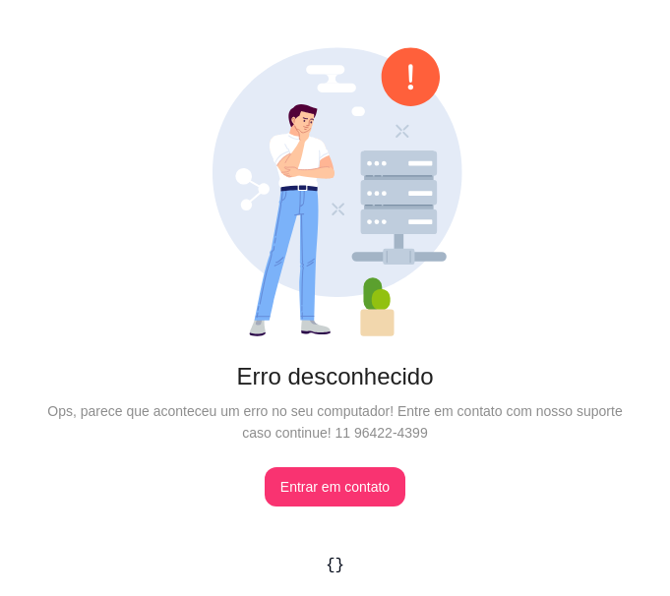
scroll to position [0, 0]
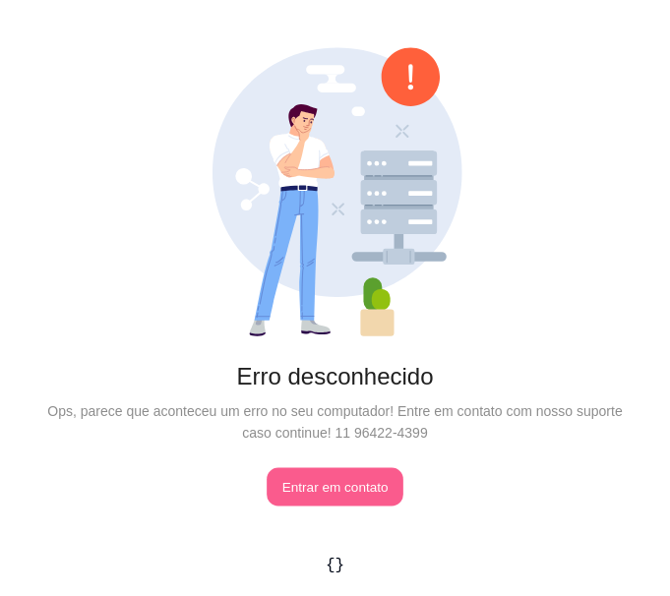
click at [343, 478] on link "Entrar em contato" at bounding box center [335, 487] width 137 height 38
